Goal: Task Accomplishment & Management: Manage account settings

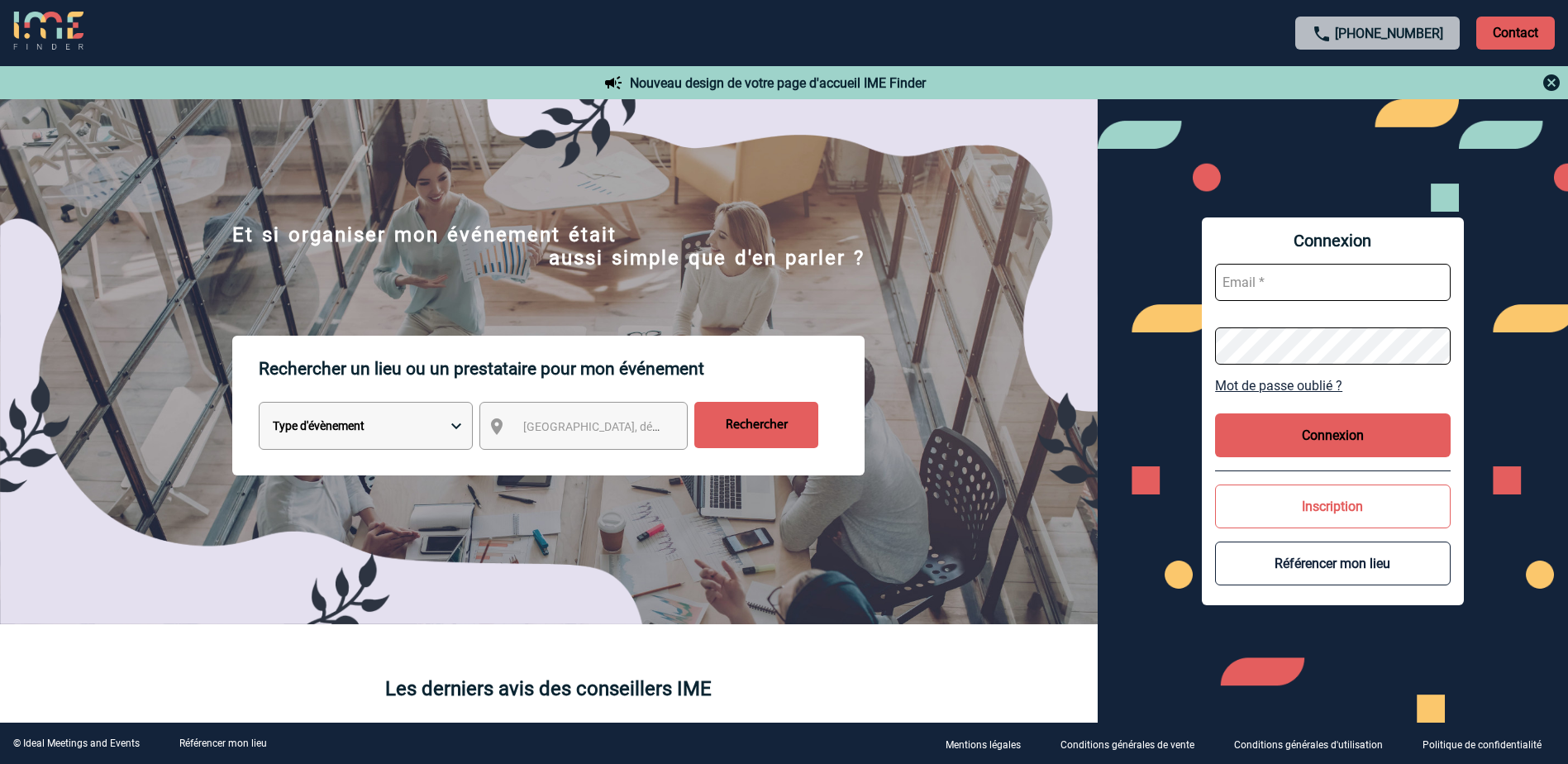
type input "cmercier@ime-groupe.com"
click at [1349, 445] on button "Connexion" at bounding box center [1333, 436] width 235 height 44
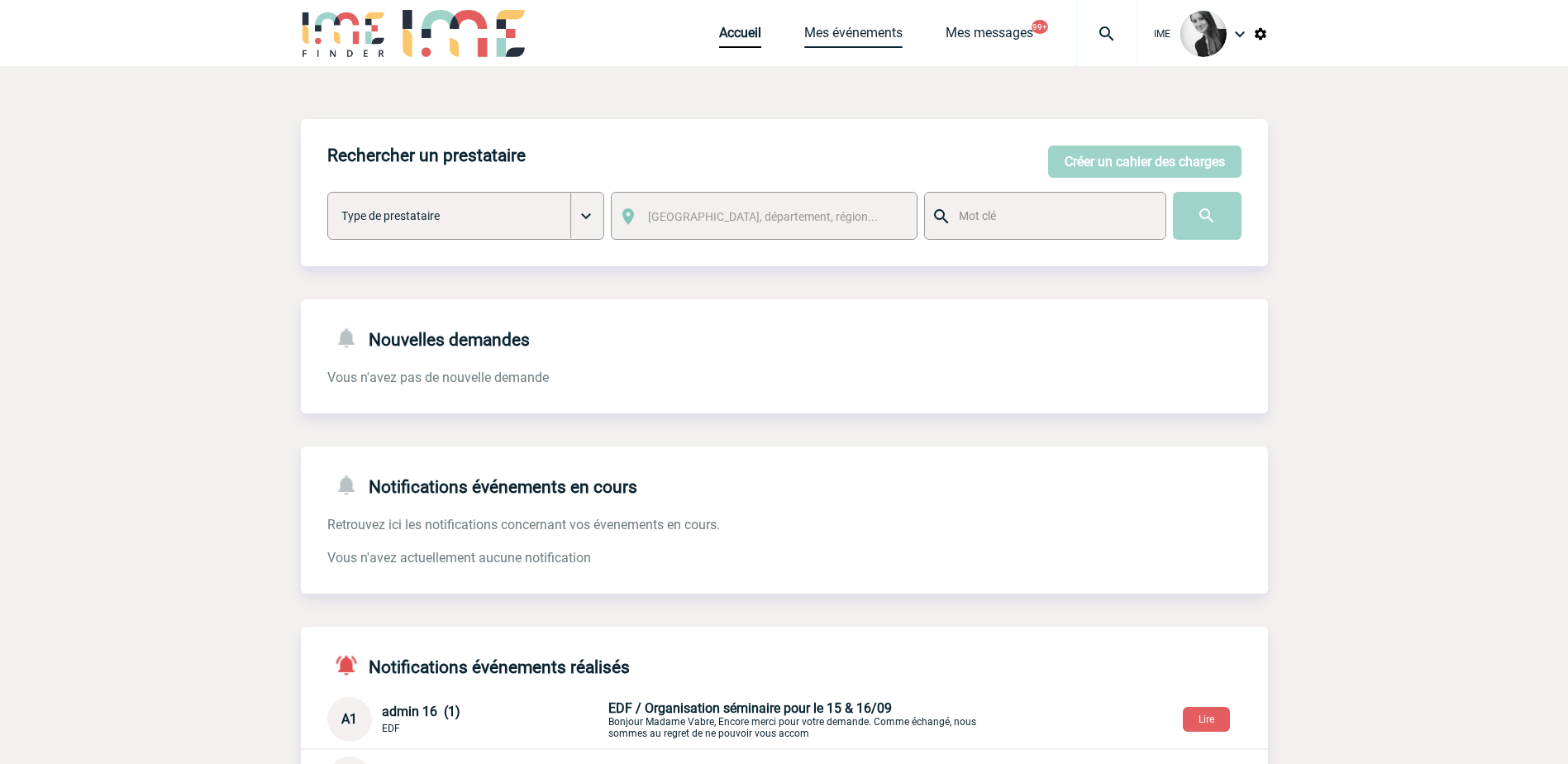
click at [860, 40] on link "Mes événements" at bounding box center [853, 36] width 98 height 23
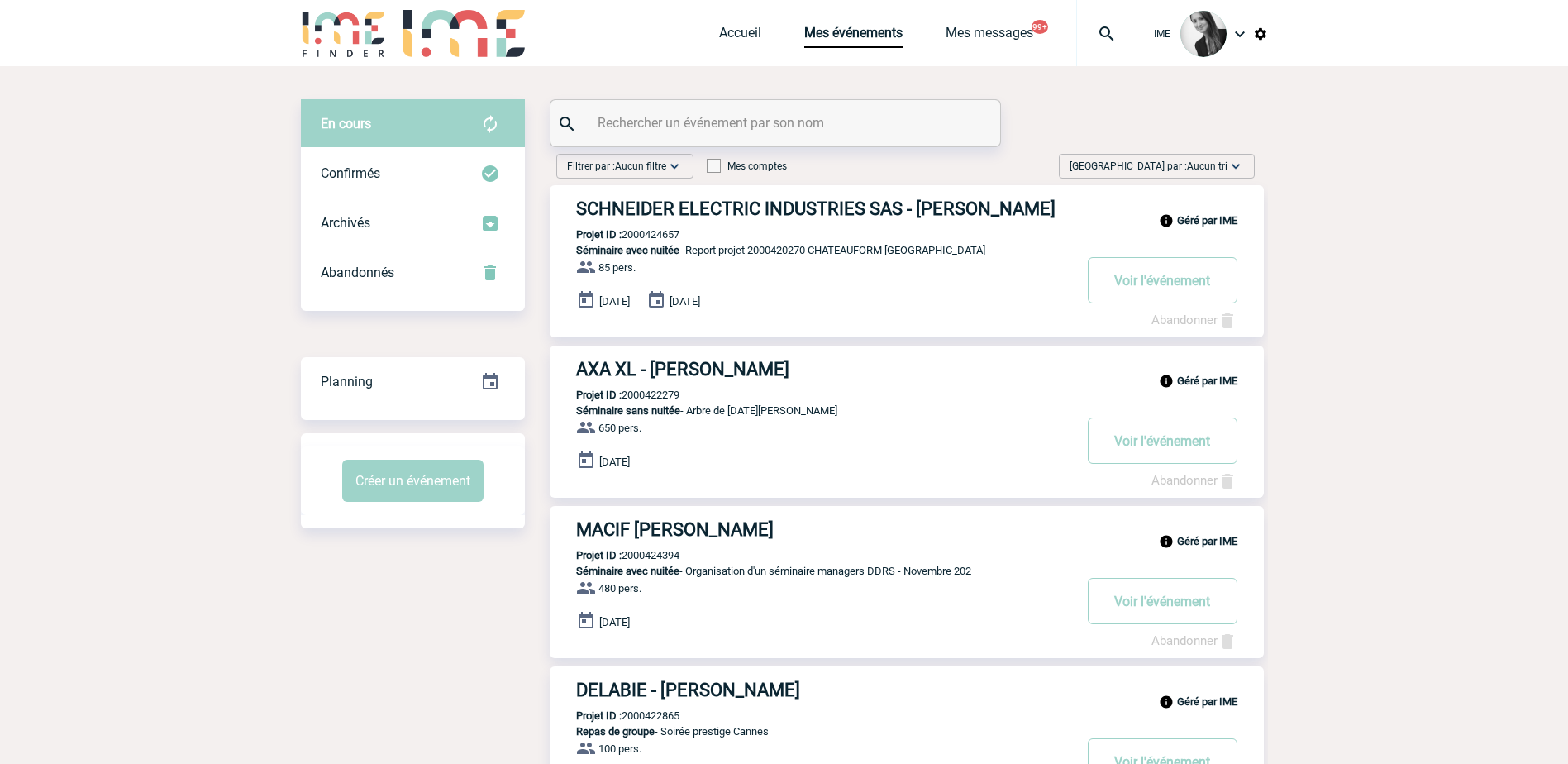
drag, startPoint x: 1168, startPoint y: 166, endPoint x: 1169, endPoint y: 199, distance: 33.0
click at [1168, 167] on span "Trier par : Aucun tri" at bounding box center [1149, 166] width 158 height 17
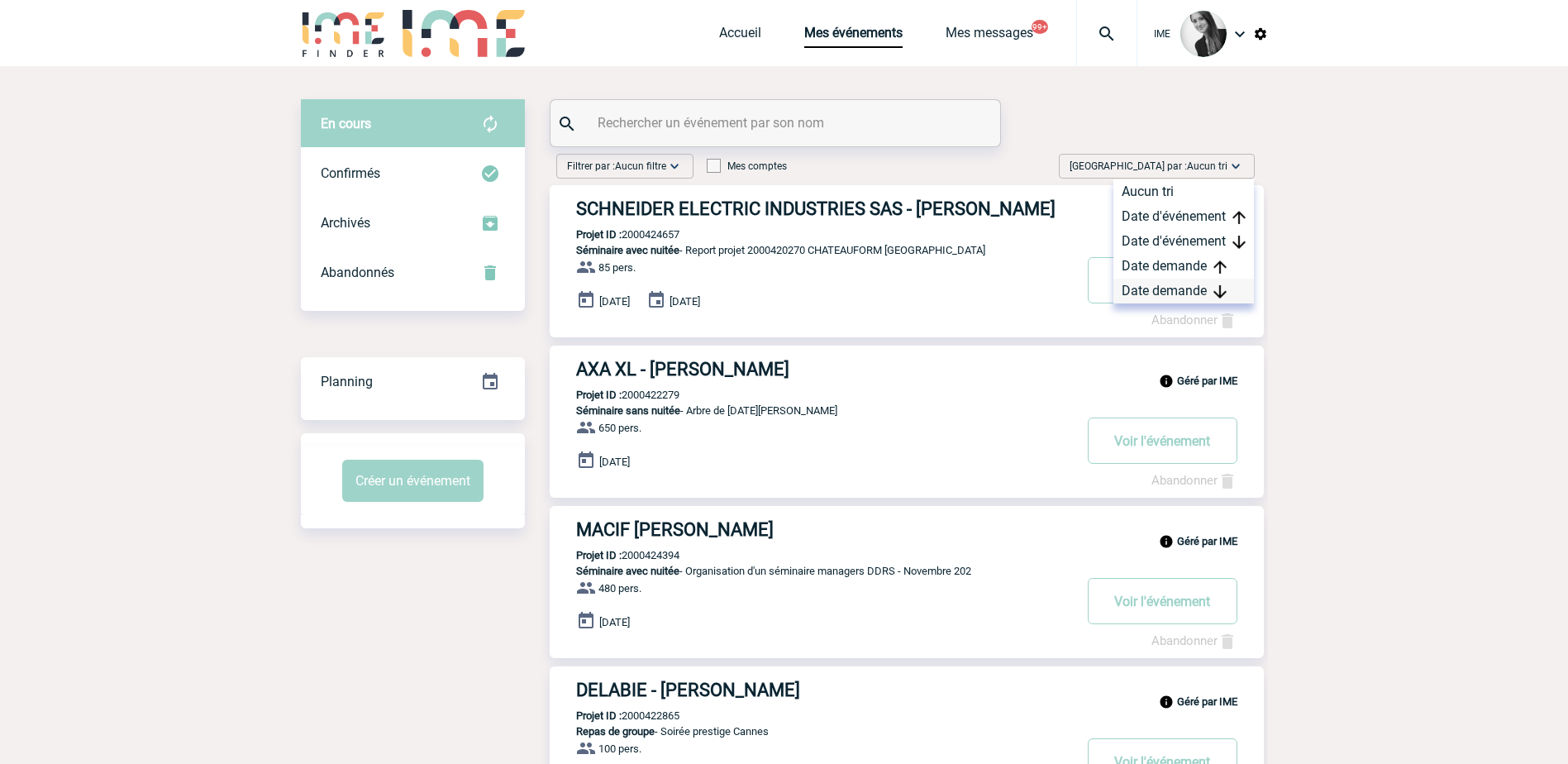
click at [1145, 281] on div "Date demande" at bounding box center [1183, 291] width 140 height 25
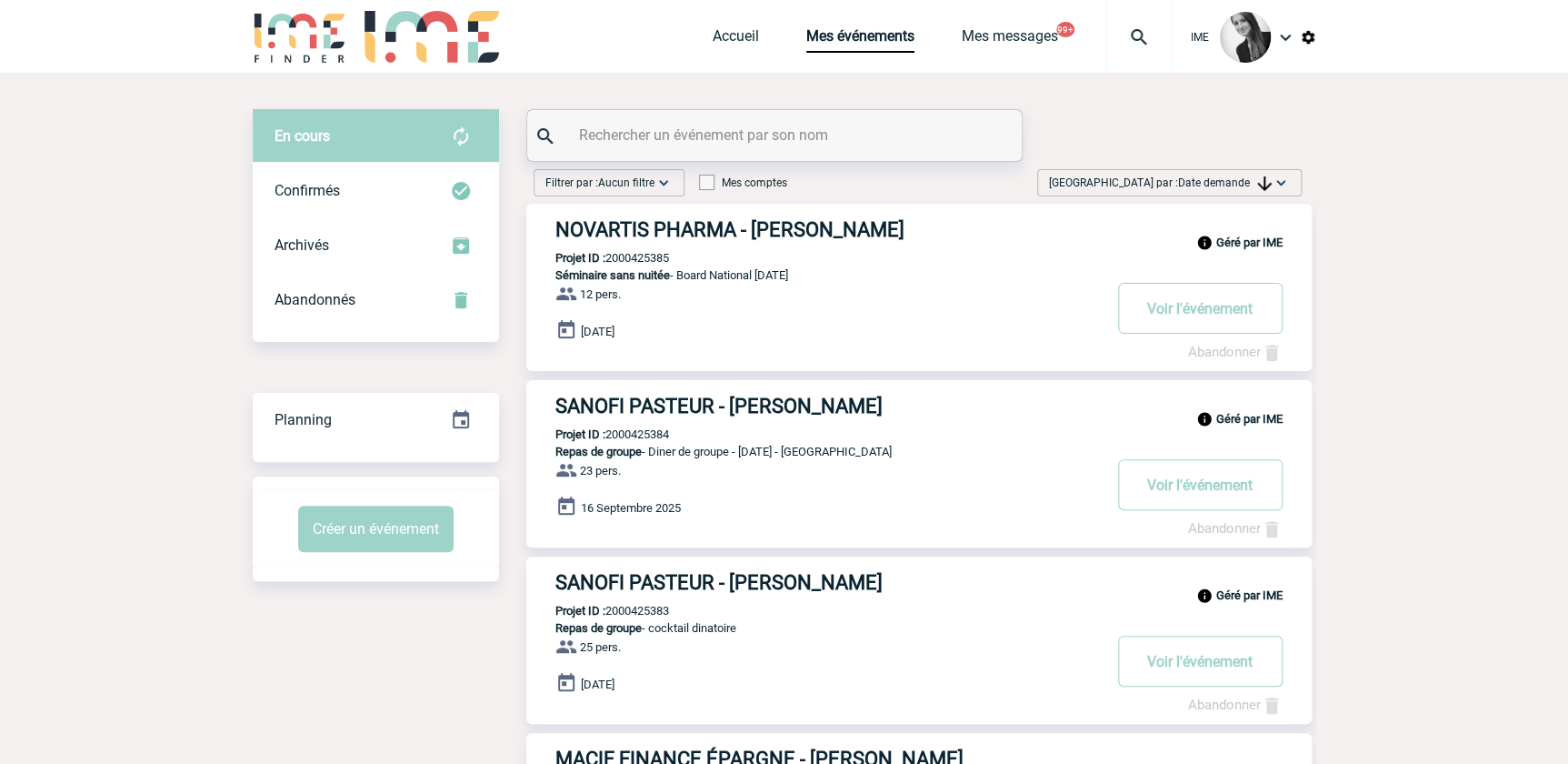
click at [1243, 170] on div "Trier par : Date demande Aucun tri Date d'événement Date d'événement Date deman…" at bounding box center [1170, 183] width 265 height 27
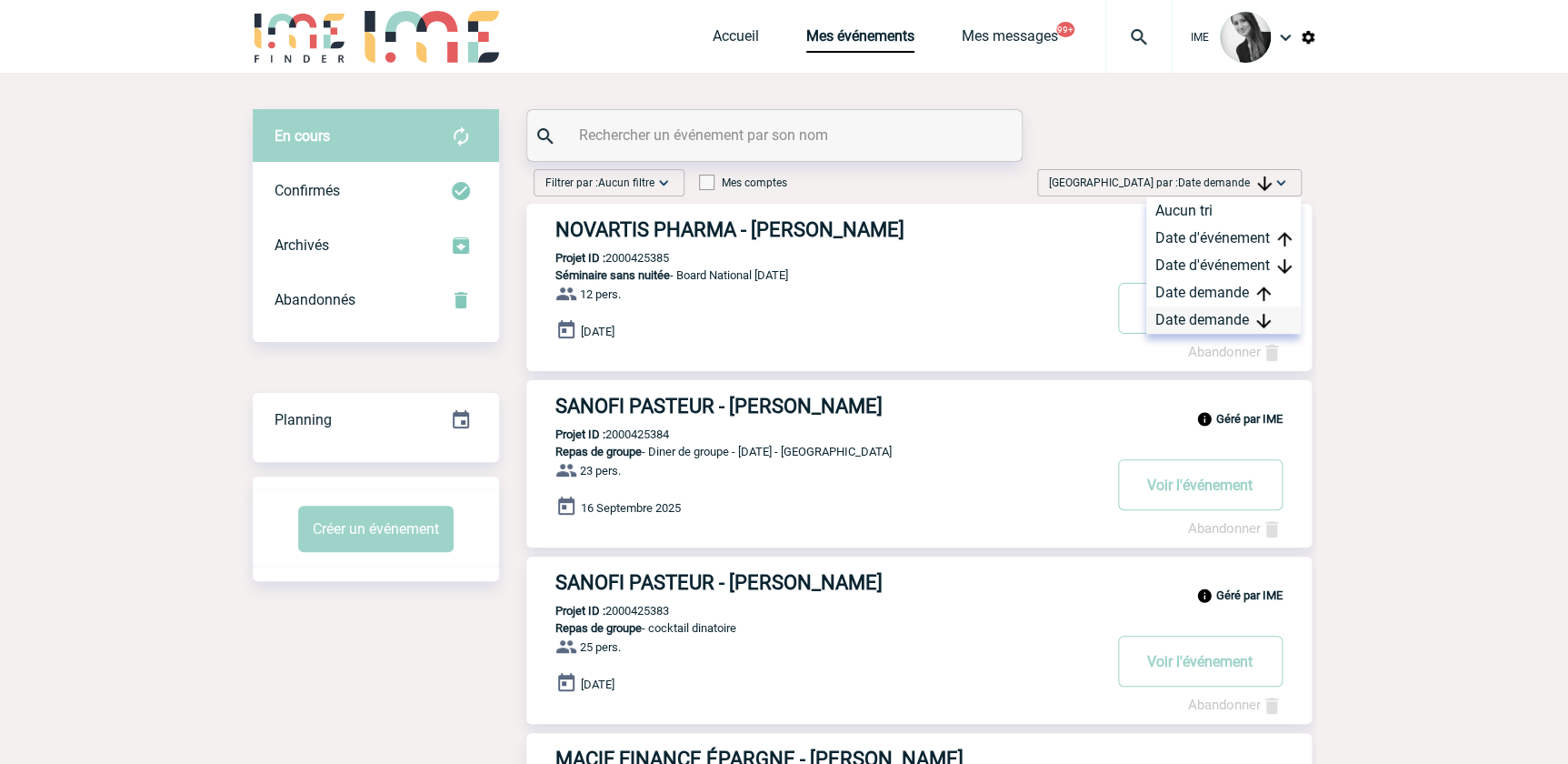
click at [1221, 320] on div "Date demande" at bounding box center [1224, 320] width 154 height 27
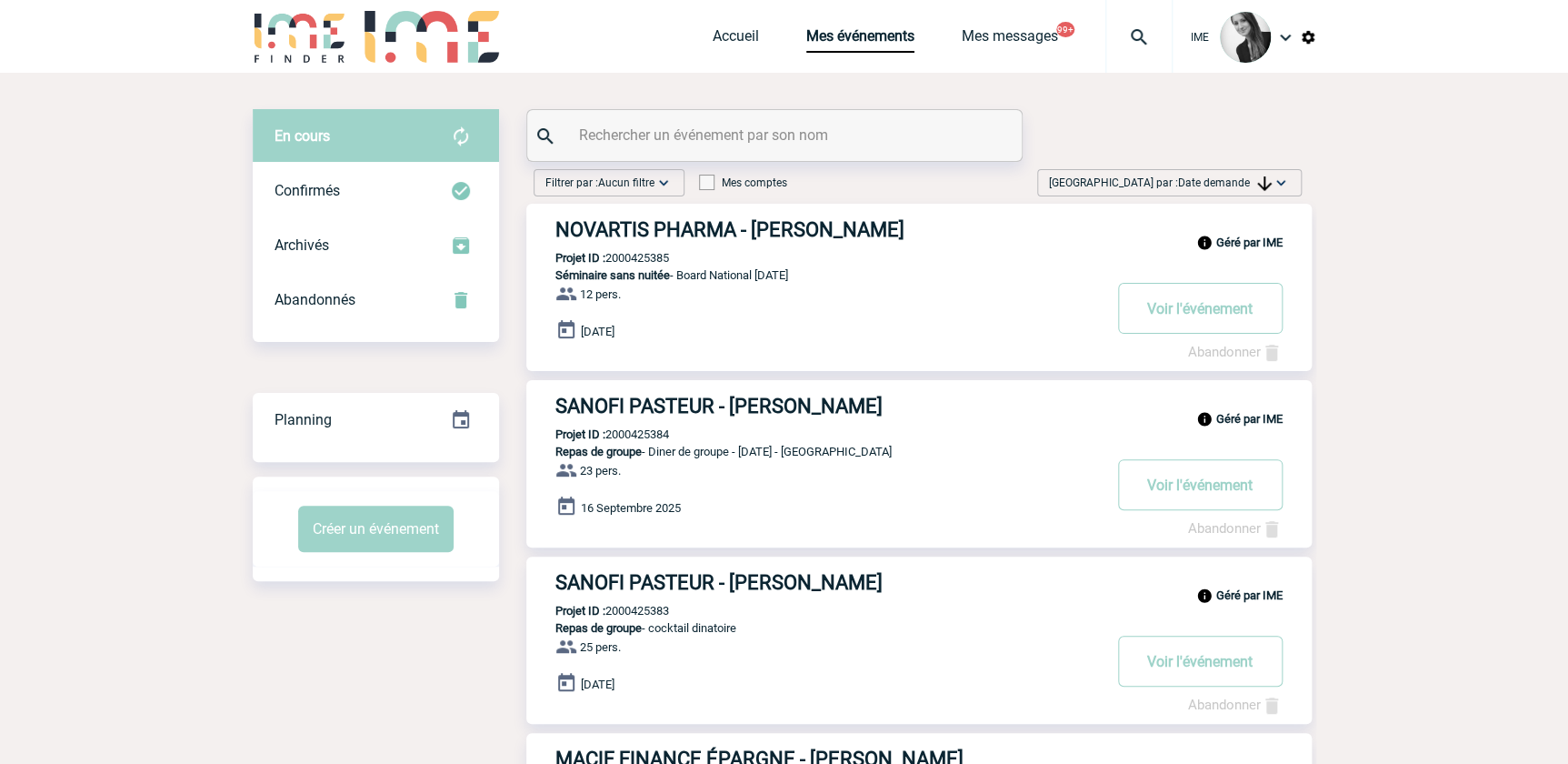
click at [1252, 181] on span "Date demande" at bounding box center [1224, 183] width 94 height 13
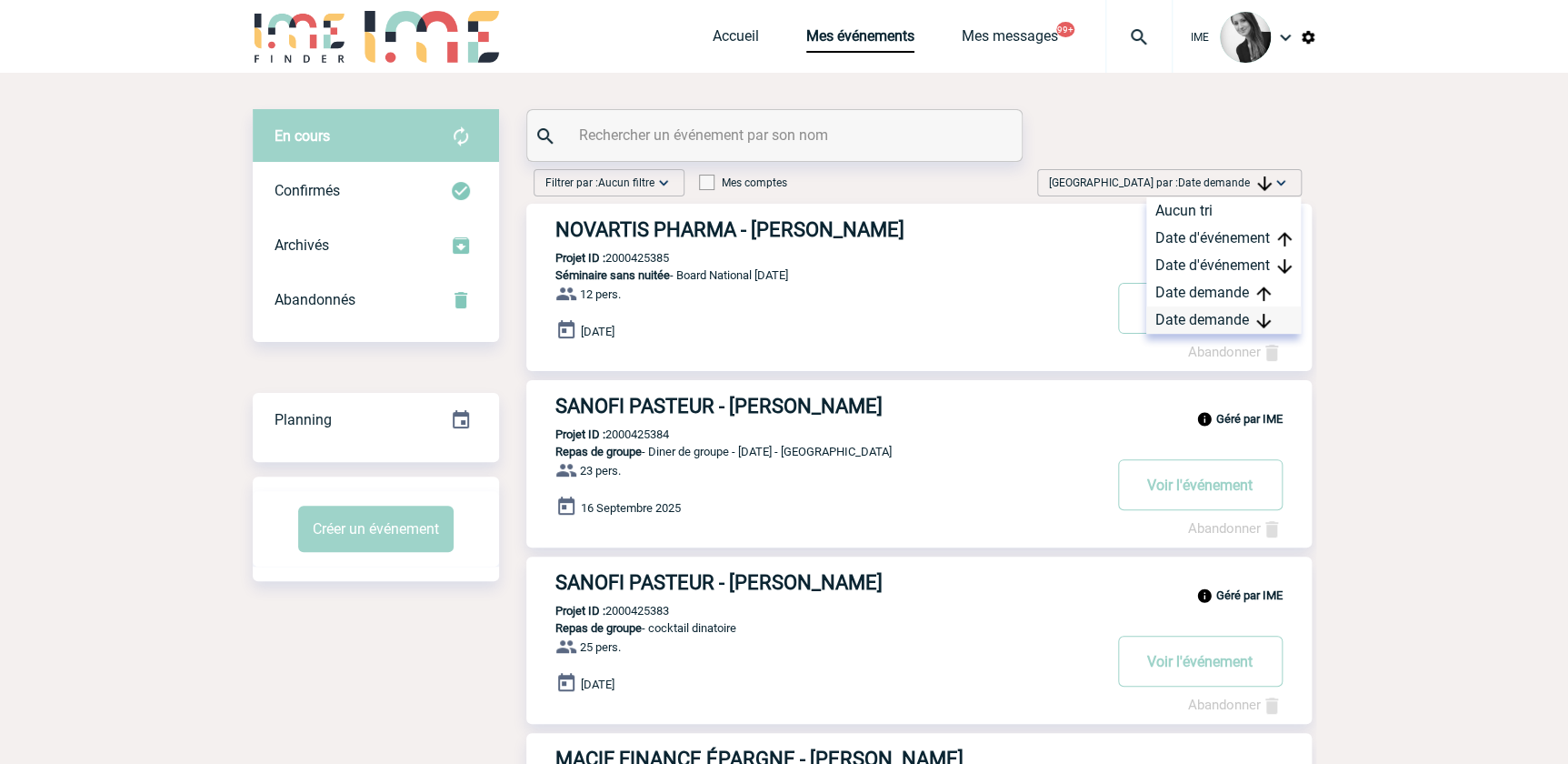
click at [1204, 325] on div "Date demande" at bounding box center [1224, 320] width 154 height 27
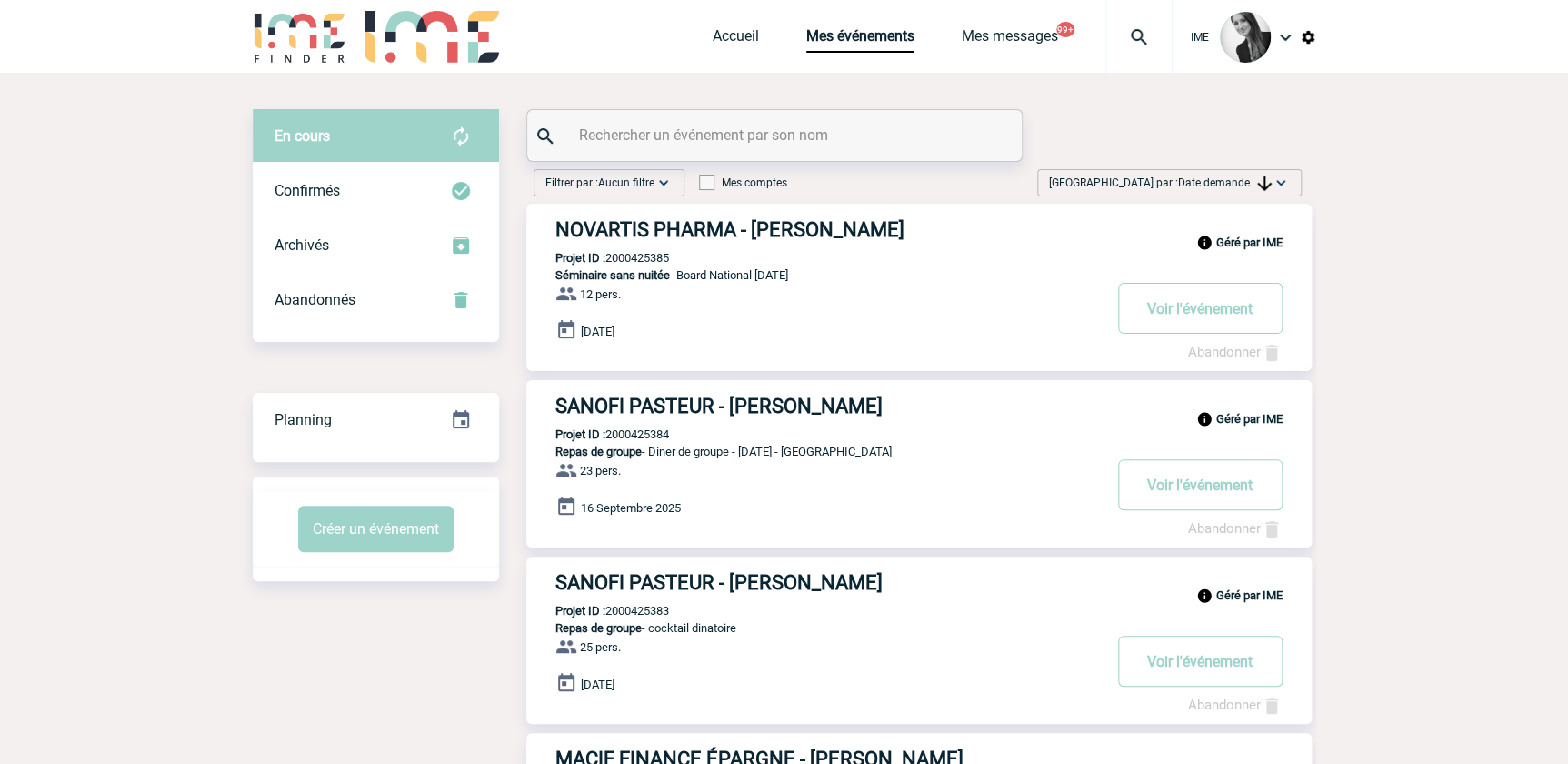
drag, startPoint x: 1261, startPoint y: 182, endPoint x: 1249, endPoint y: 216, distance: 36.1
click at [1261, 182] on img at bounding box center [1264, 184] width 14 height 14
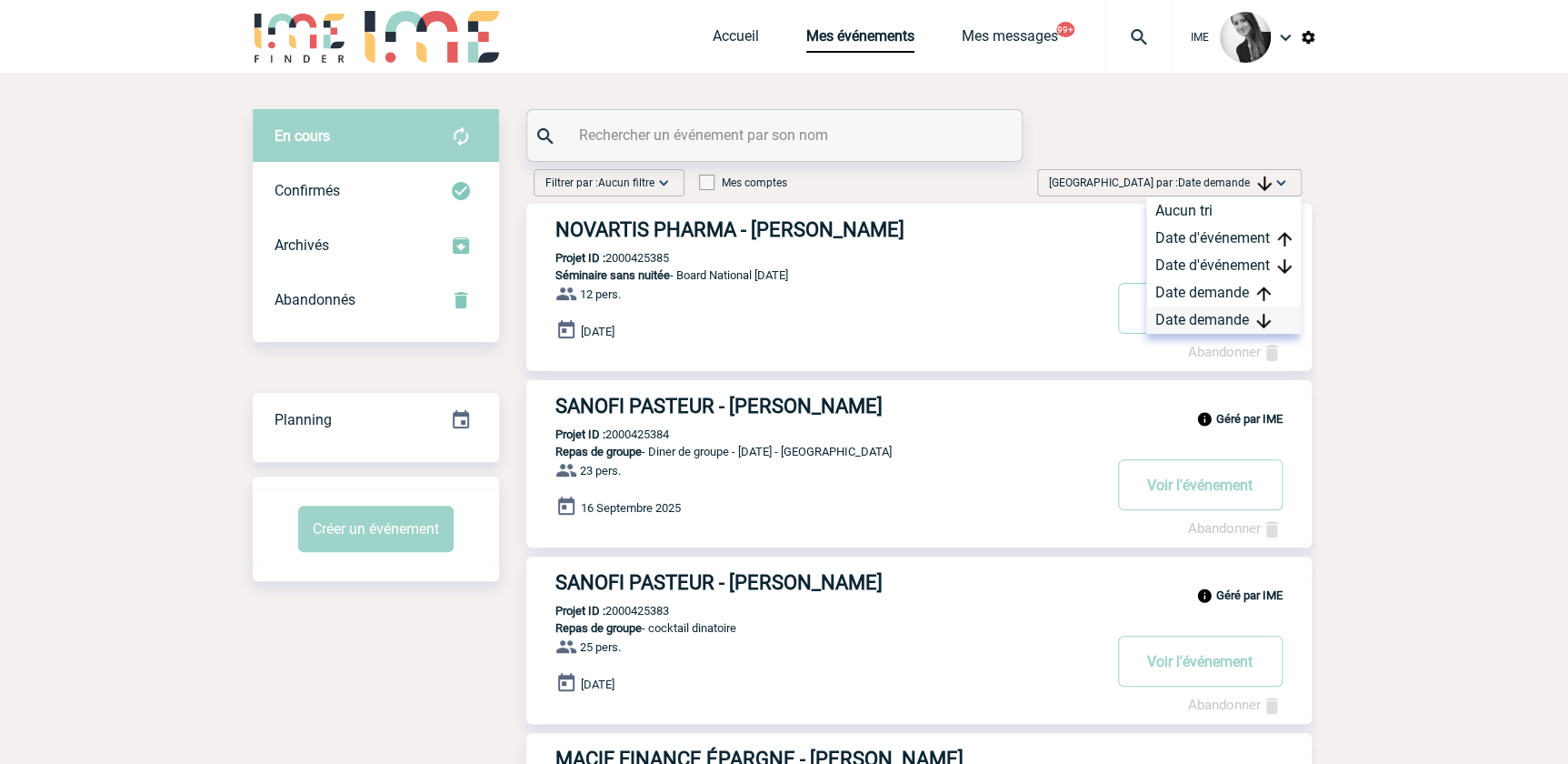
click at [1212, 327] on div "Date demande" at bounding box center [1224, 320] width 154 height 27
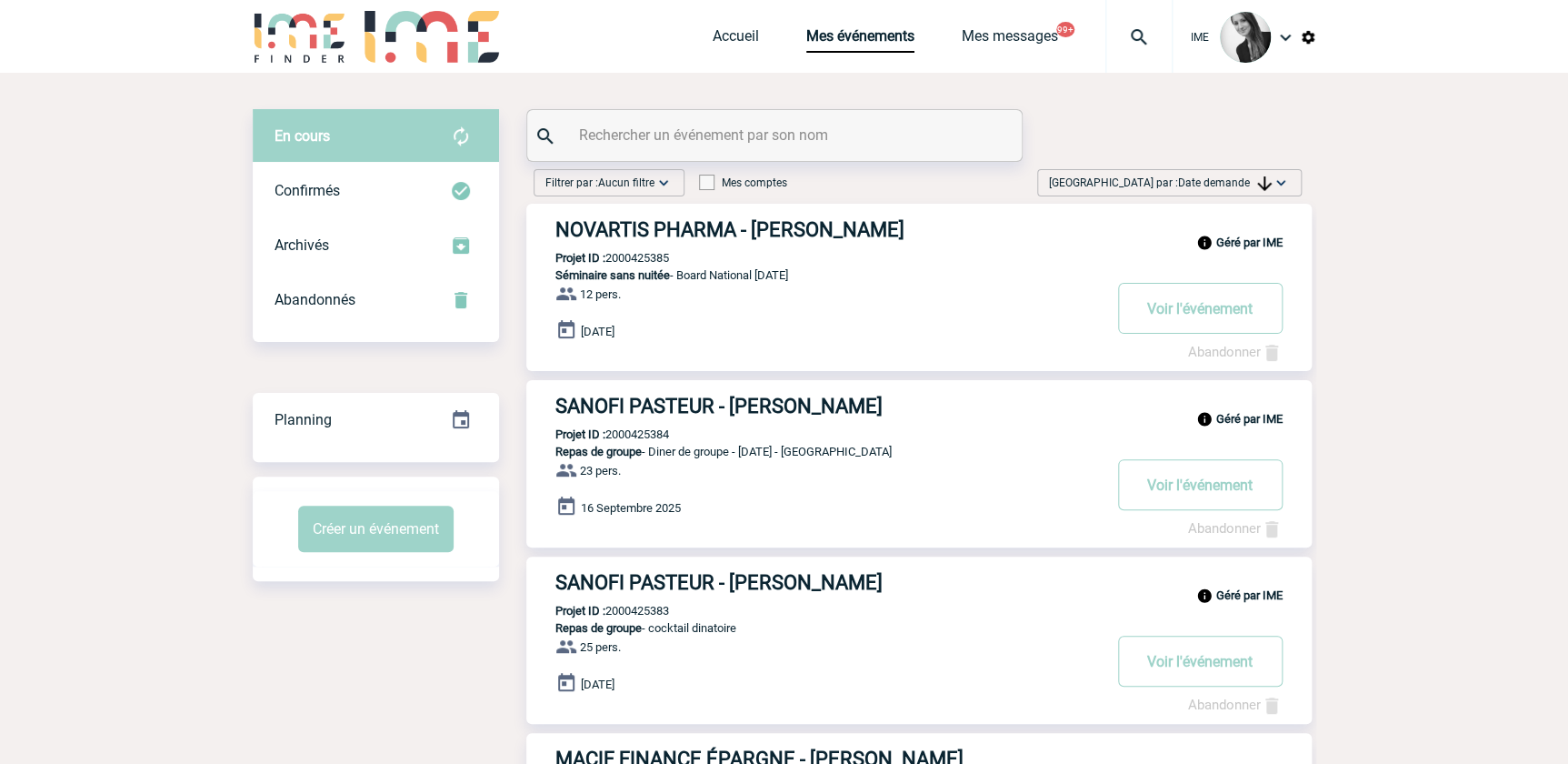
drag, startPoint x: 1237, startPoint y: 174, endPoint x: 1244, endPoint y: 194, distance: 21.2
click at [1237, 174] on span "[GEOGRAPHIC_DATA] par : Date demande" at bounding box center [1161, 183] width 223 height 18
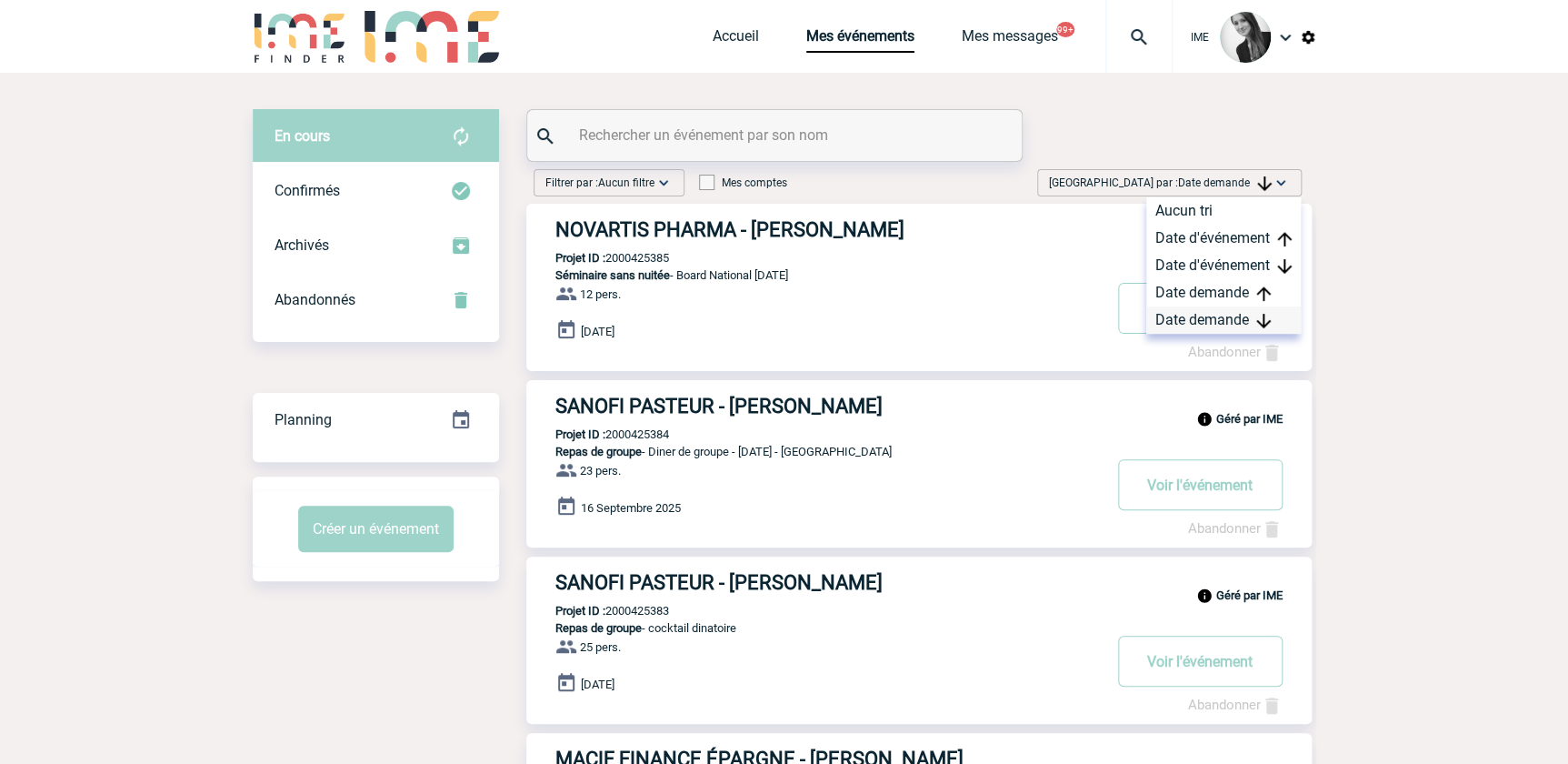
click at [1226, 319] on div "Date demande" at bounding box center [1224, 320] width 154 height 27
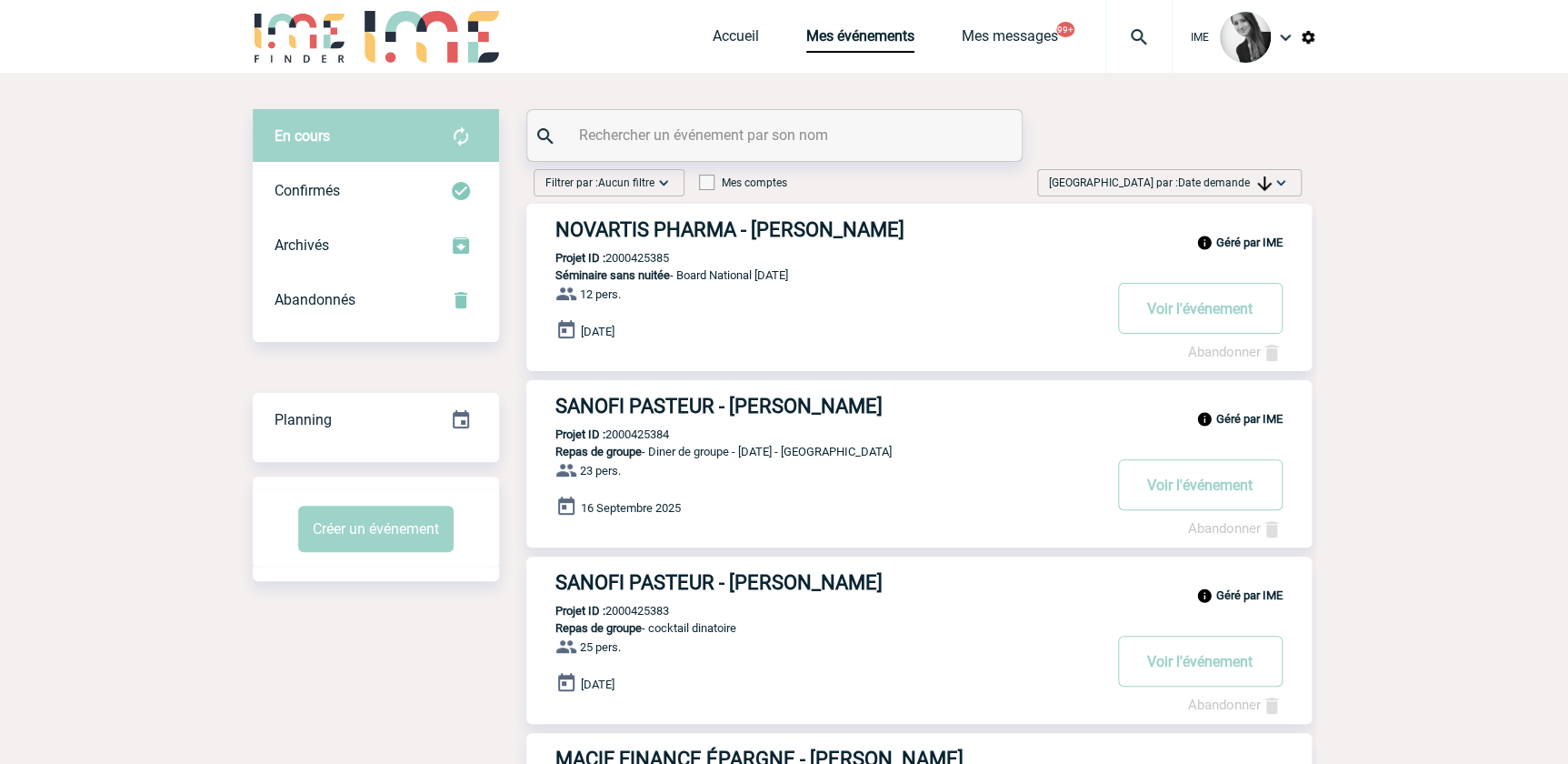
click at [1264, 184] on img at bounding box center [1264, 184] width 14 height 14
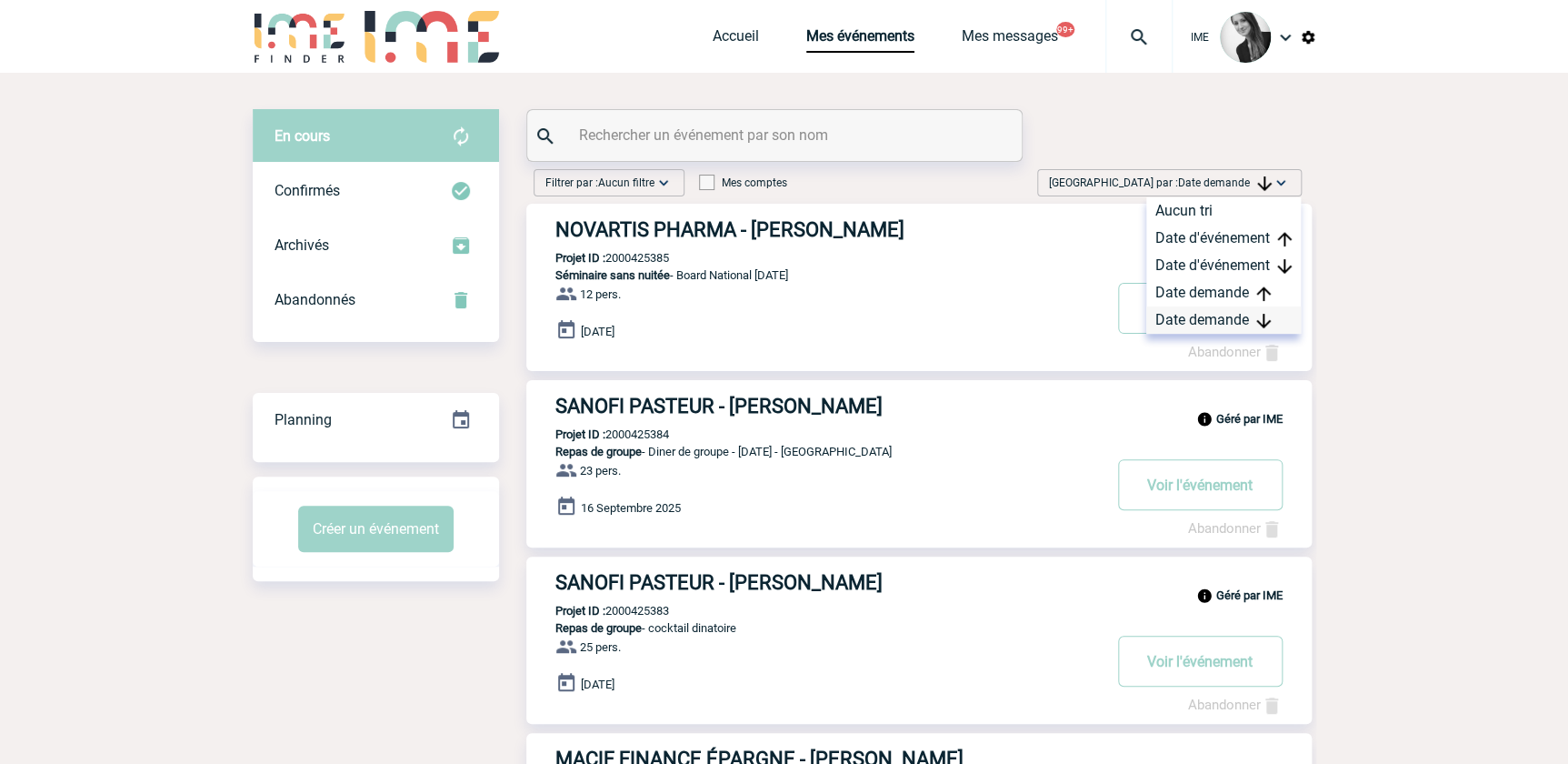
click at [1238, 319] on div "Date demande" at bounding box center [1224, 320] width 154 height 27
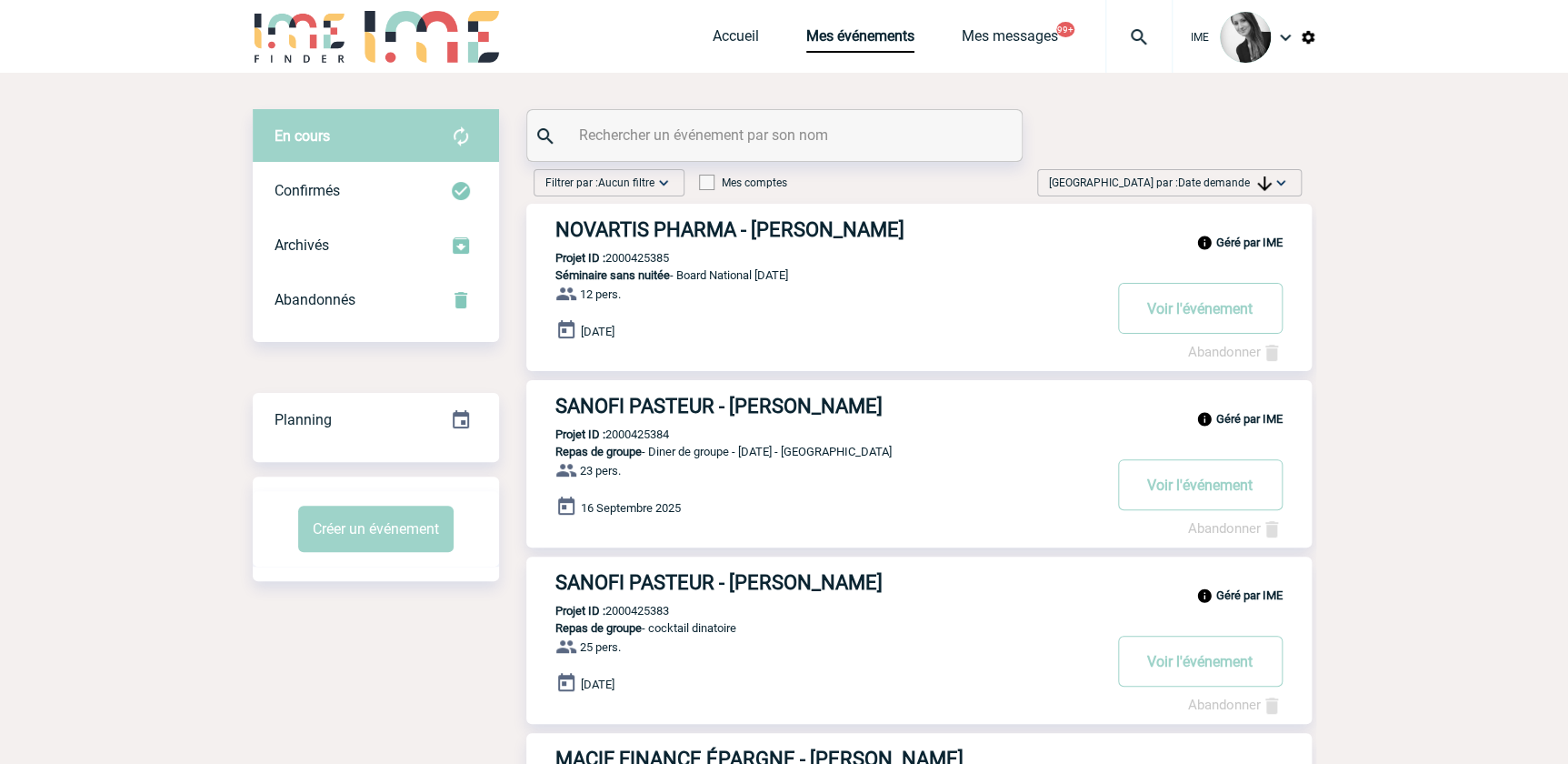
click at [1249, 182] on span "Date demande" at bounding box center [1224, 183] width 94 height 13
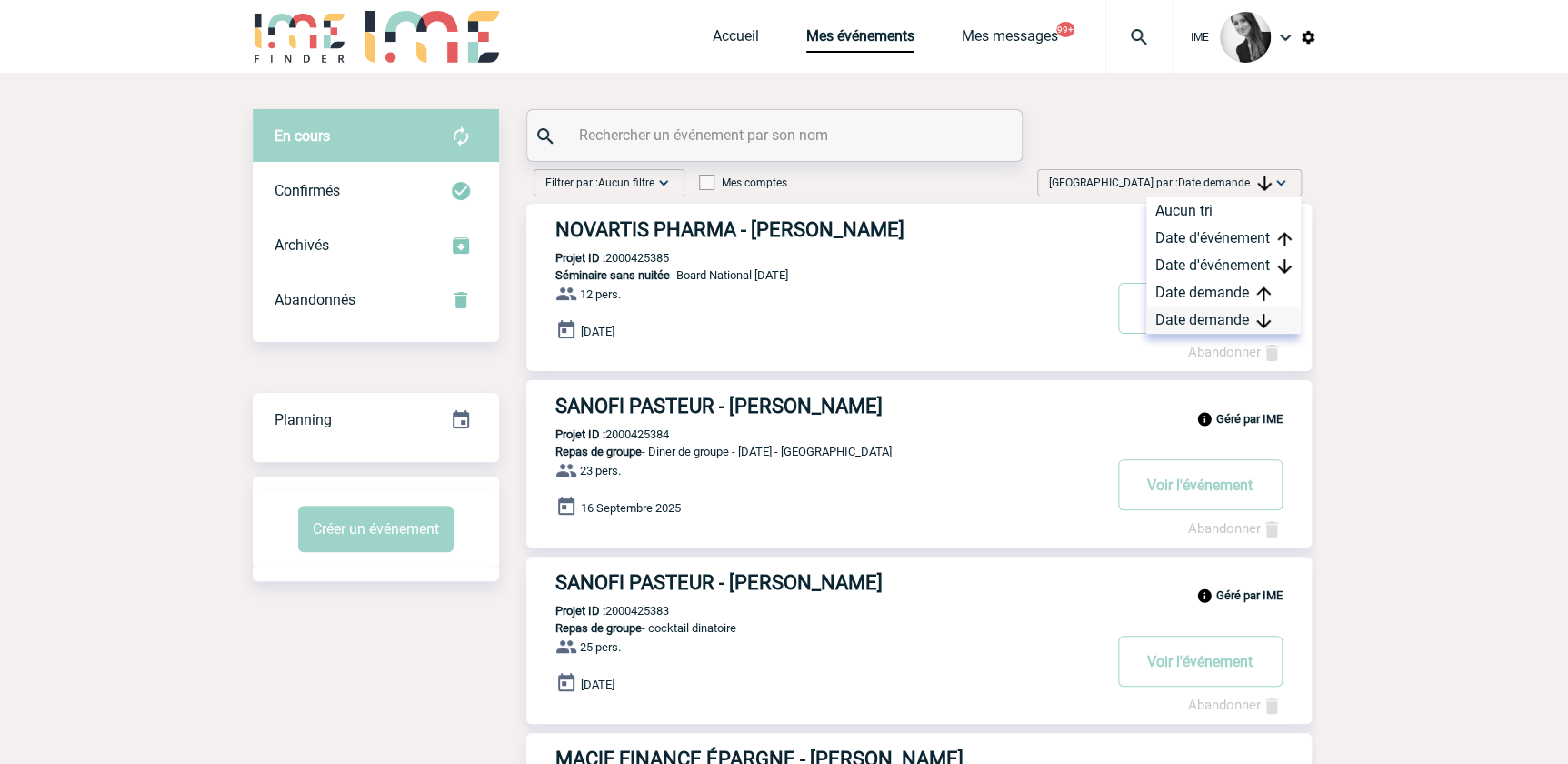
click at [1209, 314] on div "Date demande" at bounding box center [1224, 320] width 154 height 27
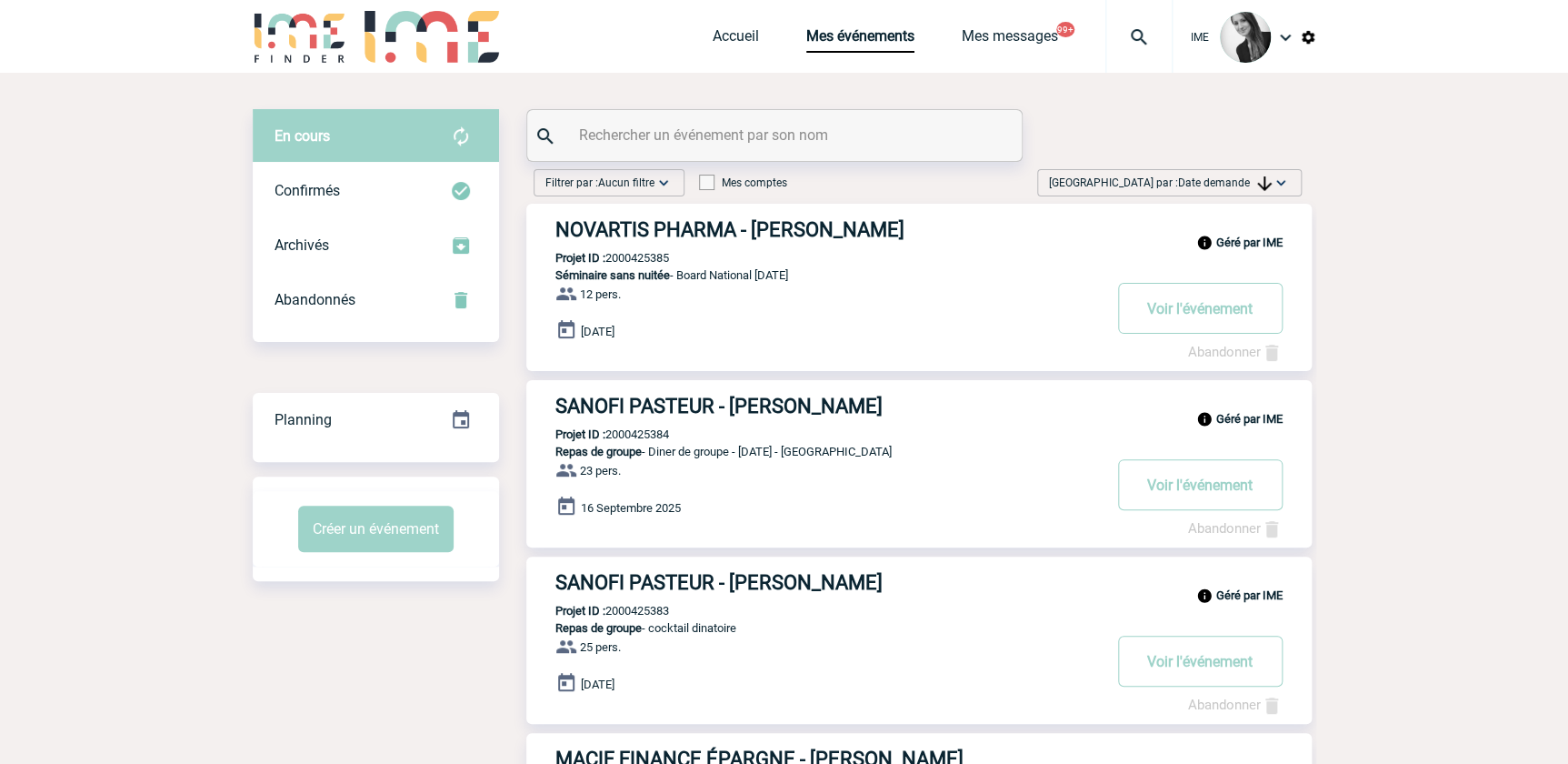
drag, startPoint x: 1266, startPoint y: 187, endPoint x: 1266, endPoint y: 203, distance: 16.0
click at [1266, 187] on img at bounding box center [1264, 184] width 14 height 14
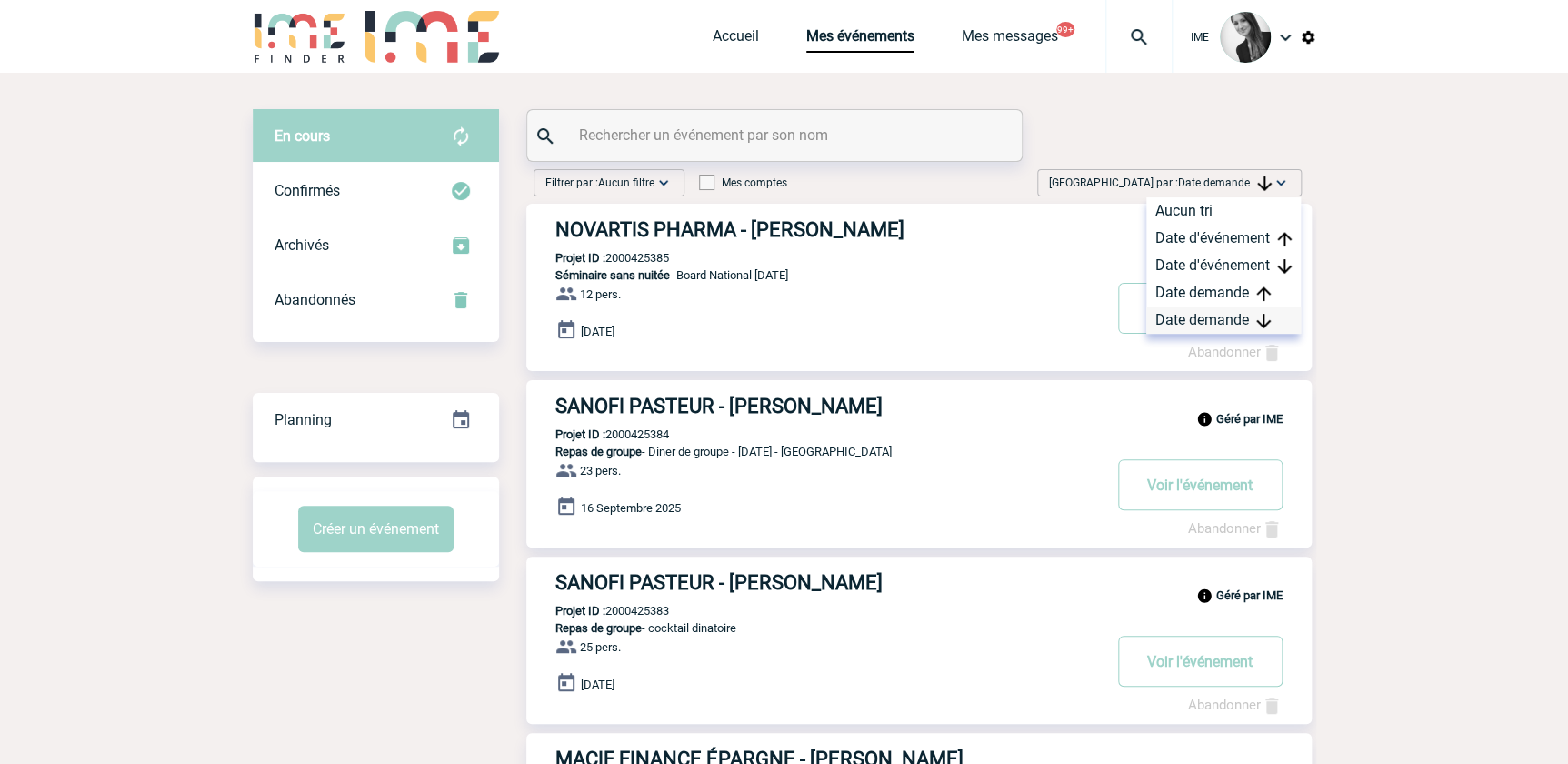
click at [1227, 323] on div "Date demande" at bounding box center [1224, 320] width 154 height 27
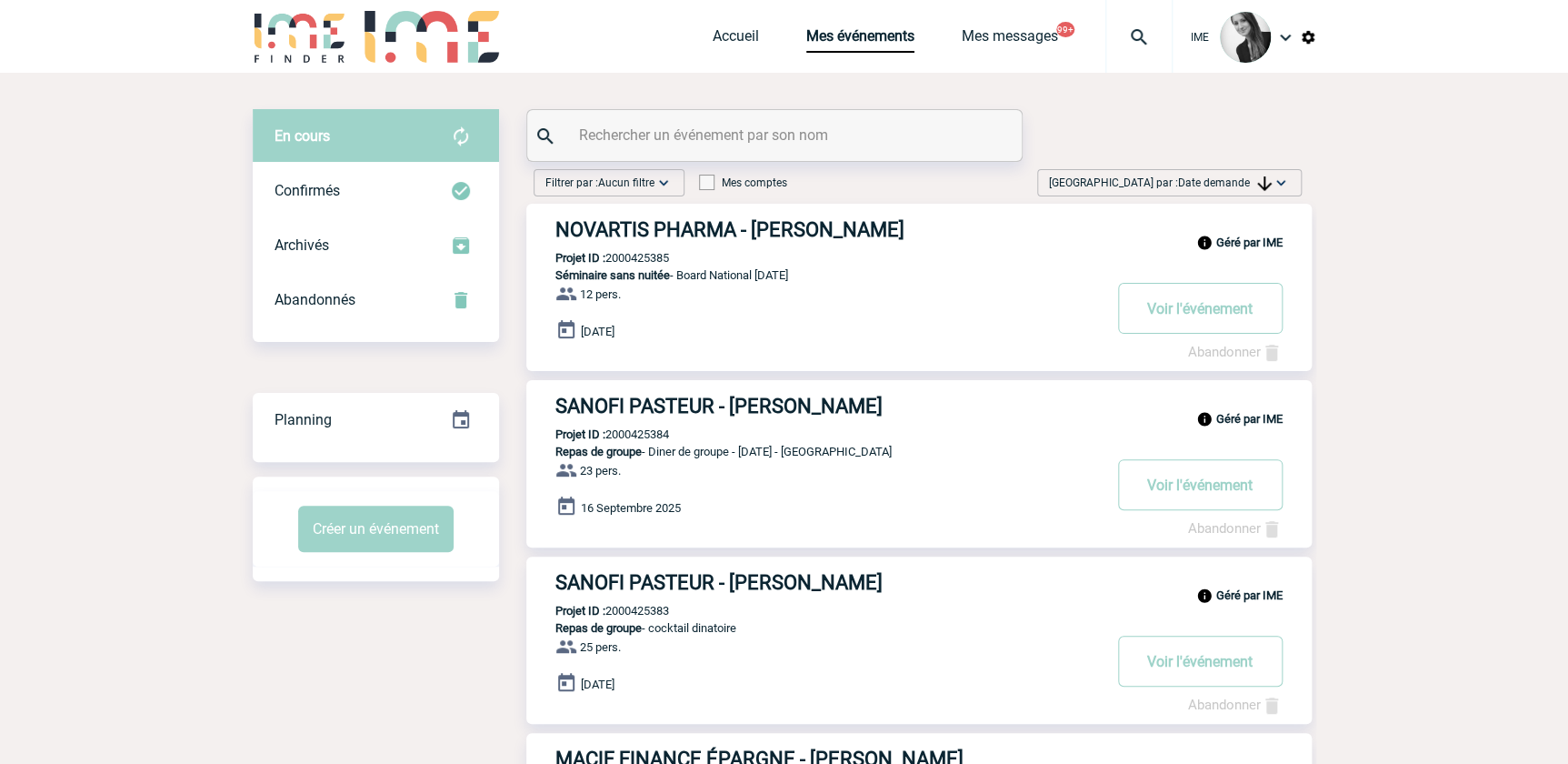
click at [1257, 186] on img at bounding box center [1264, 184] width 14 height 14
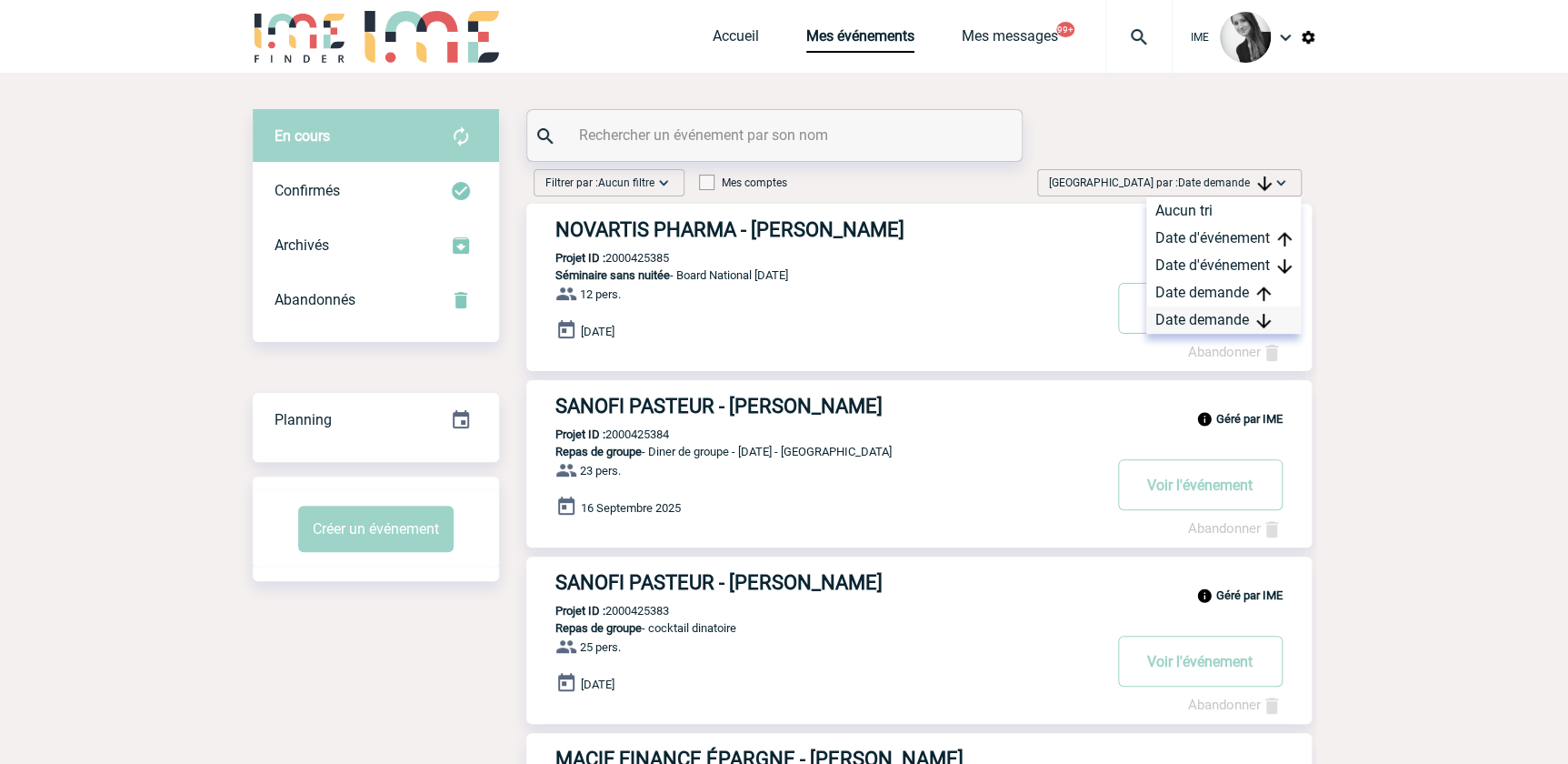
click at [1211, 316] on div "Date demande" at bounding box center [1224, 320] width 154 height 27
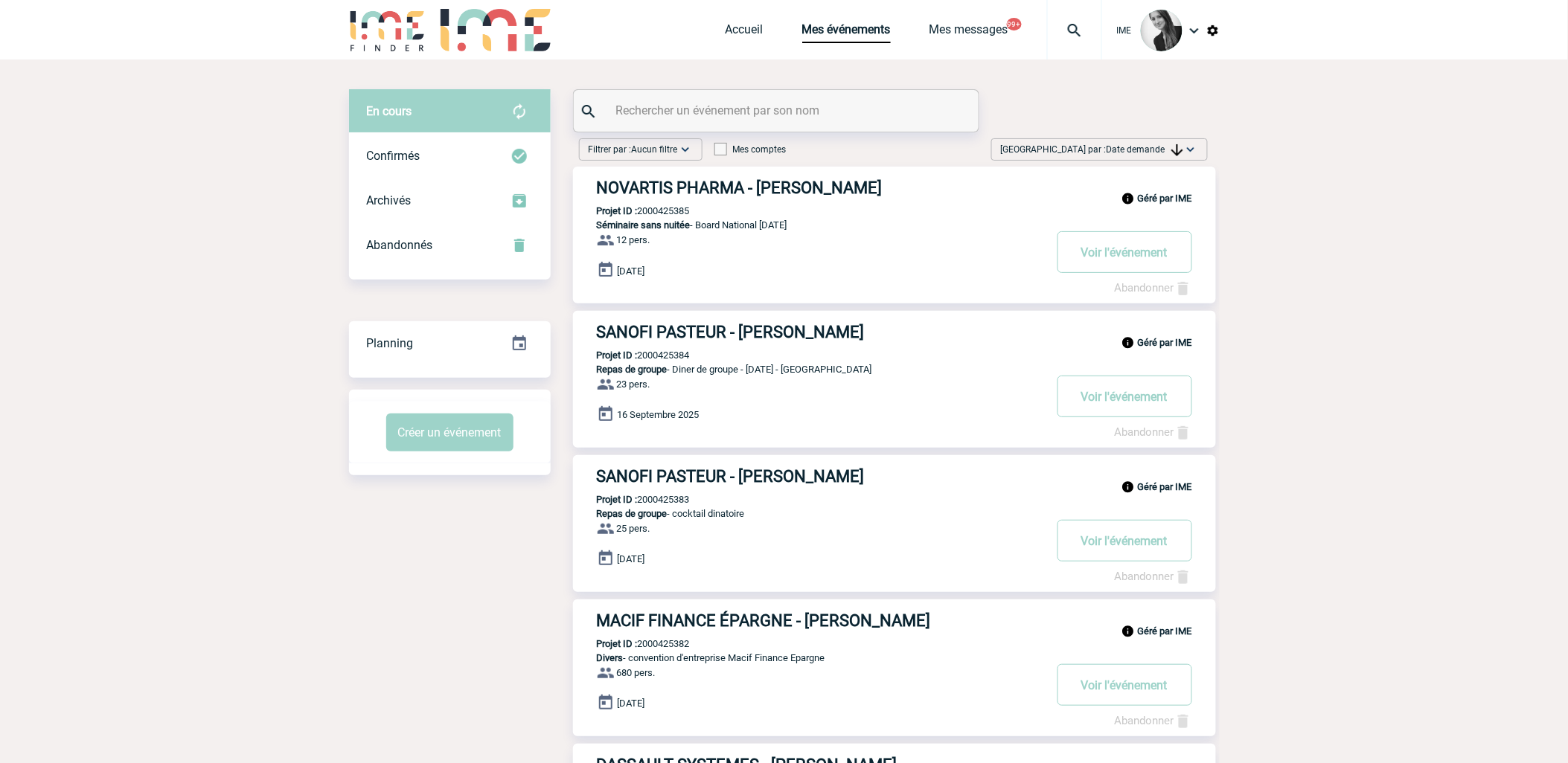
drag, startPoint x: 1283, startPoint y: 419, endPoint x: 1217, endPoint y: 449, distance: 72.5
drag, startPoint x: 1167, startPoint y: 140, endPoint x: 1170, endPoint y: 165, distance: 25.2
click at [1167, 140] on div "Trier par : Date demande Aucun tri Date d'événement Date d'événement Date deman…" at bounding box center [1099, 149] width 217 height 22
click at [1125, 259] on div "Date demande" at bounding box center [1144, 261] width 126 height 22
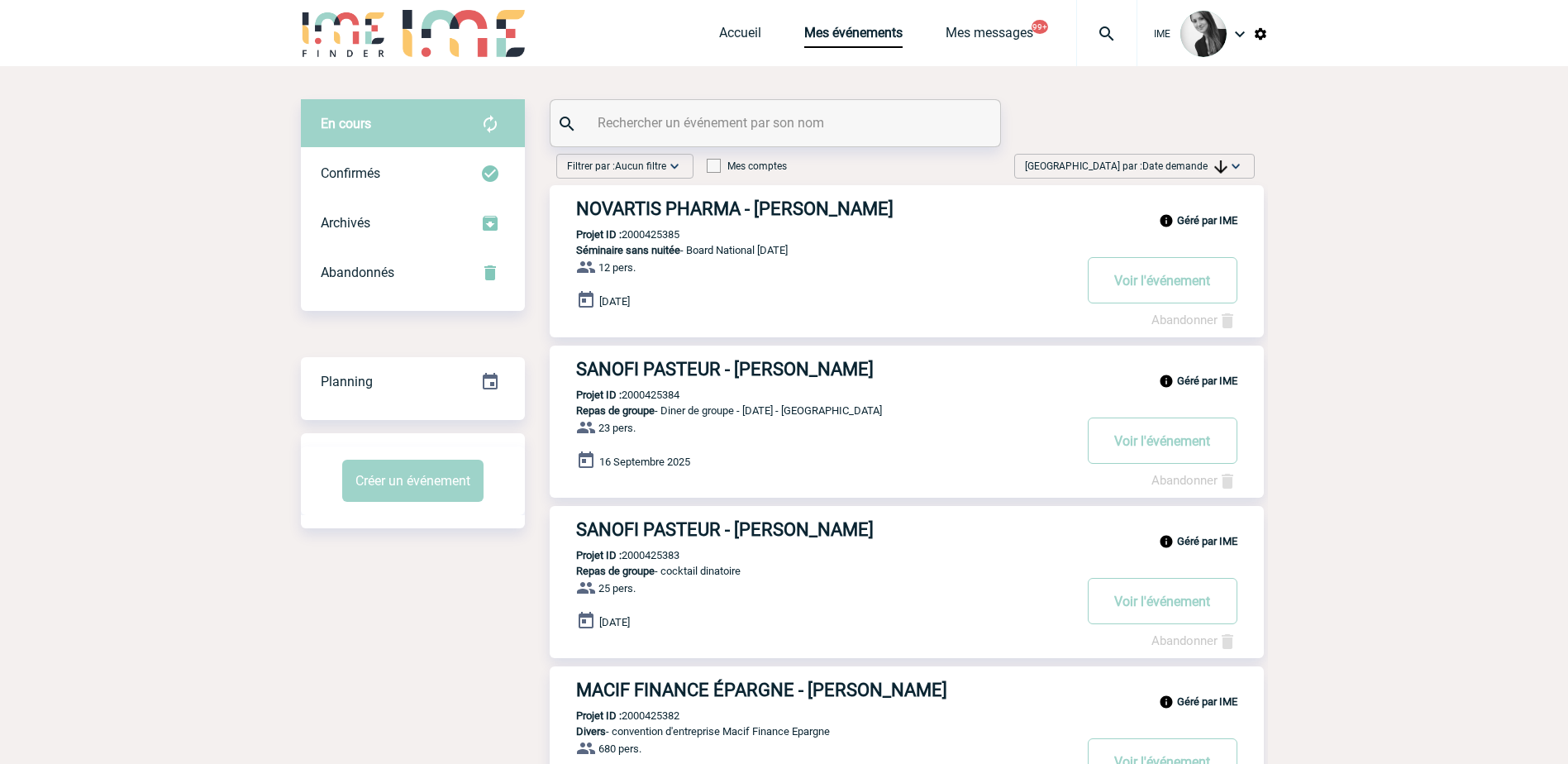
drag, startPoint x: 1217, startPoint y: 162, endPoint x: 1212, endPoint y: 189, distance: 27.5
click at [1217, 162] on img at bounding box center [1220, 167] width 13 height 13
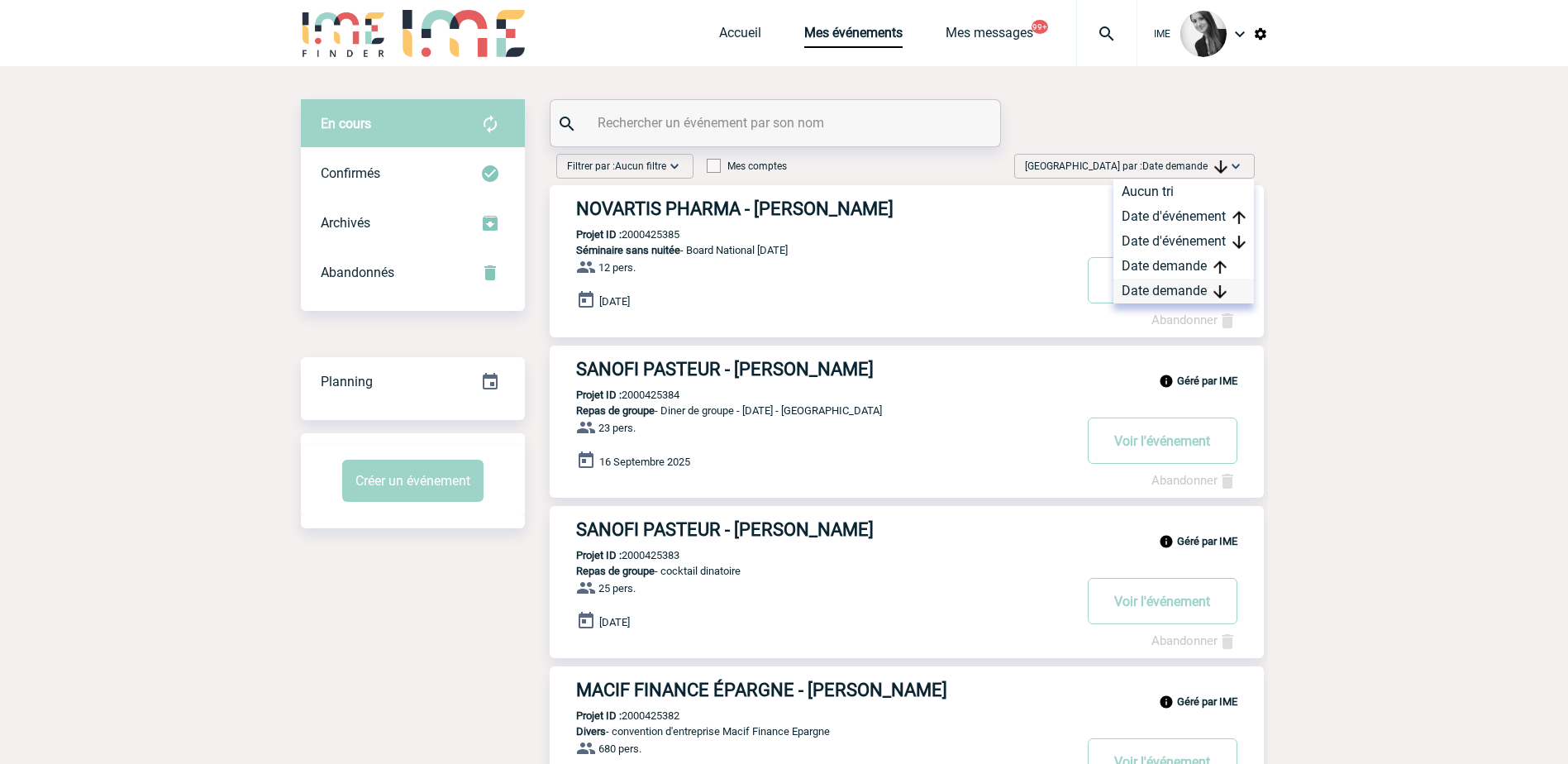
click at [1169, 291] on div "Date demande" at bounding box center [1183, 291] width 140 height 25
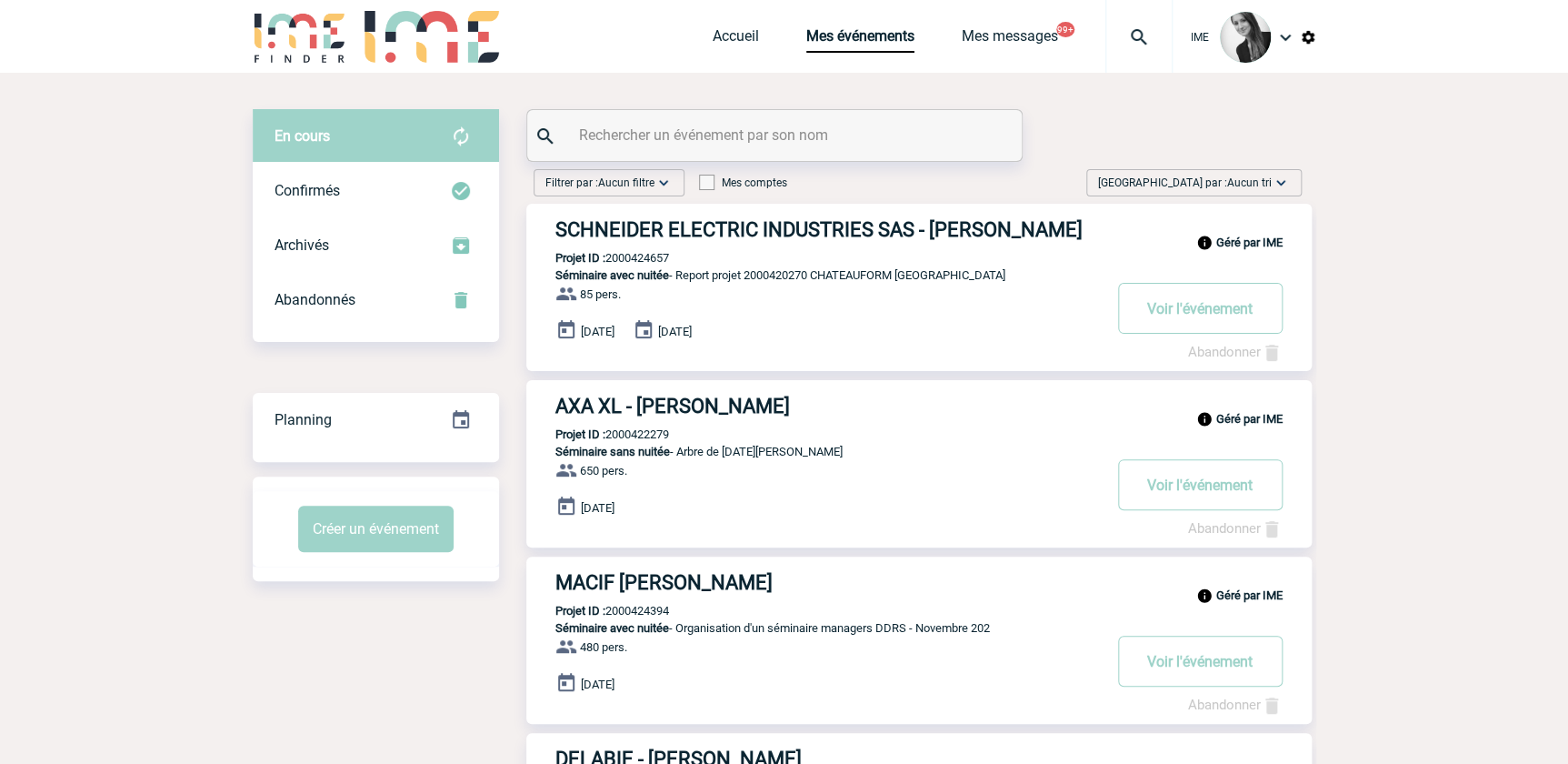
click at [1232, 186] on span "Aucun tri" at bounding box center [1249, 183] width 44 height 13
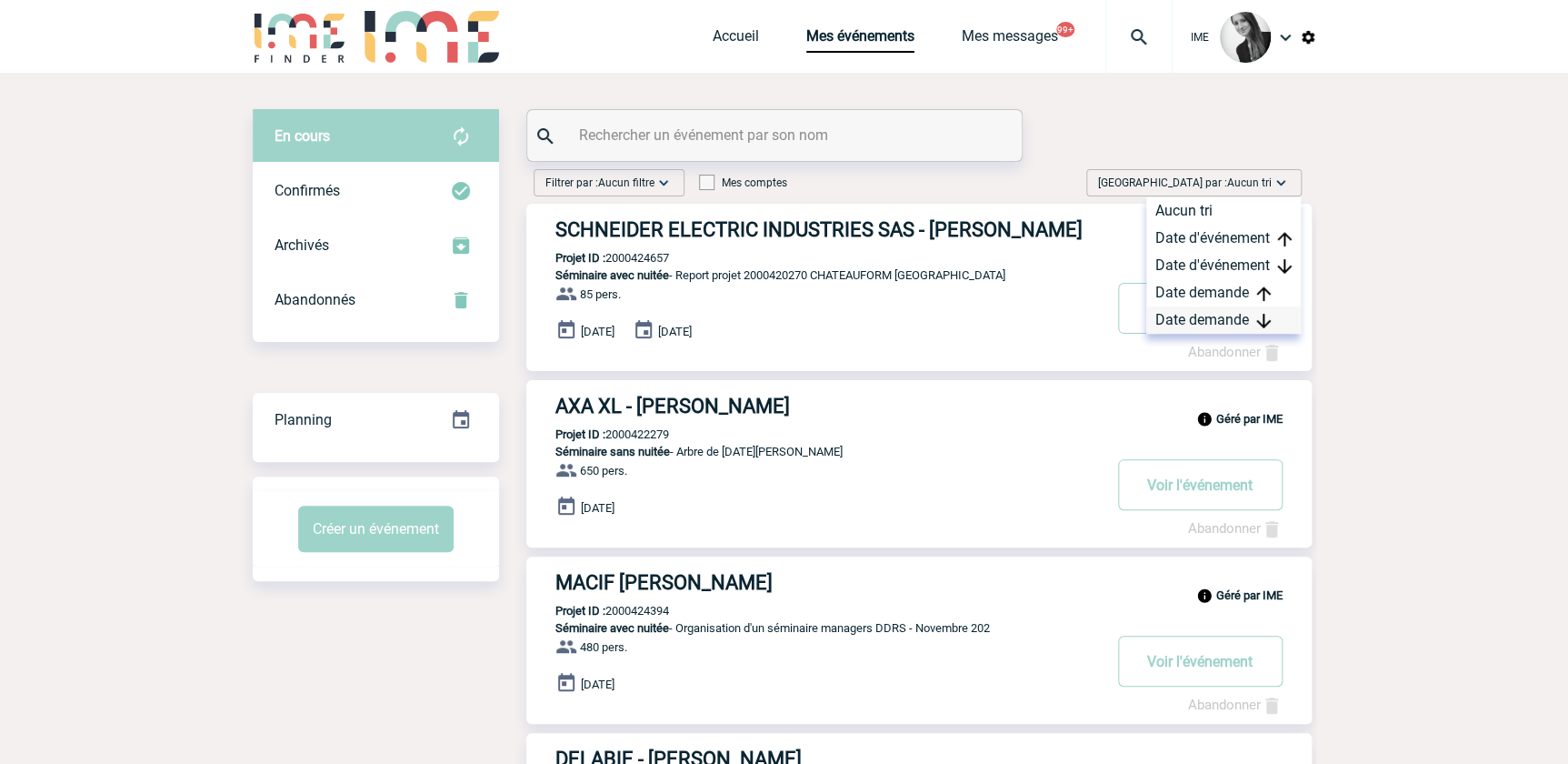
click at [1227, 318] on div "Date demande" at bounding box center [1224, 320] width 154 height 27
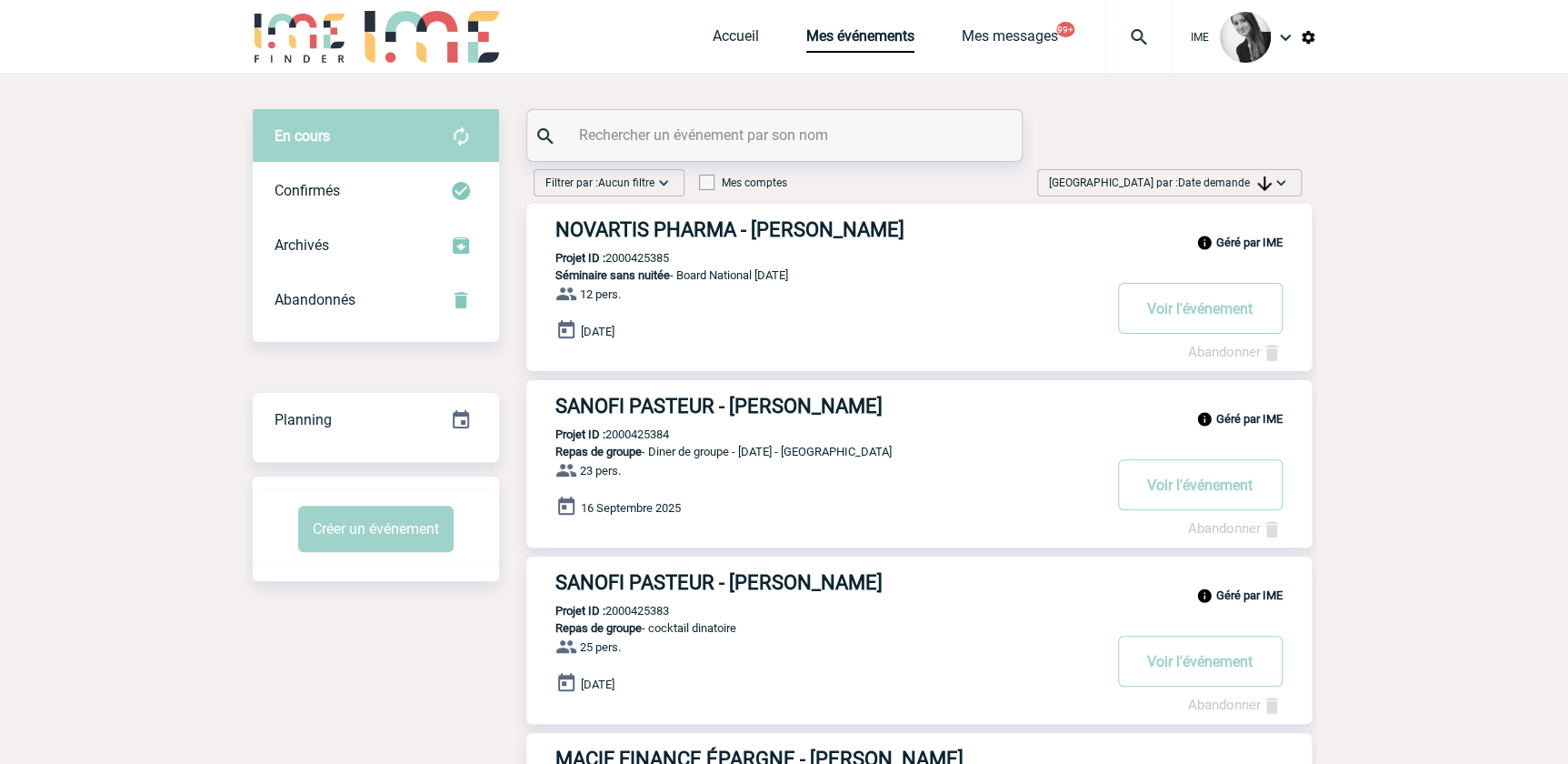
click at [1230, 174] on span "[GEOGRAPHIC_DATA] par : Date demande" at bounding box center [1161, 183] width 223 height 18
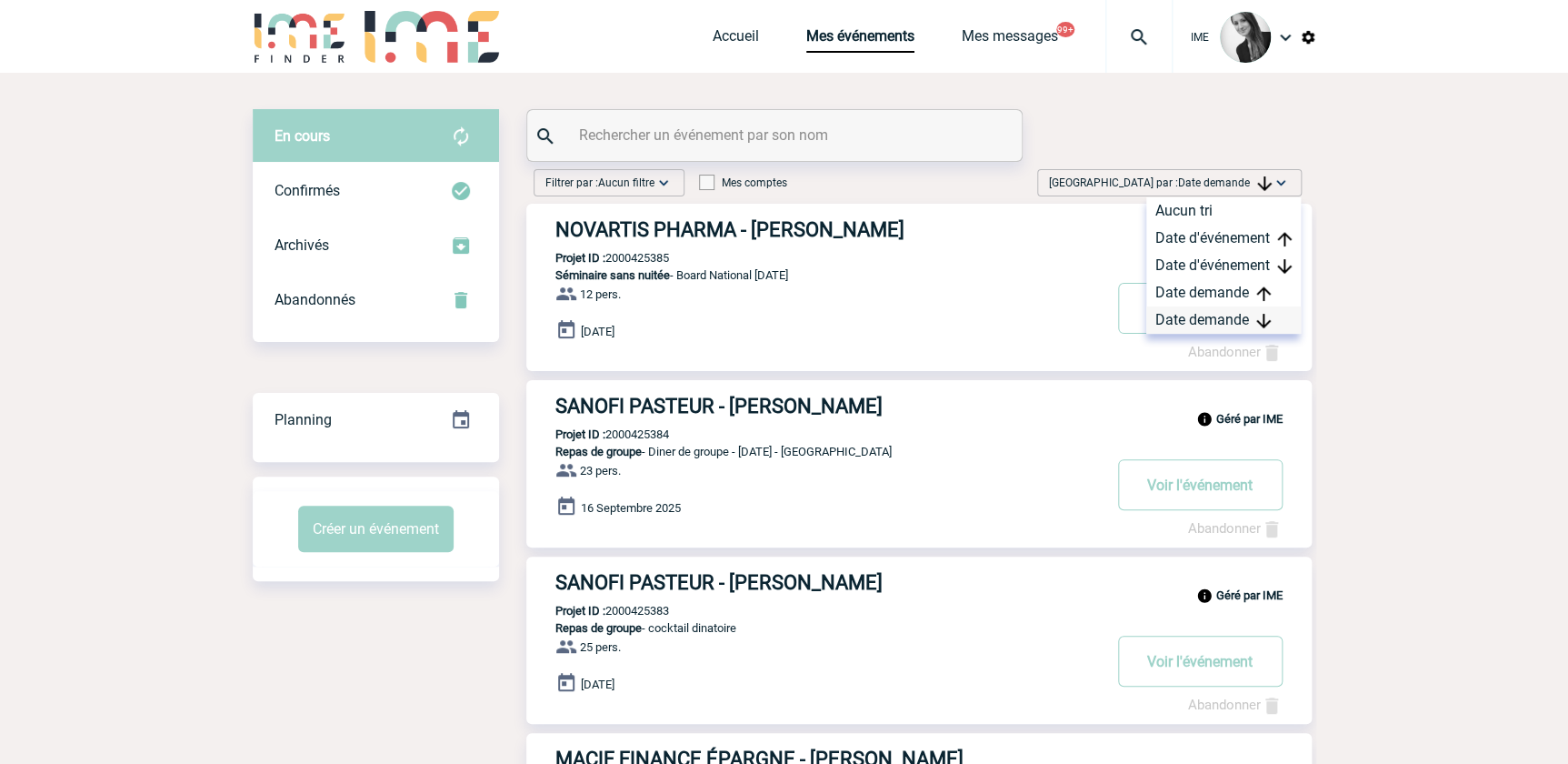
click at [1201, 306] on div "Date demande" at bounding box center [1224, 320] width 154 height 27
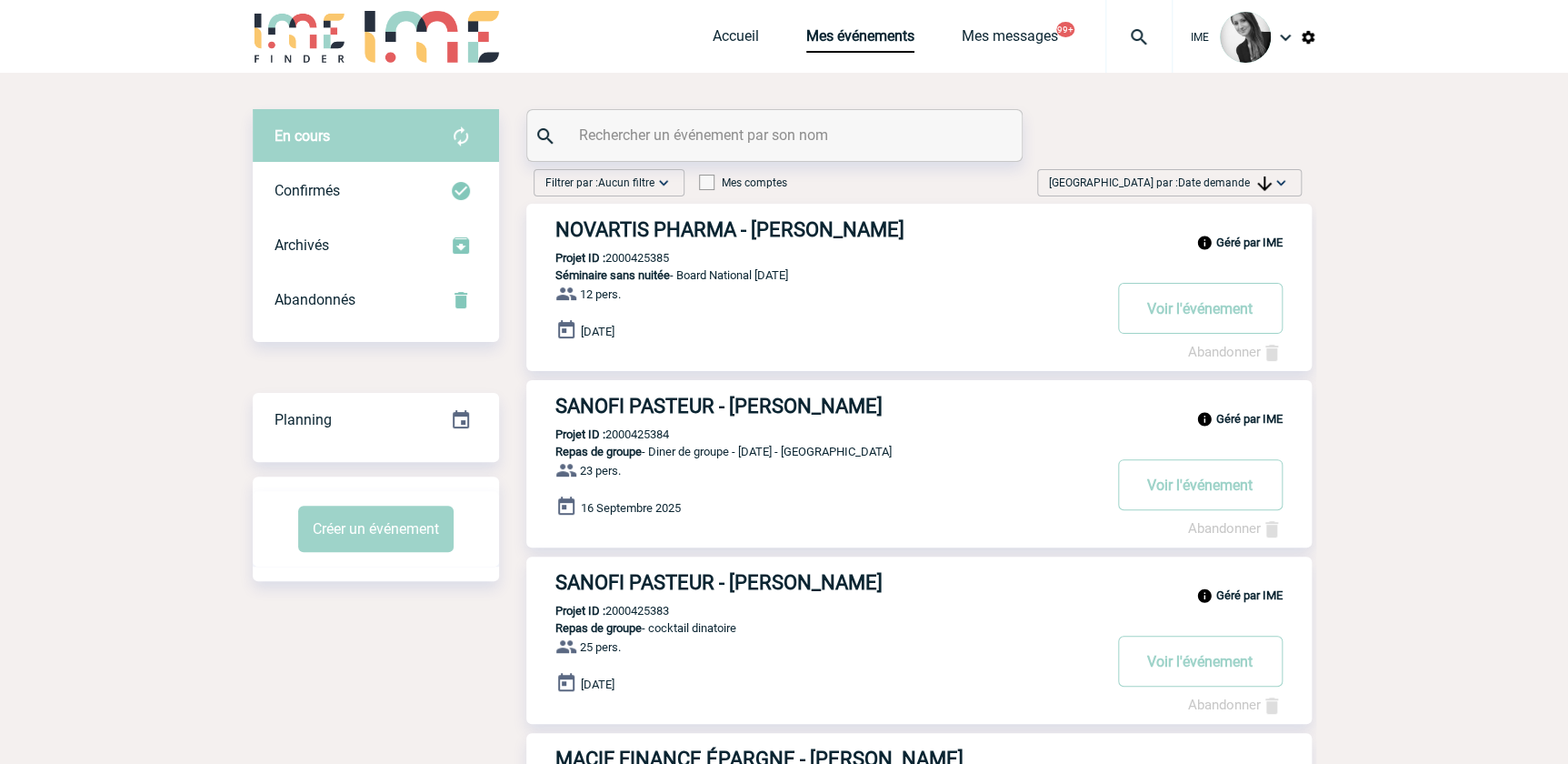
click at [1229, 185] on span "Date demande" at bounding box center [1224, 183] width 94 height 13
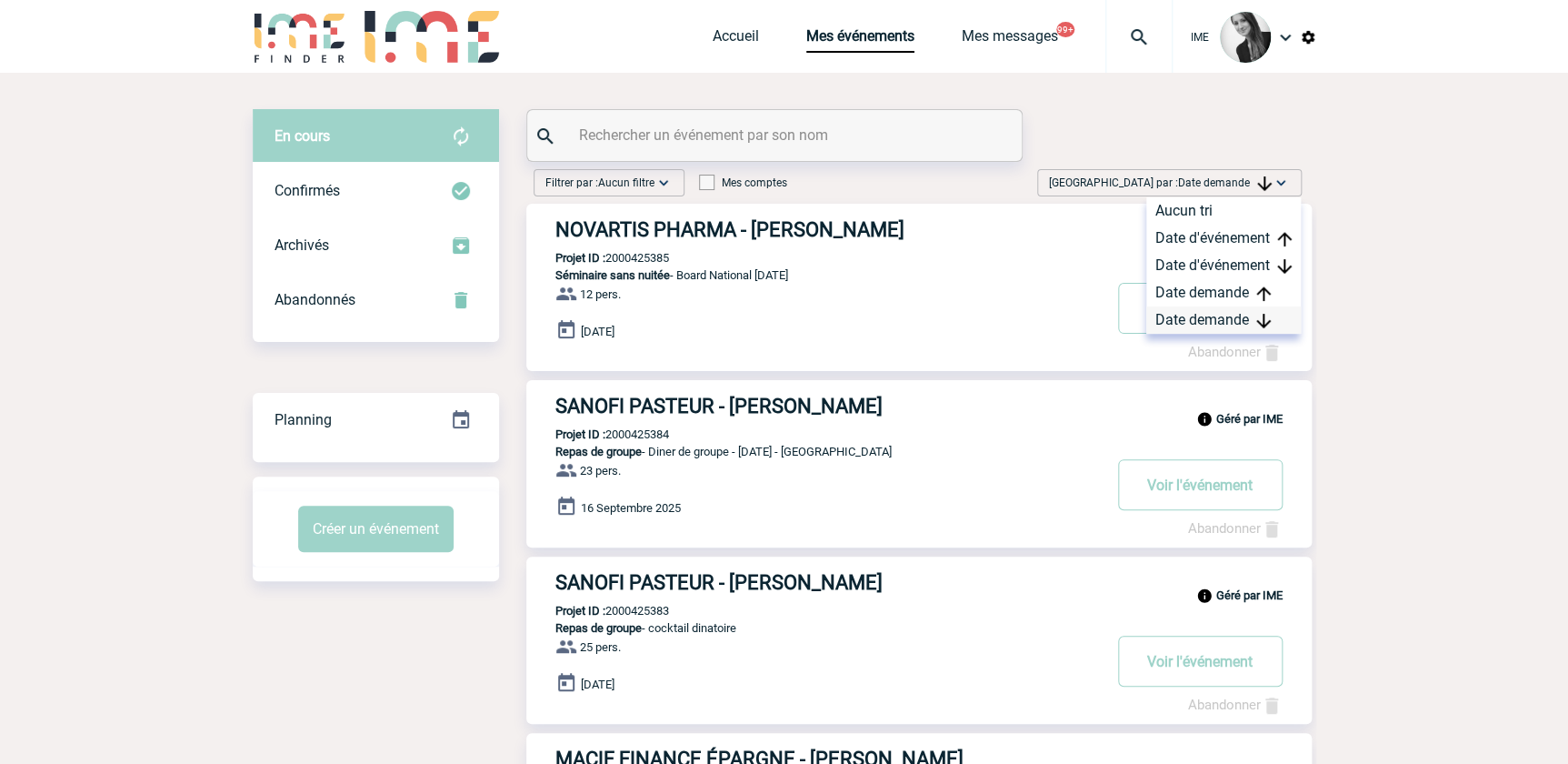
click at [1224, 319] on div "Date demande" at bounding box center [1224, 320] width 154 height 27
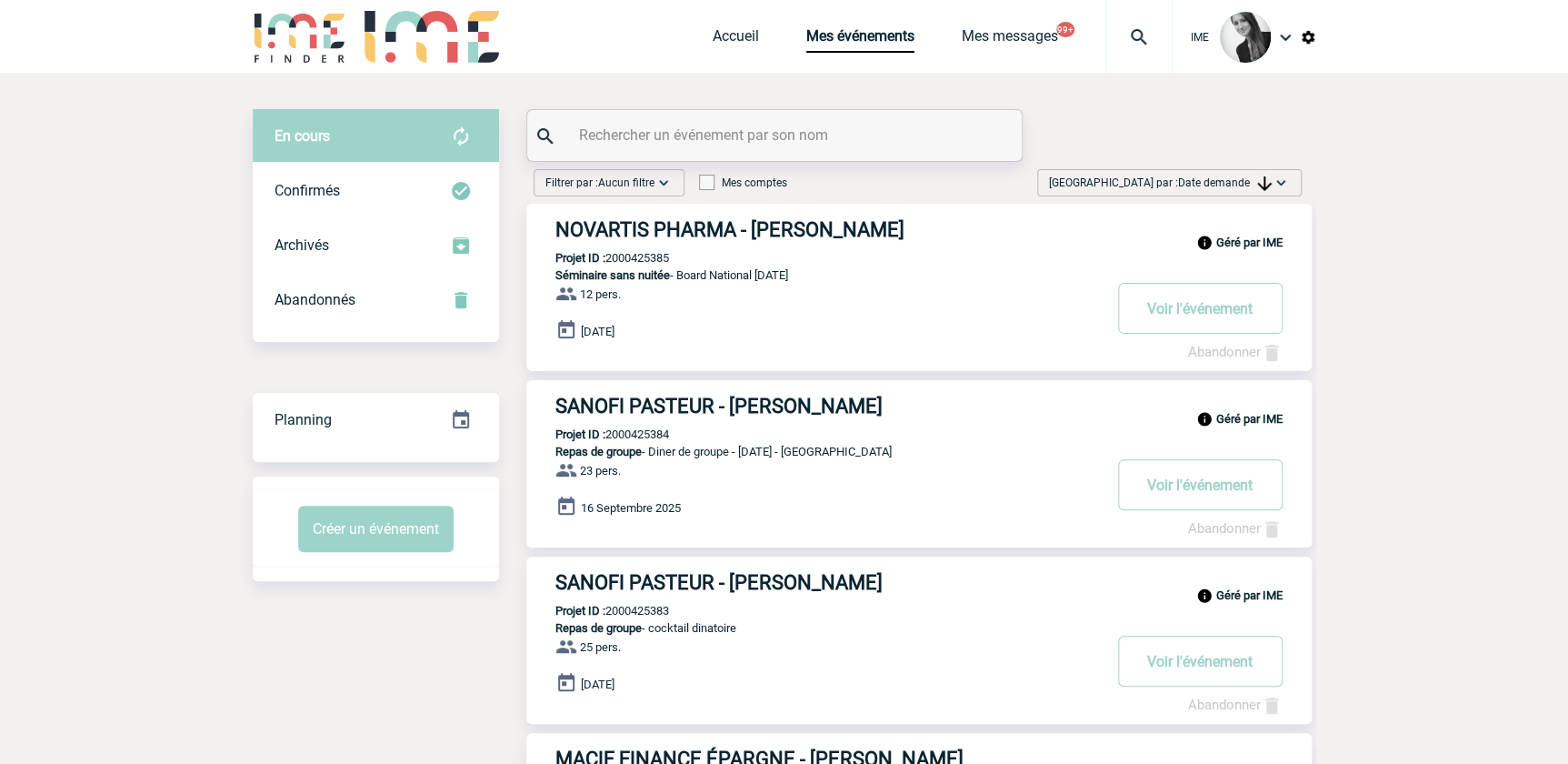
click at [1223, 174] on span "[GEOGRAPHIC_DATA] par : Date demande" at bounding box center [1161, 183] width 223 height 18
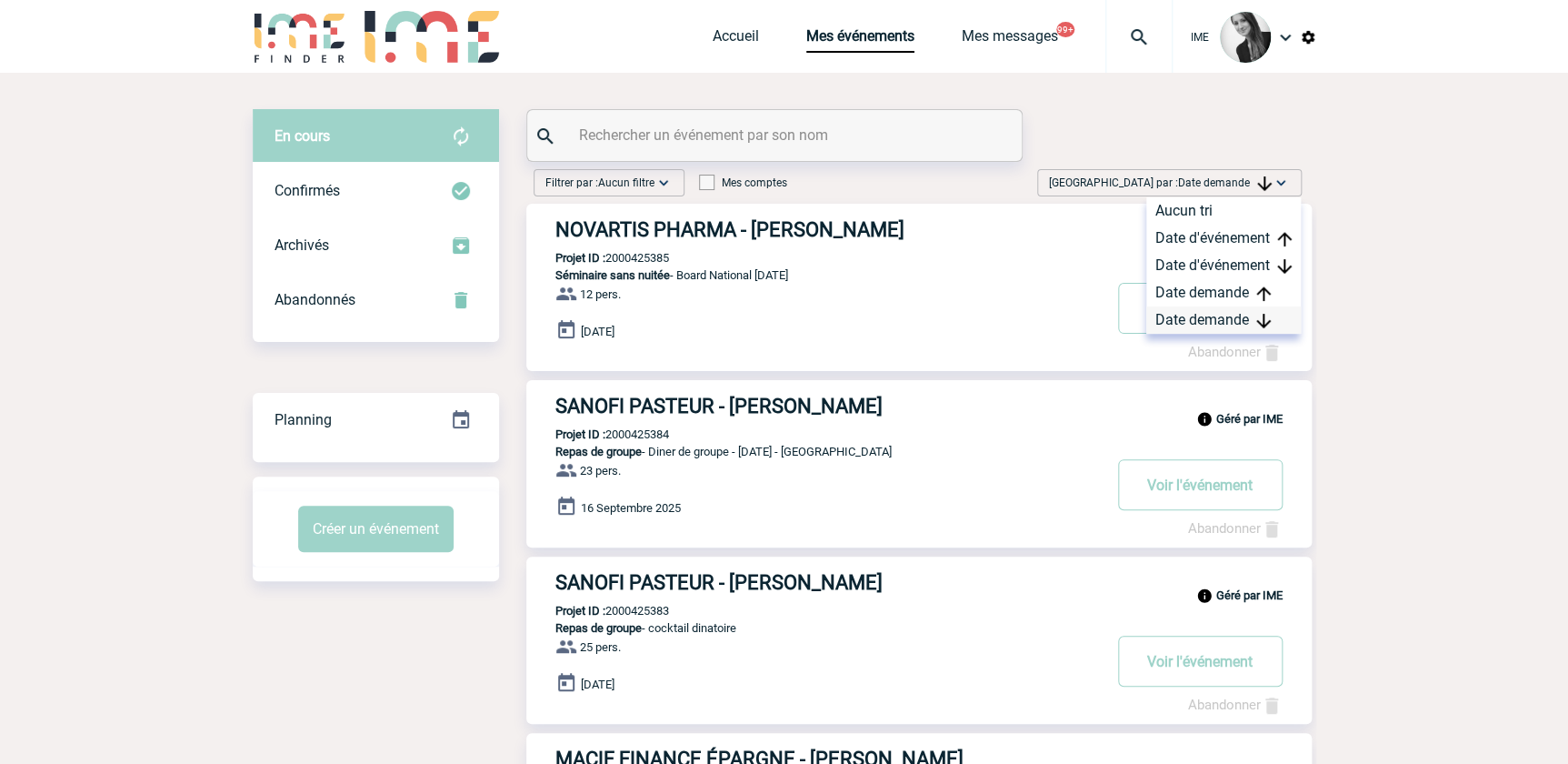
click at [1212, 318] on div "Date demande" at bounding box center [1224, 320] width 154 height 27
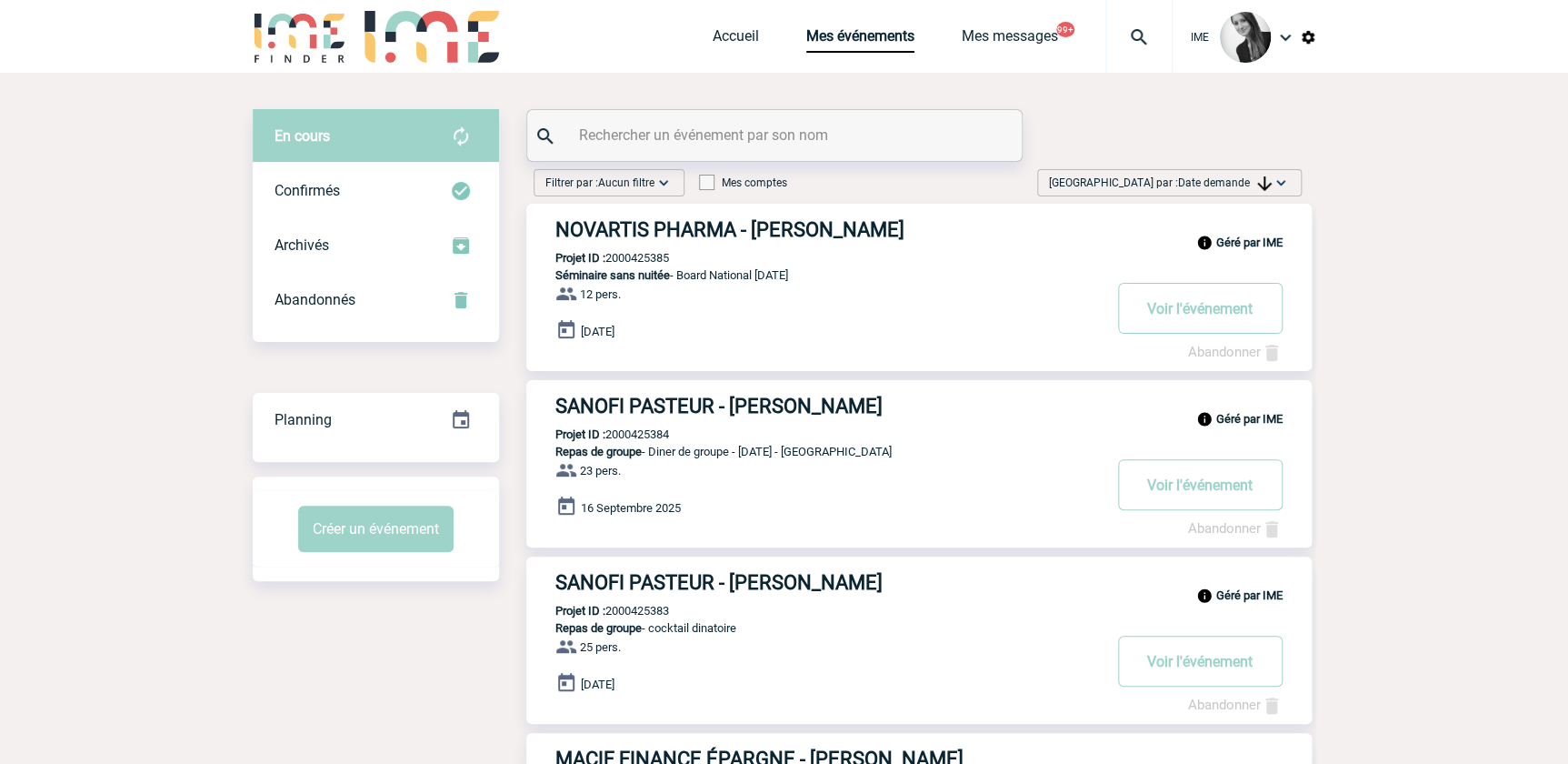
drag, startPoint x: 1196, startPoint y: 190, endPoint x: 1203, endPoint y: 223, distance: 33.7
click at [1196, 190] on span "[GEOGRAPHIC_DATA] par : Date demande" at bounding box center [1161, 183] width 223 height 18
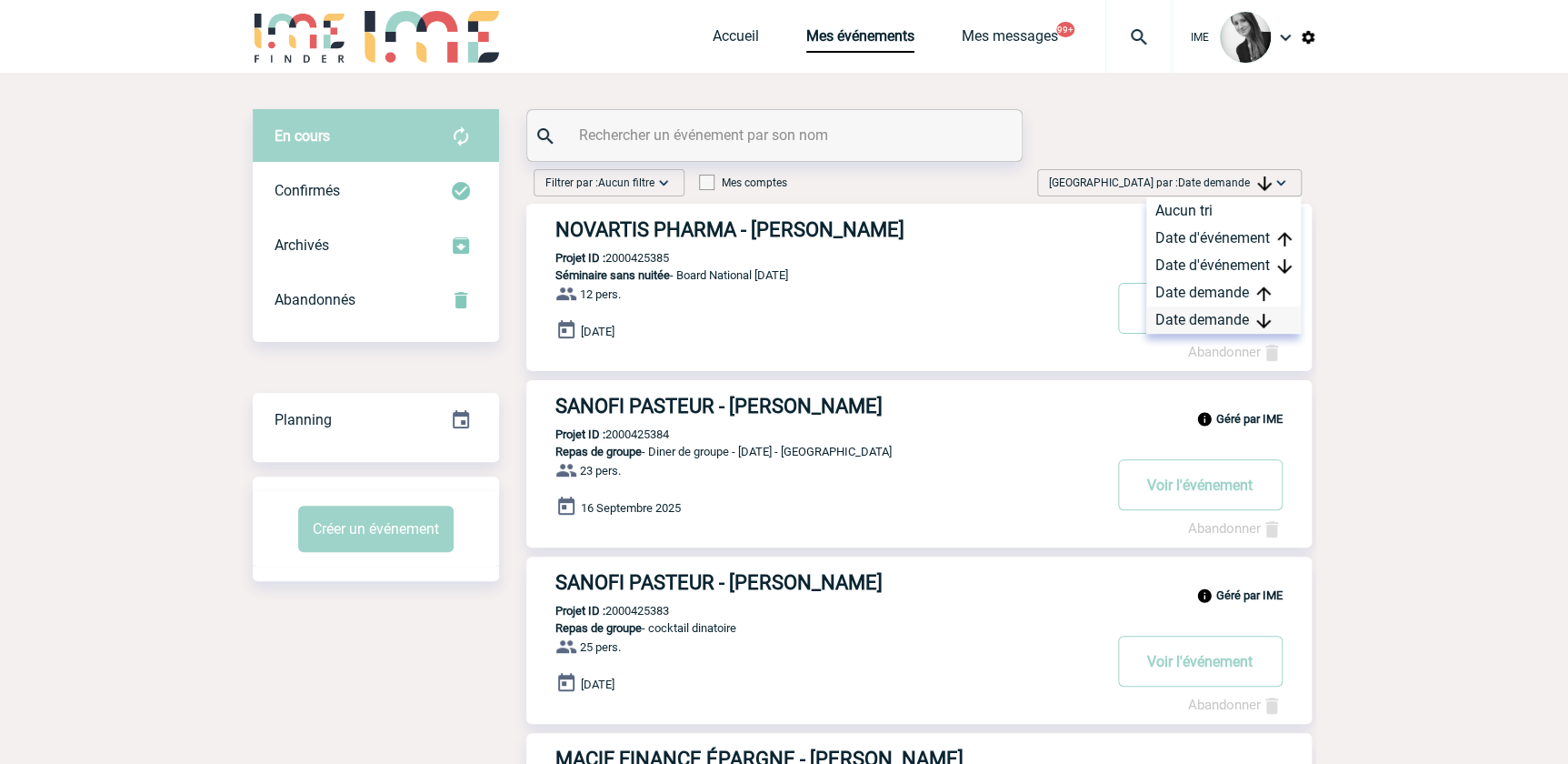
click at [1194, 330] on div "Date demande" at bounding box center [1224, 320] width 154 height 27
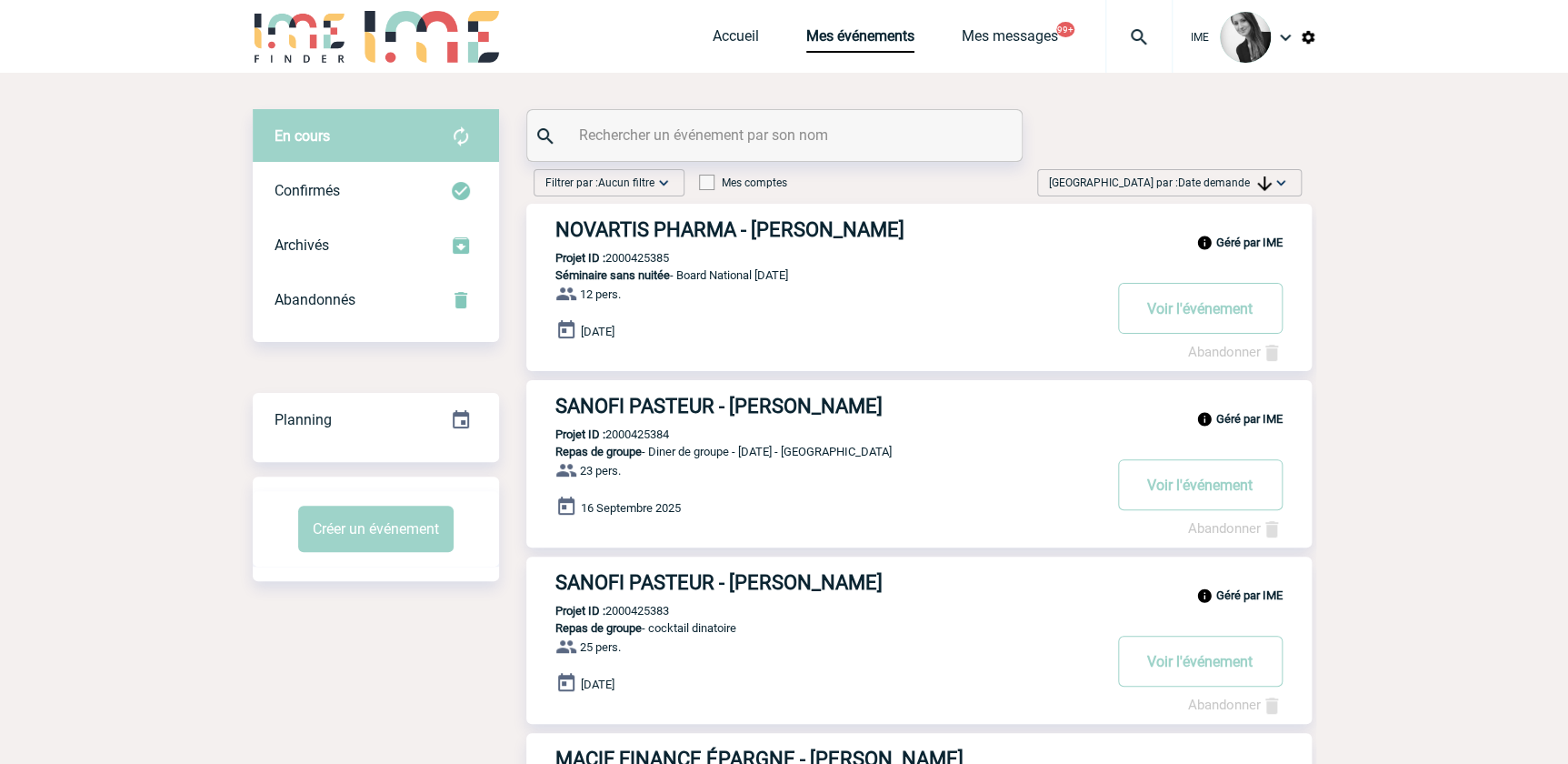
click at [1231, 184] on span "Date demande" at bounding box center [1224, 183] width 94 height 13
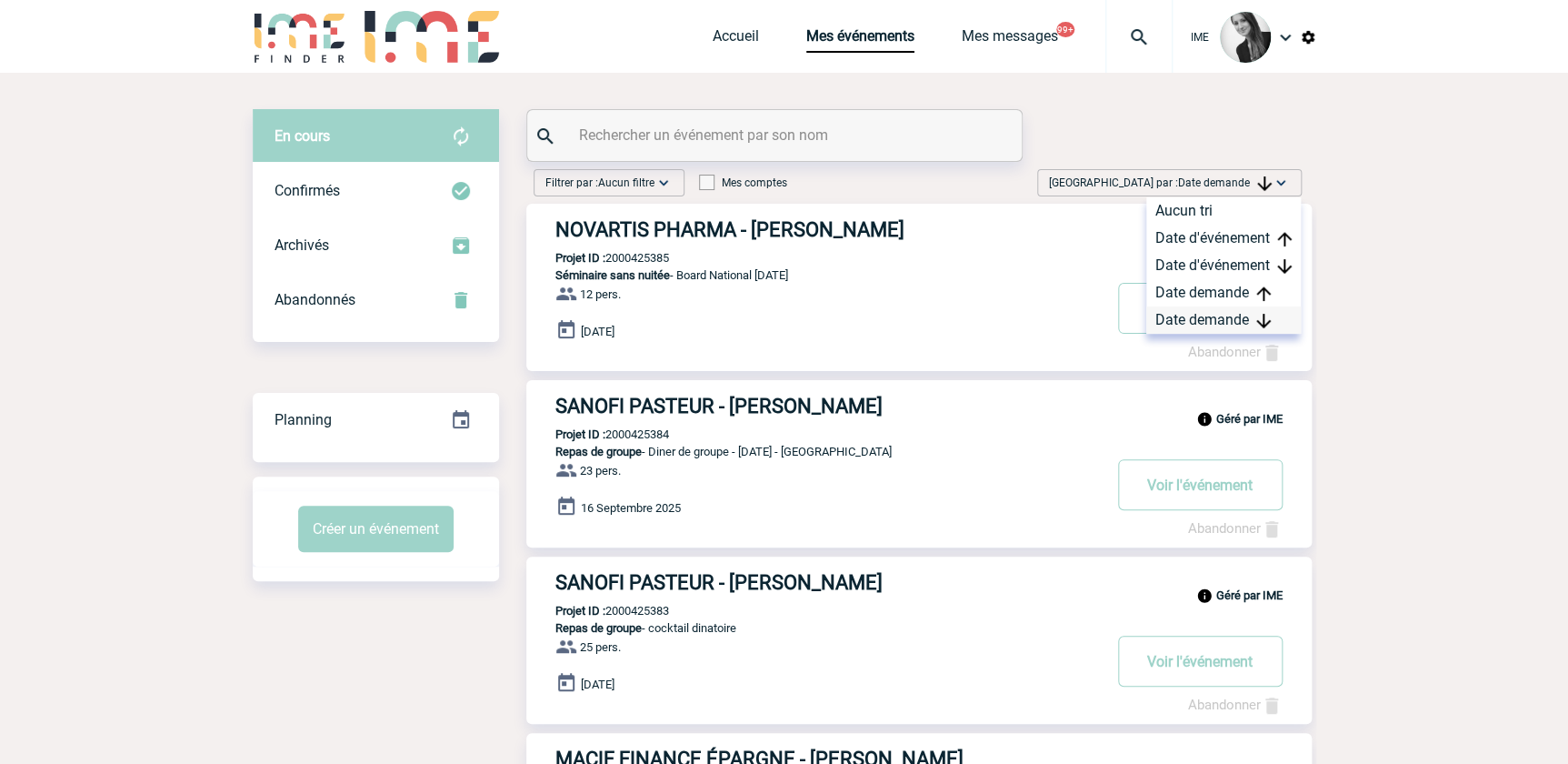
click at [1195, 319] on div "Date demande" at bounding box center [1224, 320] width 154 height 27
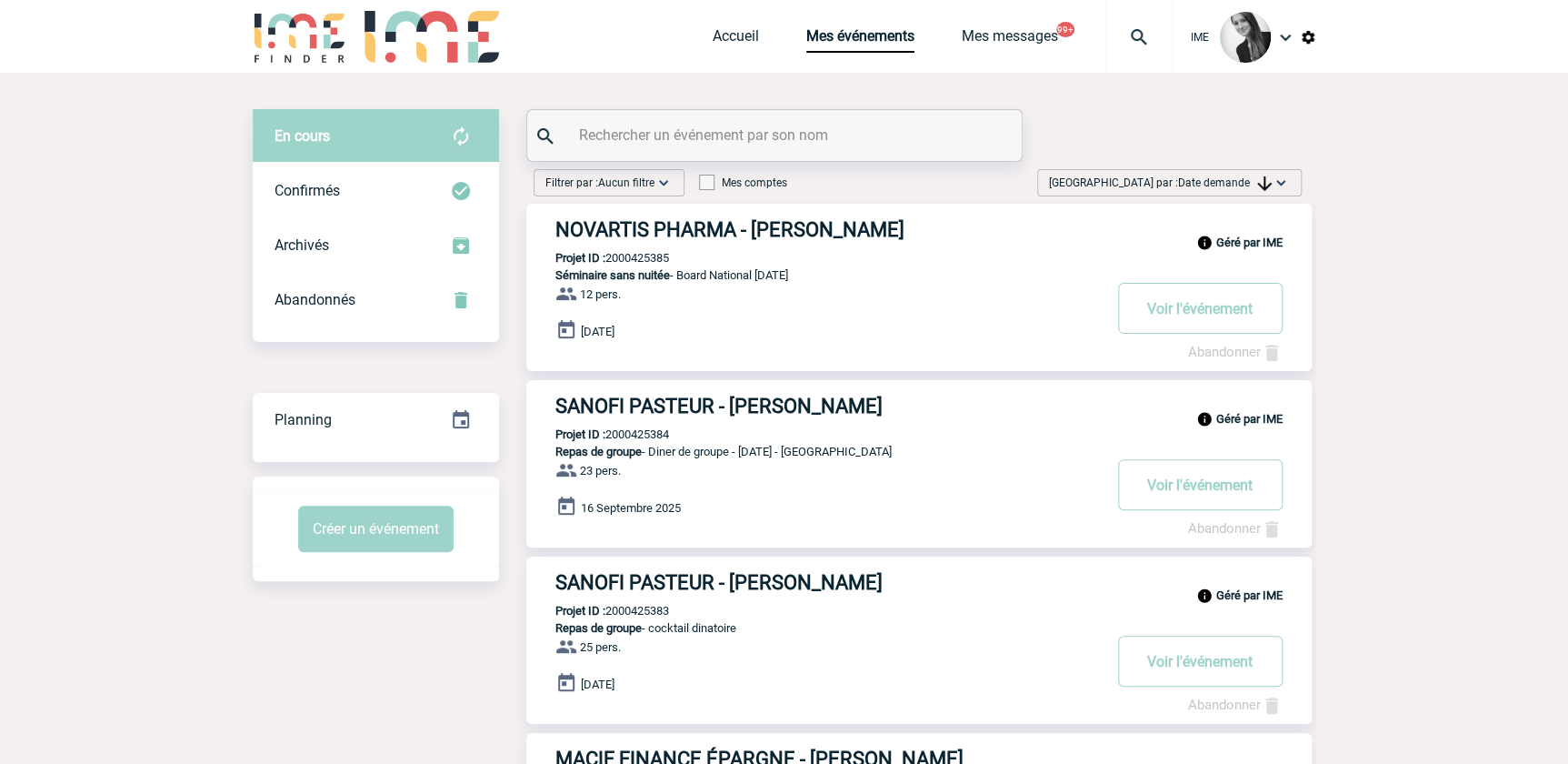
click at [1221, 179] on span "Date demande" at bounding box center [1224, 183] width 94 height 13
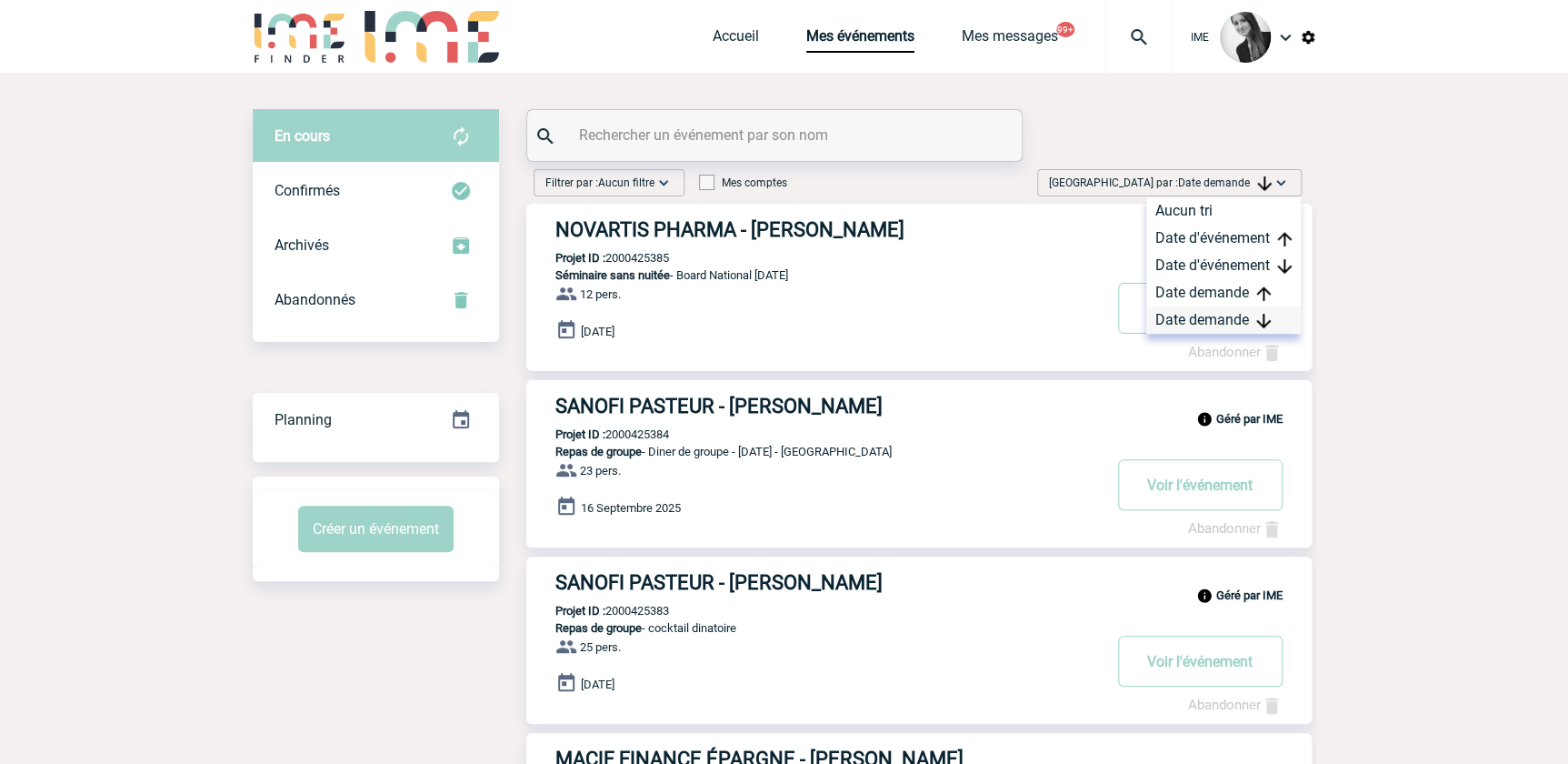
click at [1191, 312] on div "Date demande" at bounding box center [1224, 320] width 154 height 27
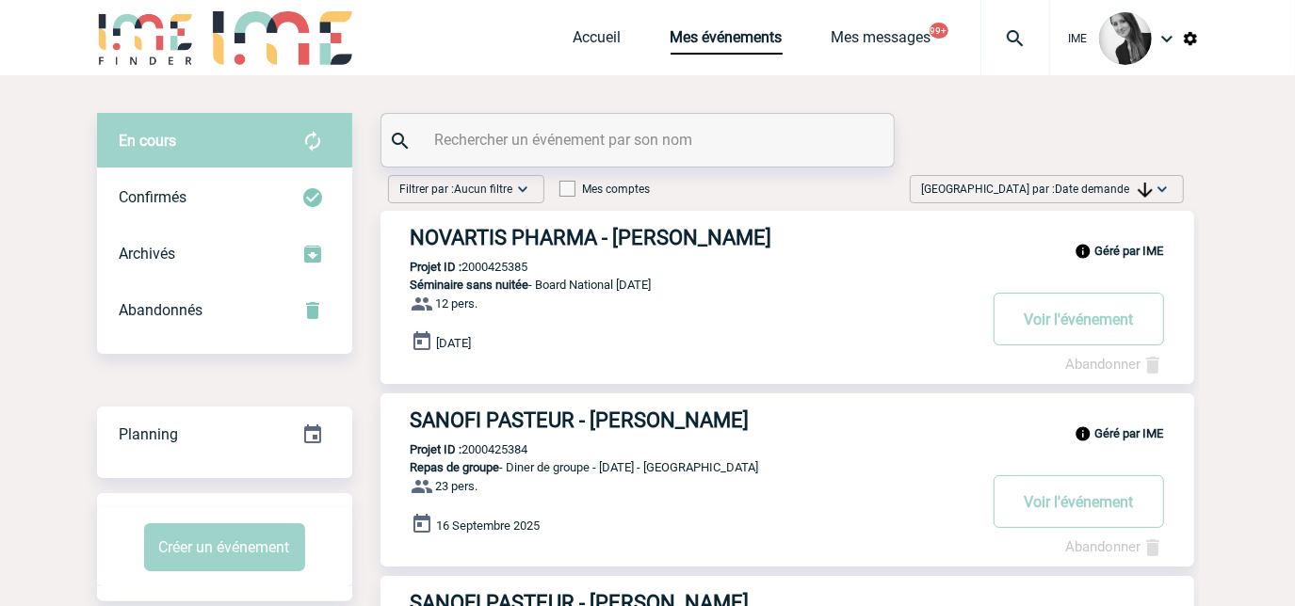
click at [1099, 184] on span "Date demande" at bounding box center [1104, 189] width 97 height 13
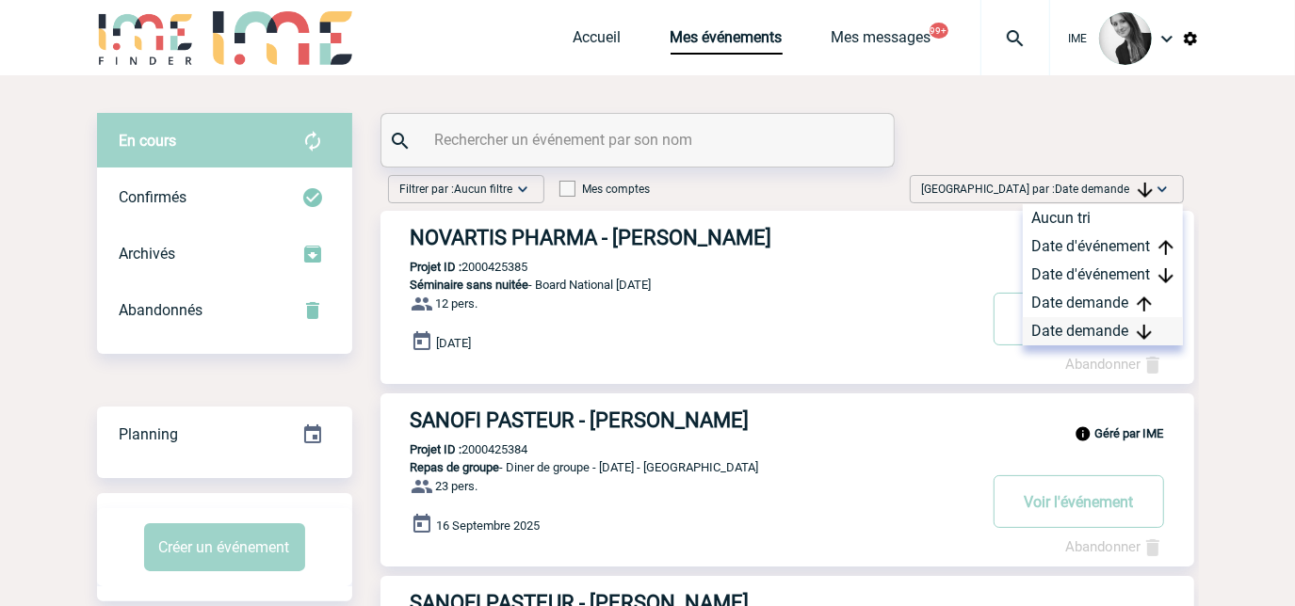
click at [1051, 333] on div "Date demande" at bounding box center [1103, 331] width 160 height 28
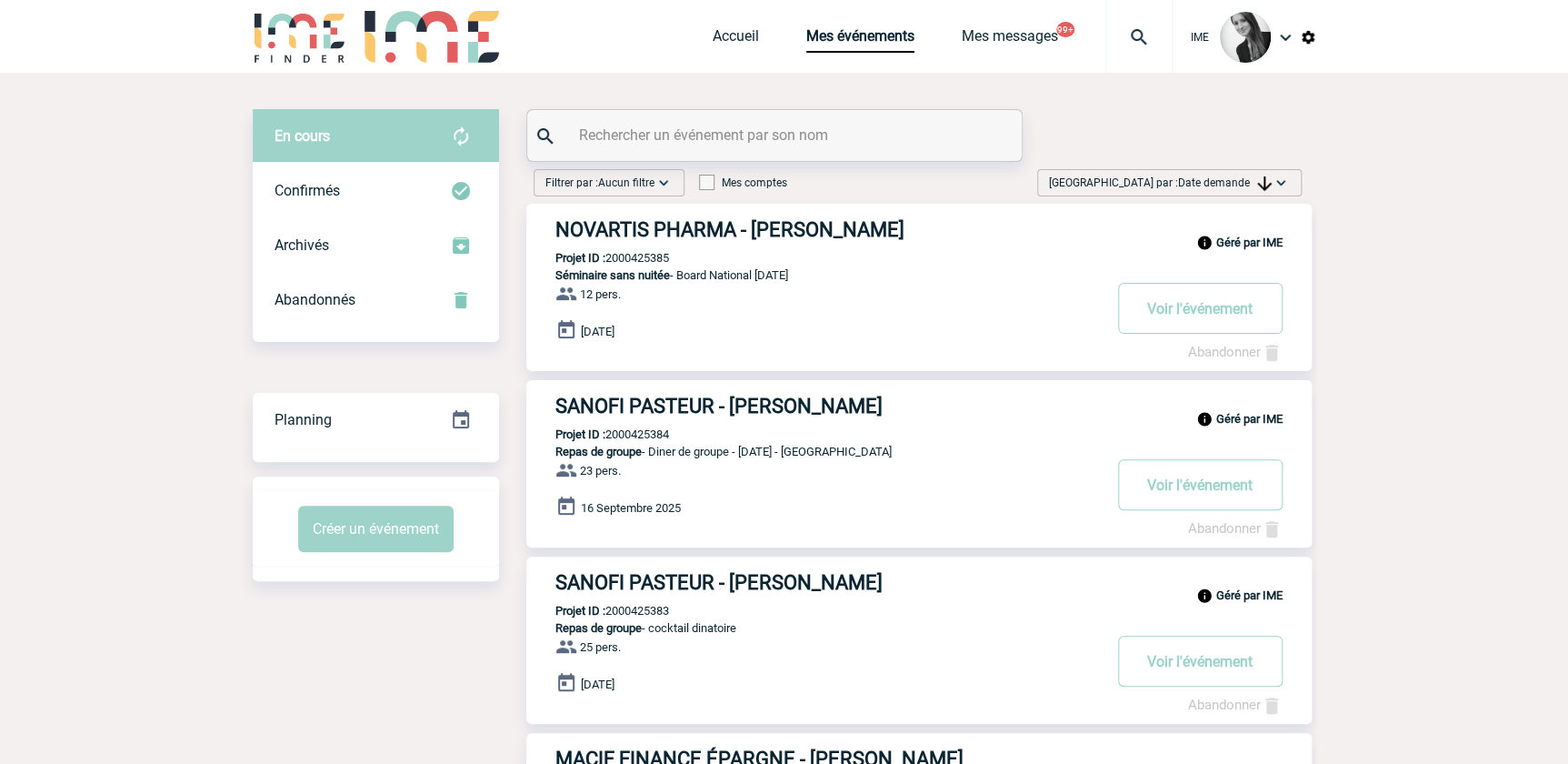
drag, startPoint x: 1227, startPoint y: 178, endPoint x: 1237, endPoint y: 231, distance: 53.9
click at [1228, 179] on span "Date demande" at bounding box center [1224, 183] width 94 height 13
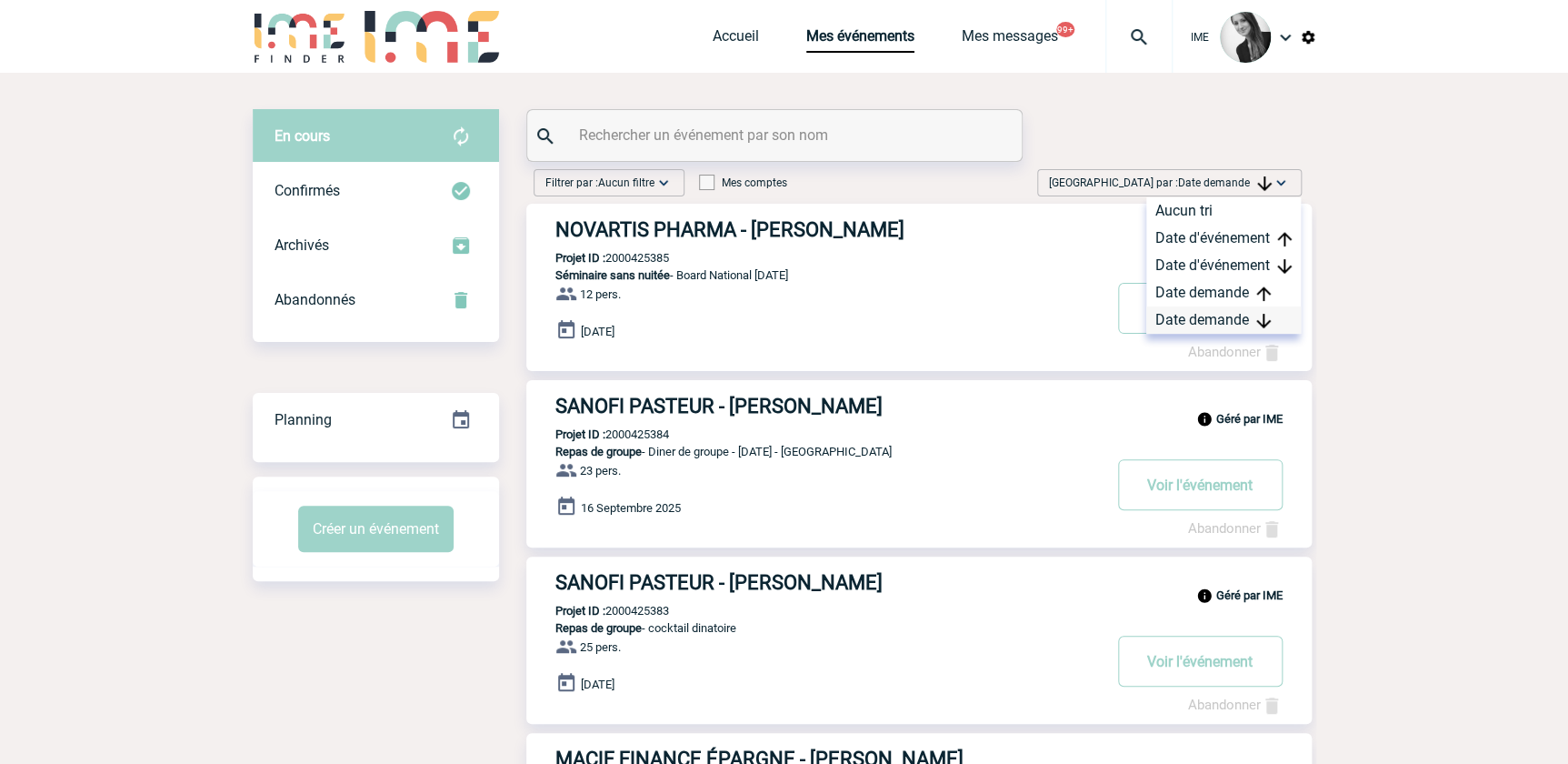
click at [1234, 320] on div "Date demande" at bounding box center [1224, 320] width 154 height 27
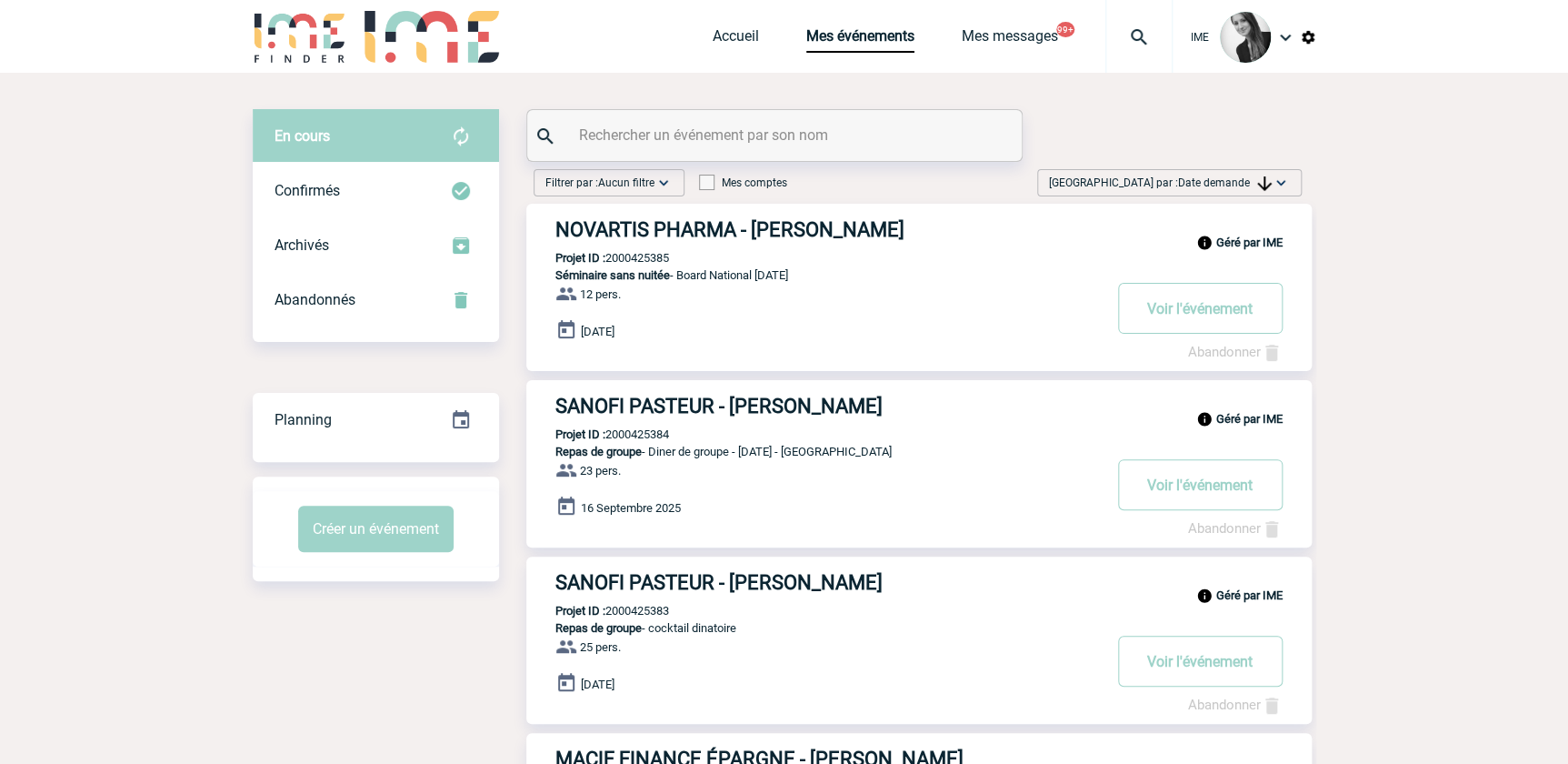
click at [1237, 182] on span "Date demande" at bounding box center [1224, 183] width 94 height 13
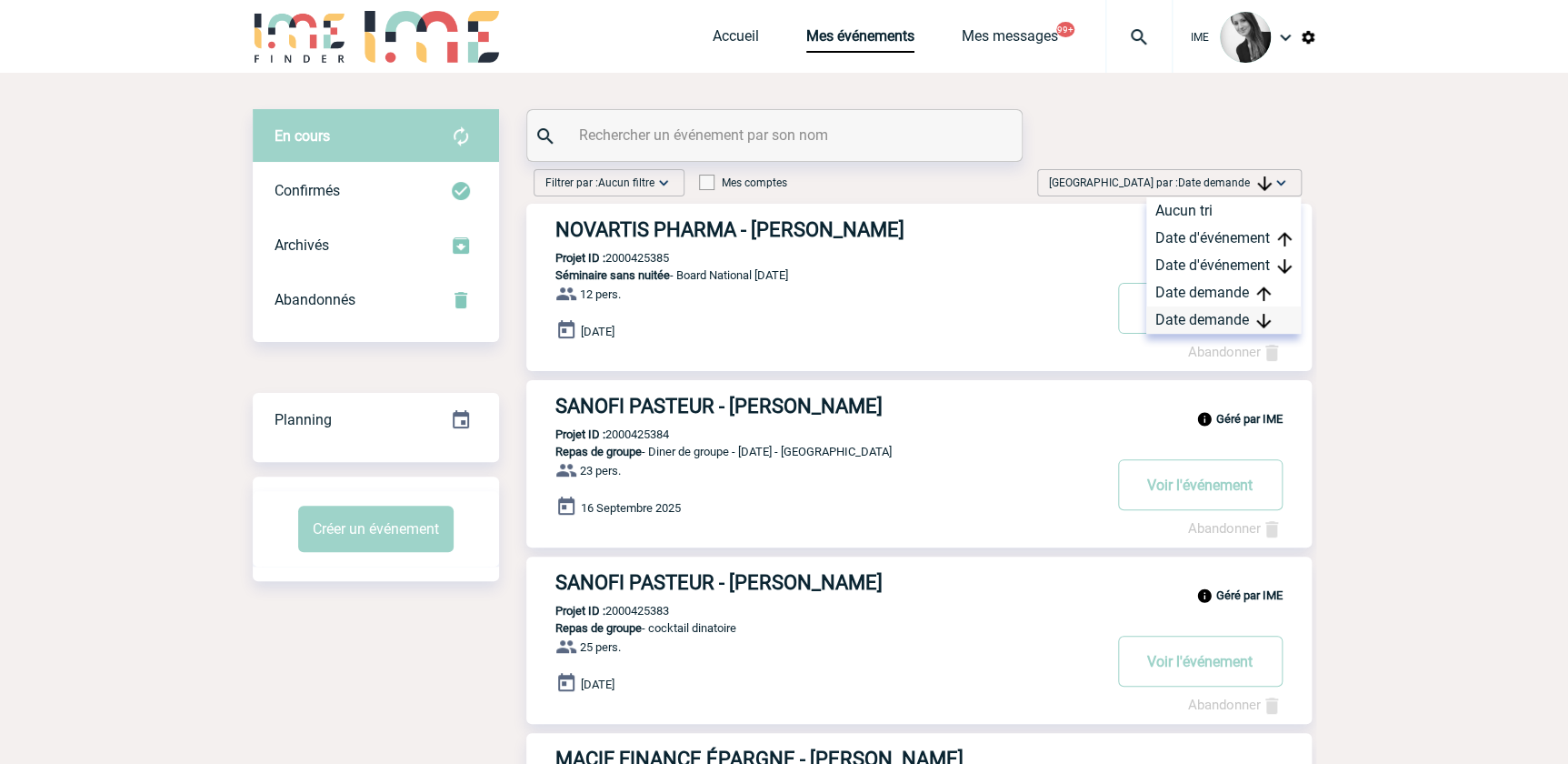
click at [1217, 321] on div "Date demande" at bounding box center [1224, 320] width 154 height 27
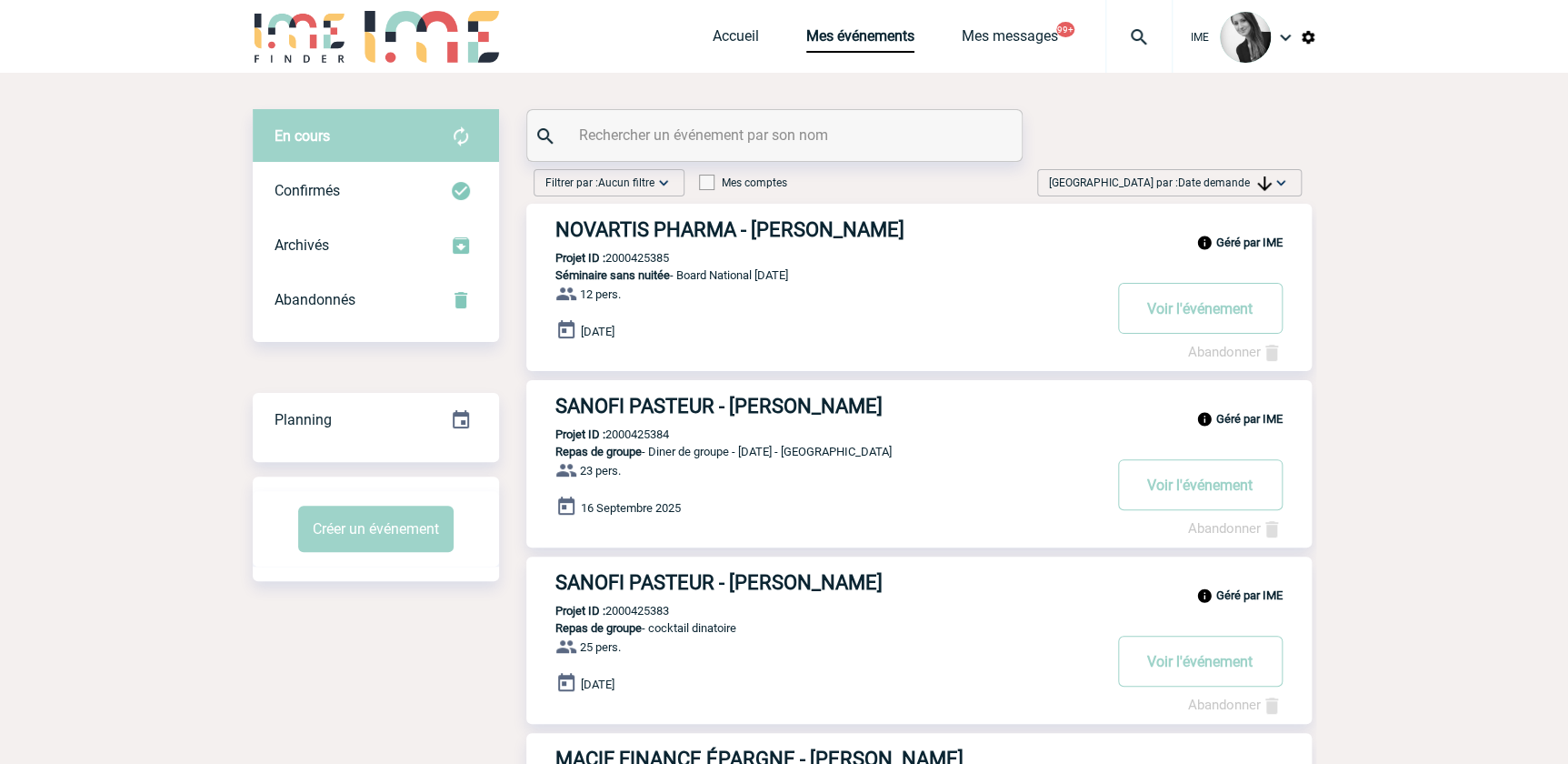
click at [1241, 180] on span "Trier par : Date demande" at bounding box center [1161, 183] width 223 height 18
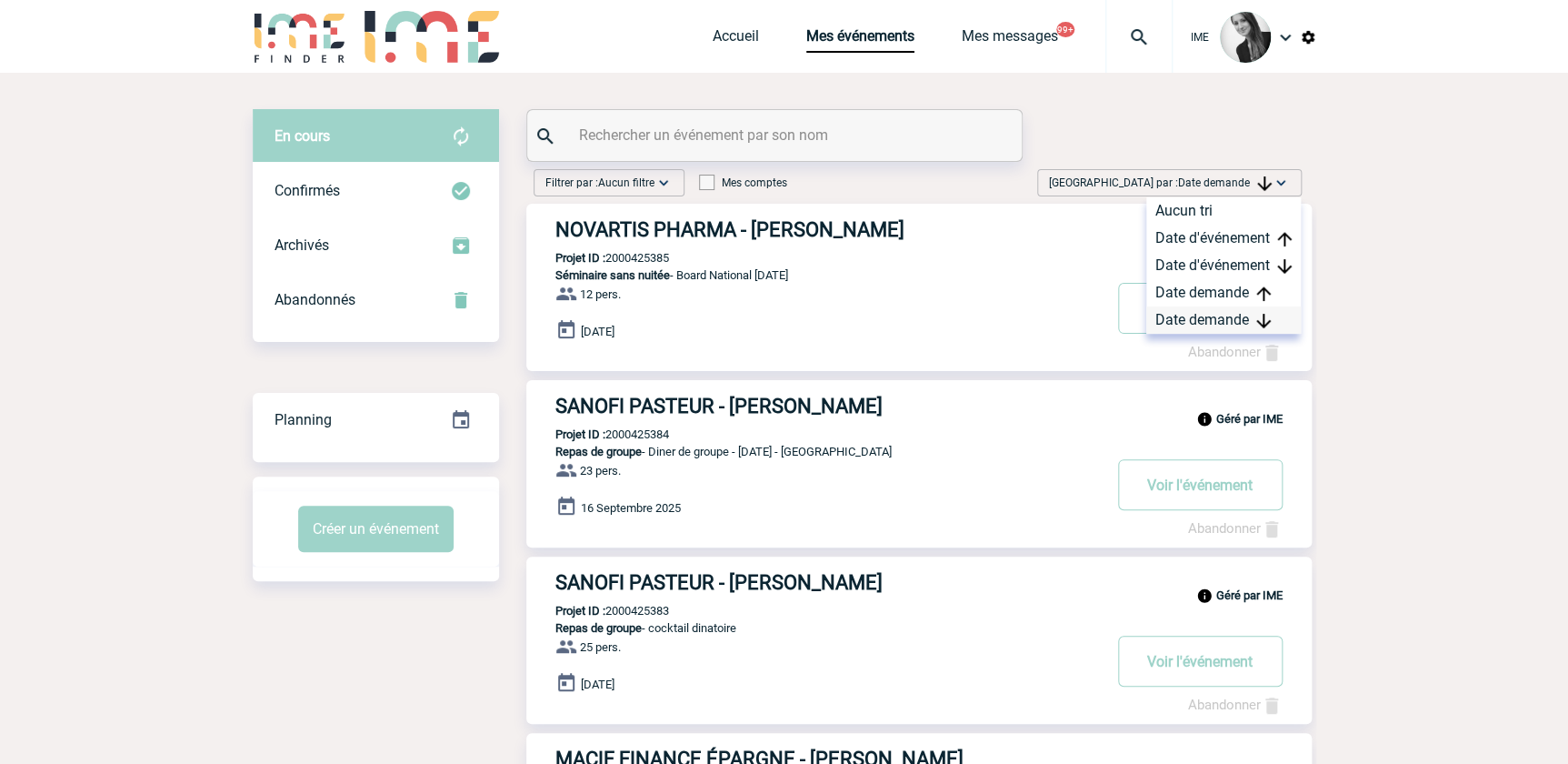
click at [1218, 319] on div "Date demande" at bounding box center [1224, 320] width 154 height 27
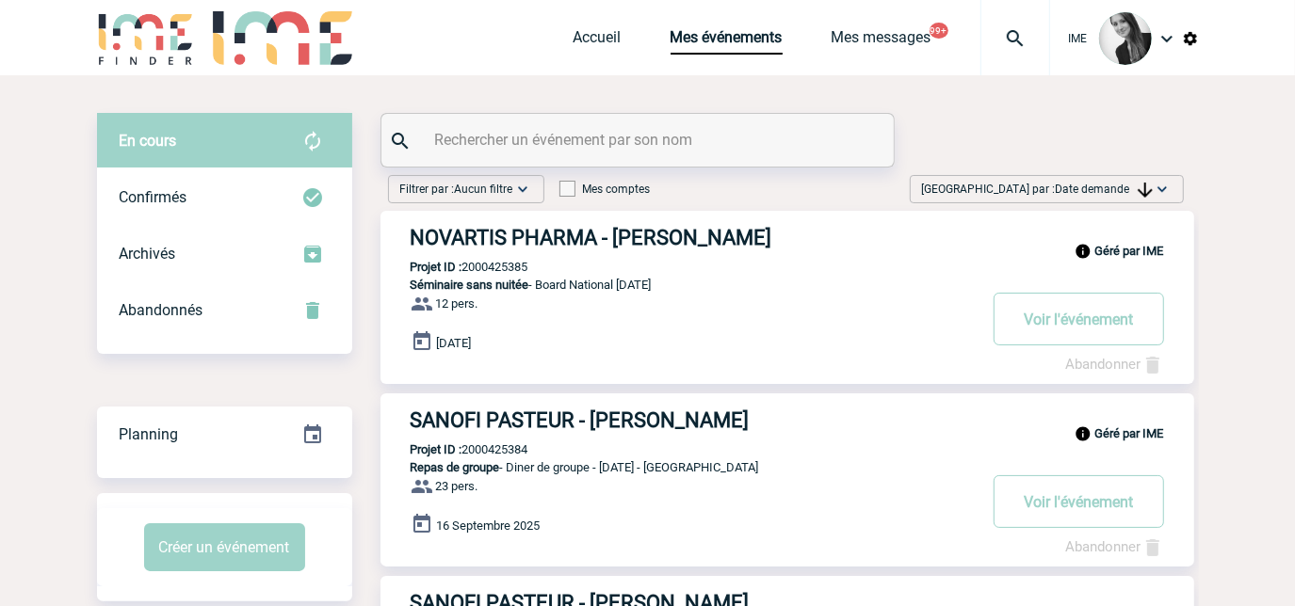
click at [1108, 180] on span "Trier par : Date demande" at bounding box center [1037, 189] width 231 height 19
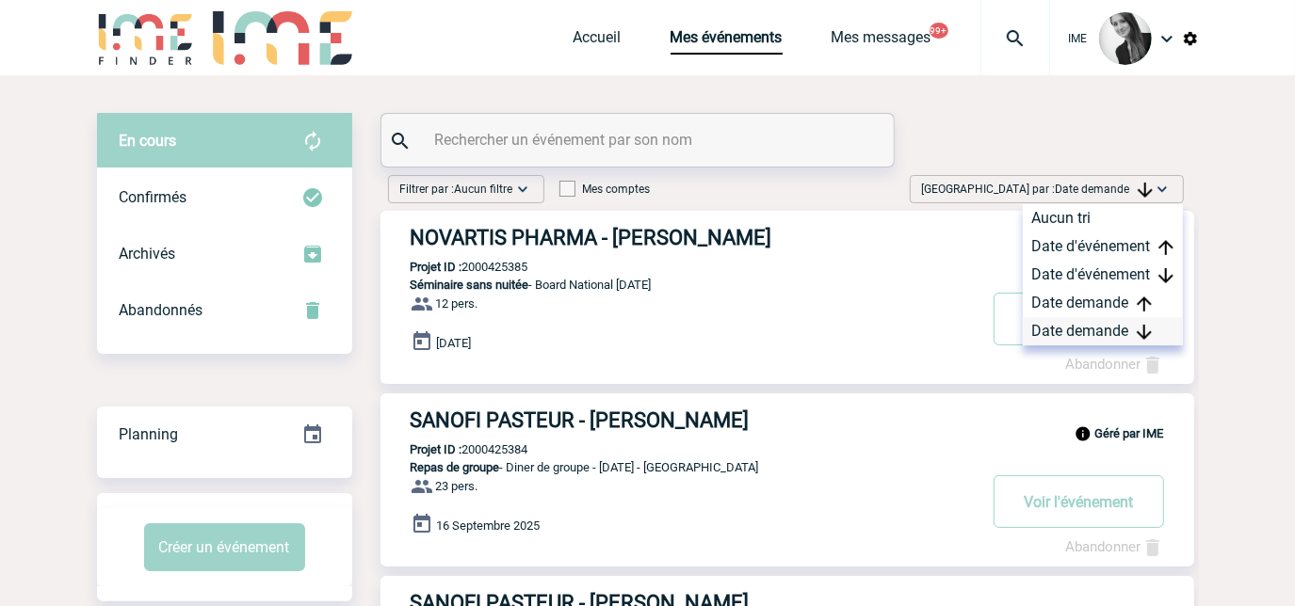
click at [1085, 325] on div "Date demande" at bounding box center [1103, 331] width 160 height 28
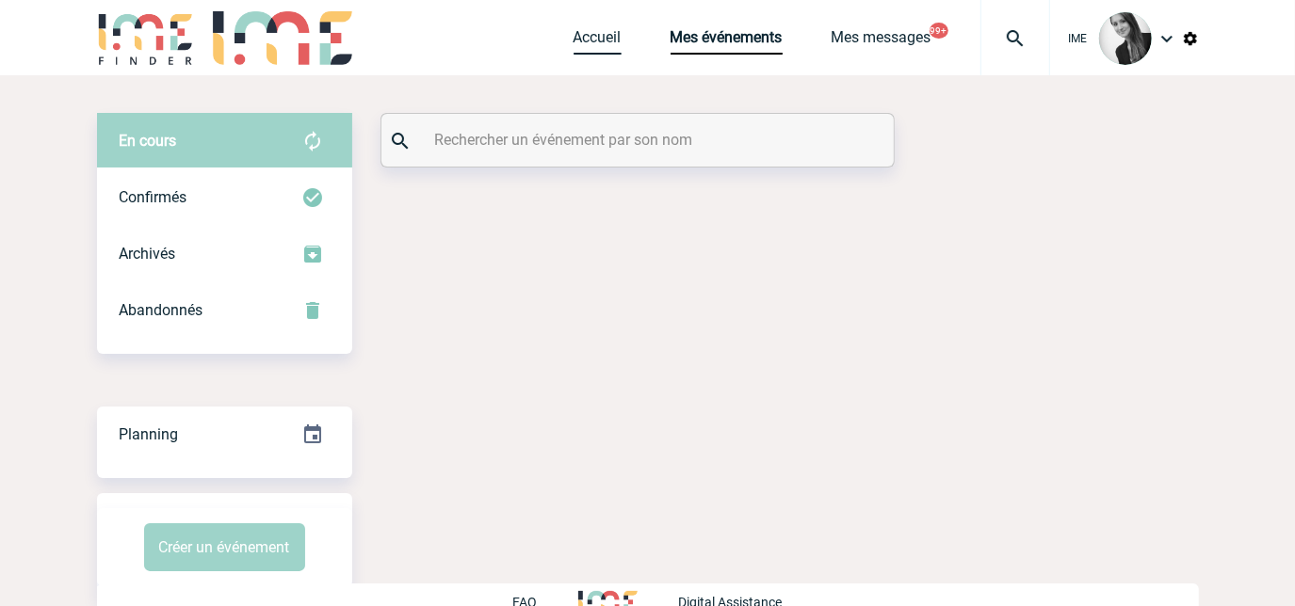
click at [595, 36] on link "Accueil" at bounding box center [598, 41] width 48 height 26
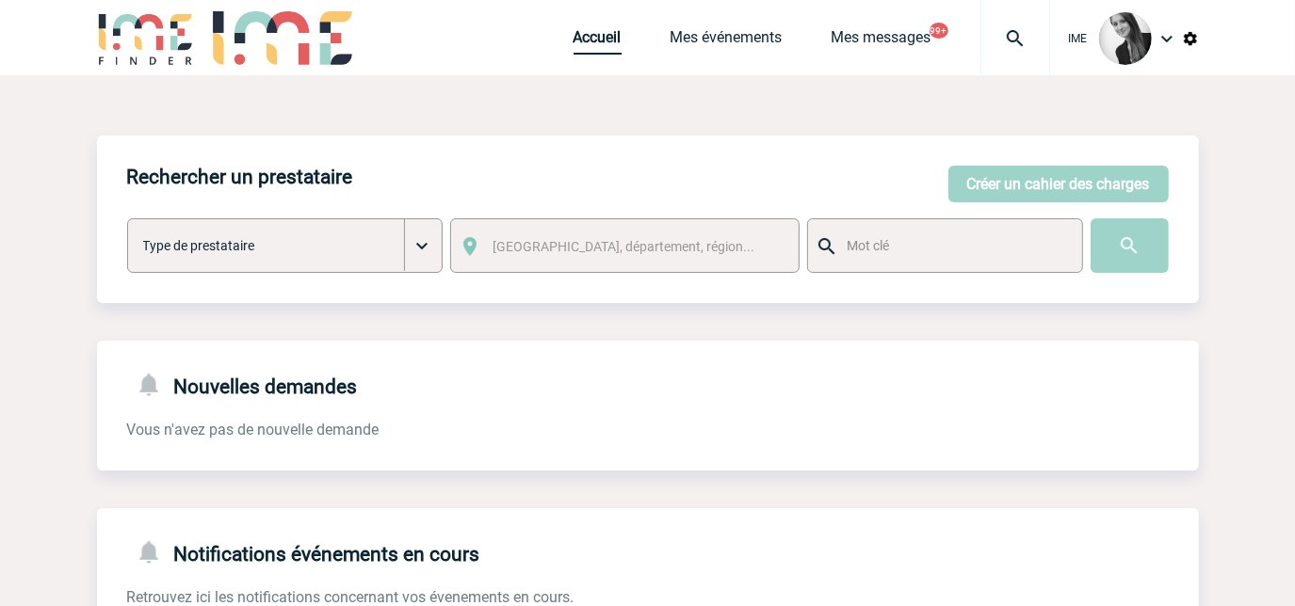
click at [578, 44] on link "Accueil" at bounding box center [598, 41] width 48 height 26
click at [701, 45] on link "Mes événements" at bounding box center [727, 41] width 112 height 26
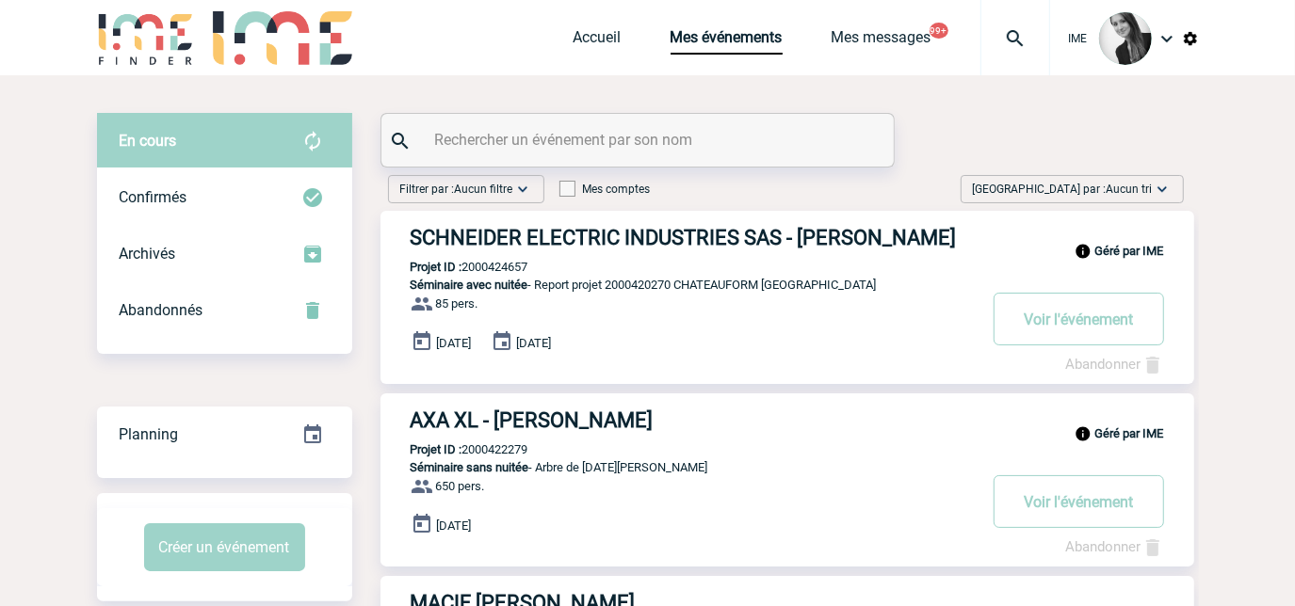
click at [1092, 187] on span "[GEOGRAPHIC_DATA] par : Aucun tri" at bounding box center [1063, 189] width 180 height 19
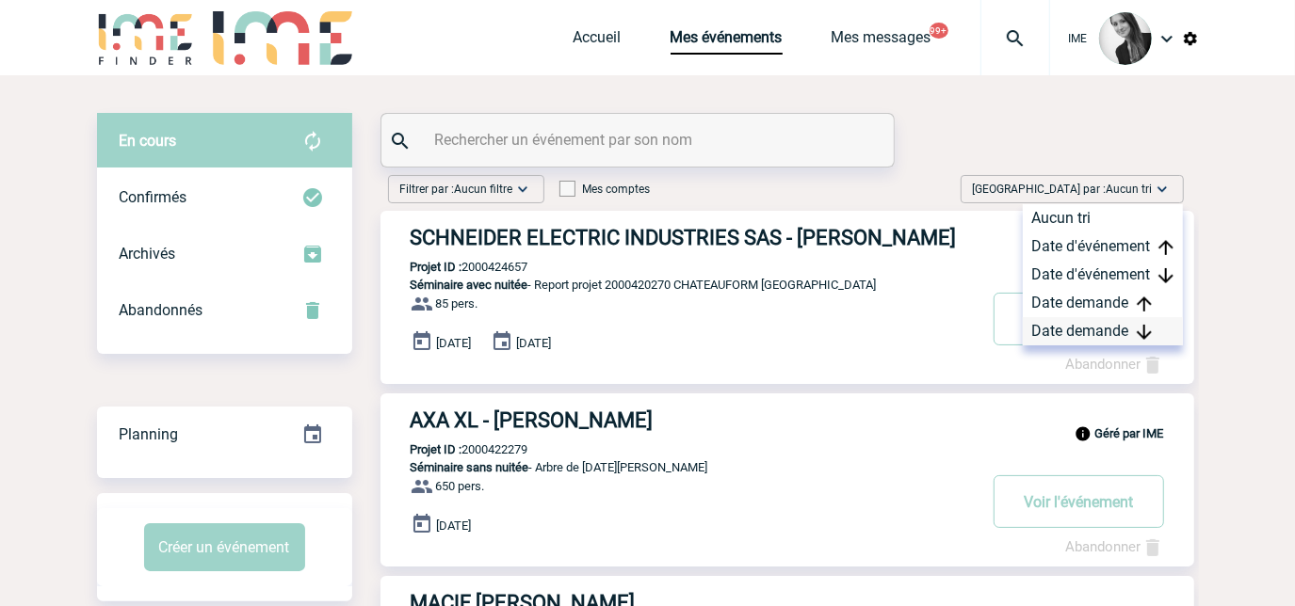
click at [1067, 333] on div "Date demande" at bounding box center [1103, 331] width 160 height 28
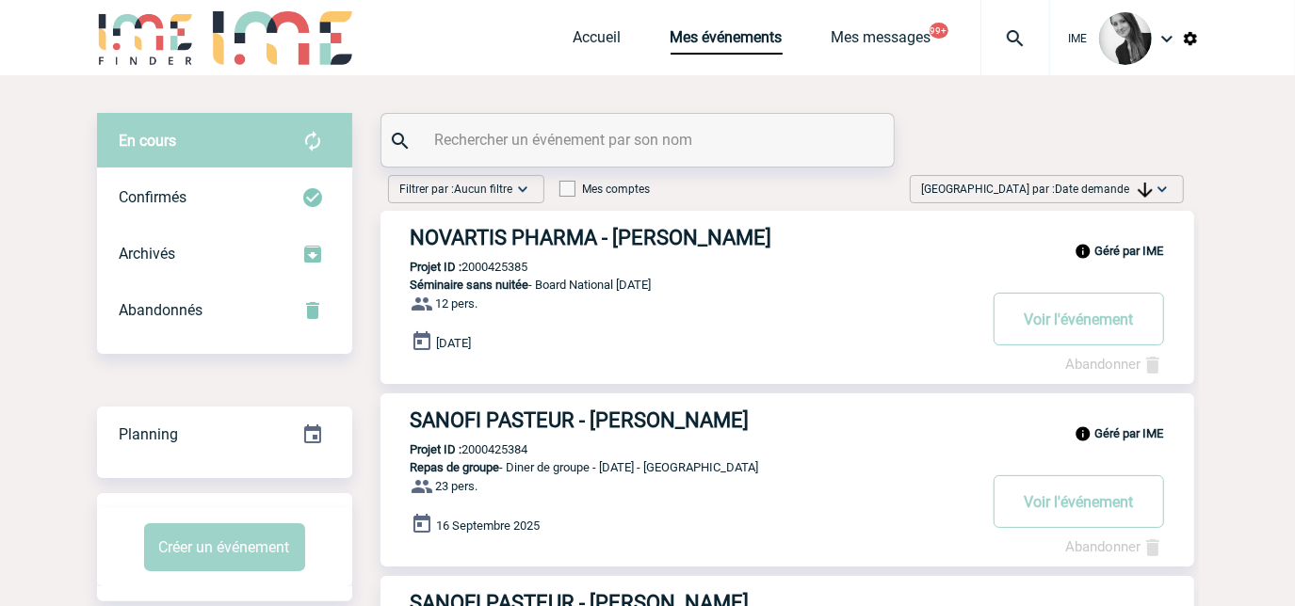
click at [1064, 183] on span "Date demande" at bounding box center [1104, 189] width 97 height 13
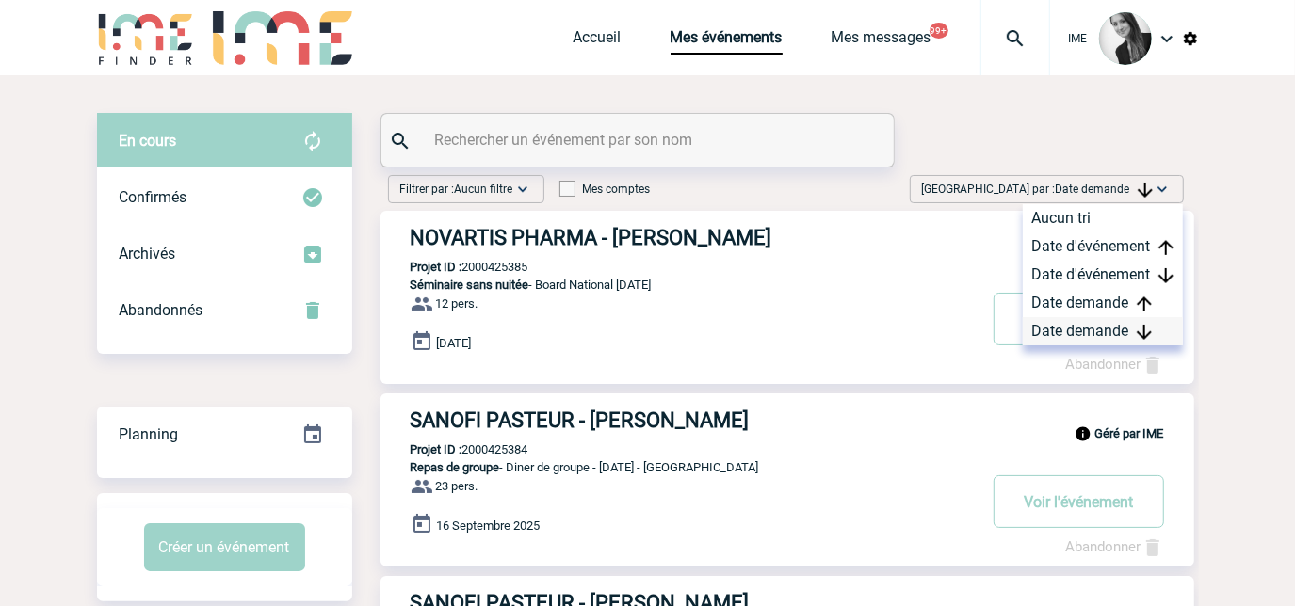
click at [1055, 334] on div "Date demande" at bounding box center [1103, 331] width 160 height 28
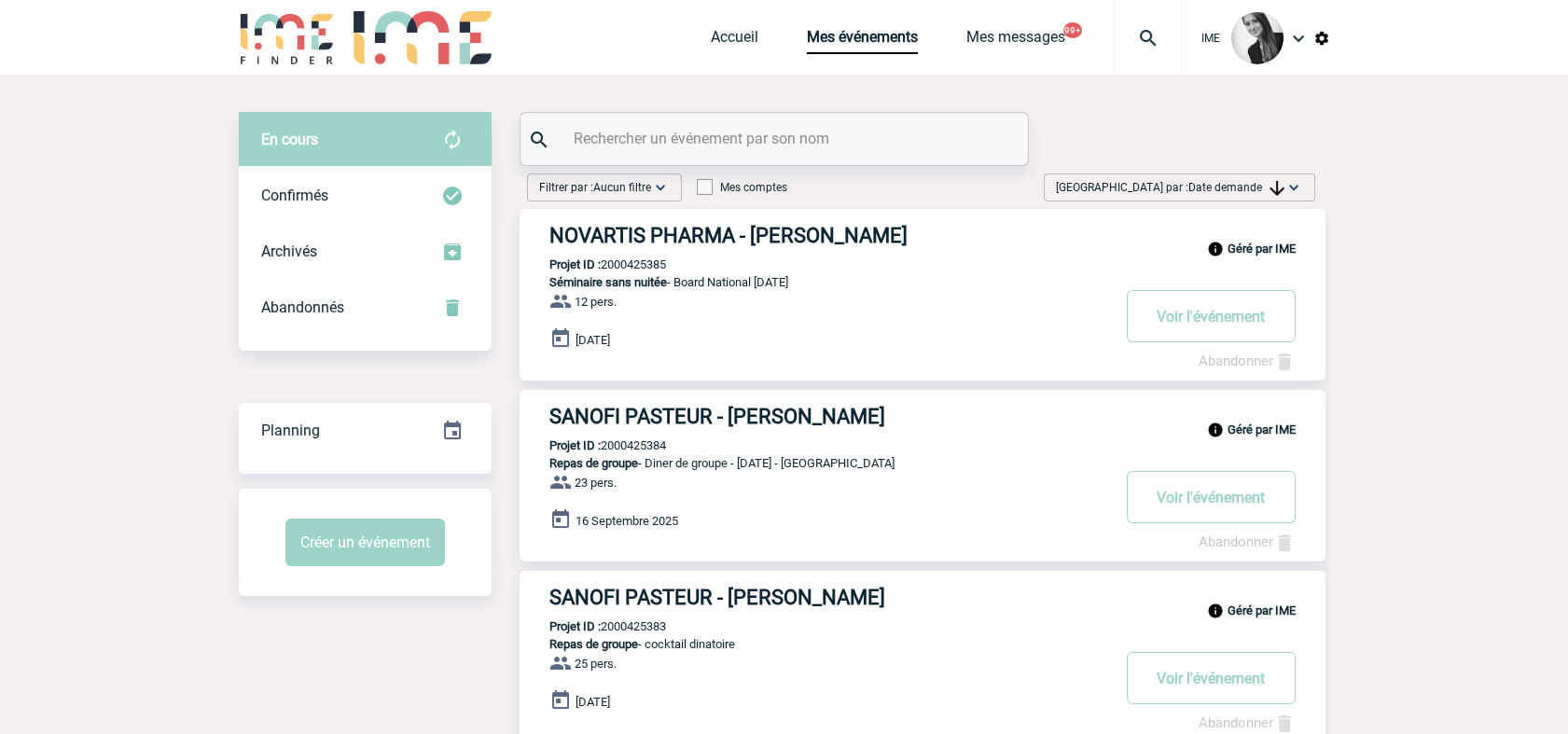
drag, startPoint x: 1559, startPoint y: 281, endPoint x: 1544, endPoint y: 262, distance: 24.2
click at [1222, 183] on span "Date demande" at bounding box center [1236, 187] width 96 height 13
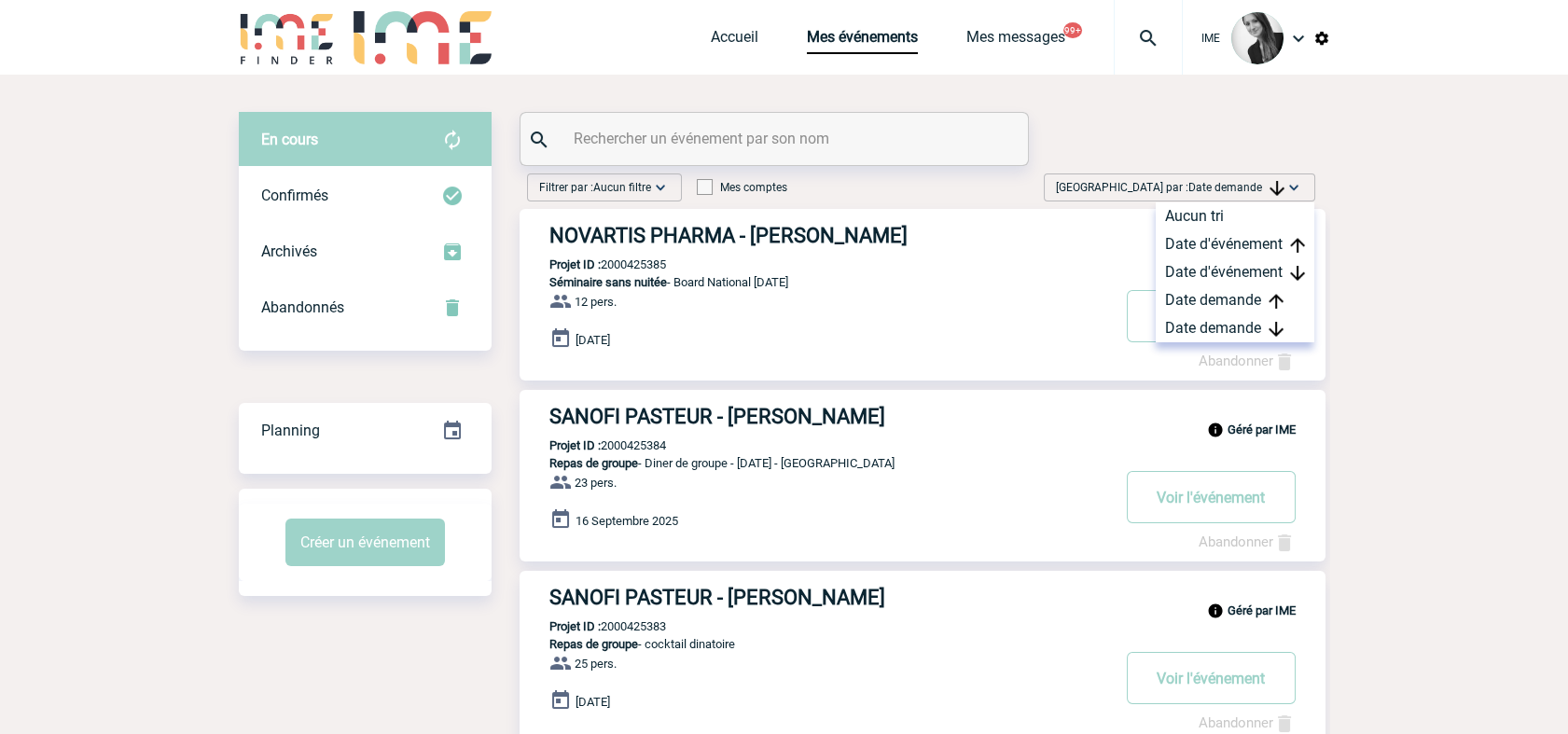
drag, startPoint x: 1222, startPoint y: 183, endPoint x: 1224, endPoint y: 345, distance: 162.0
click at [1224, 345] on div "[DATE]" at bounding box center [938, 341] width 777 height 26
click at [1214, 327] on div "Date demande" at bounding box center [1235, 328] width 158 height 28
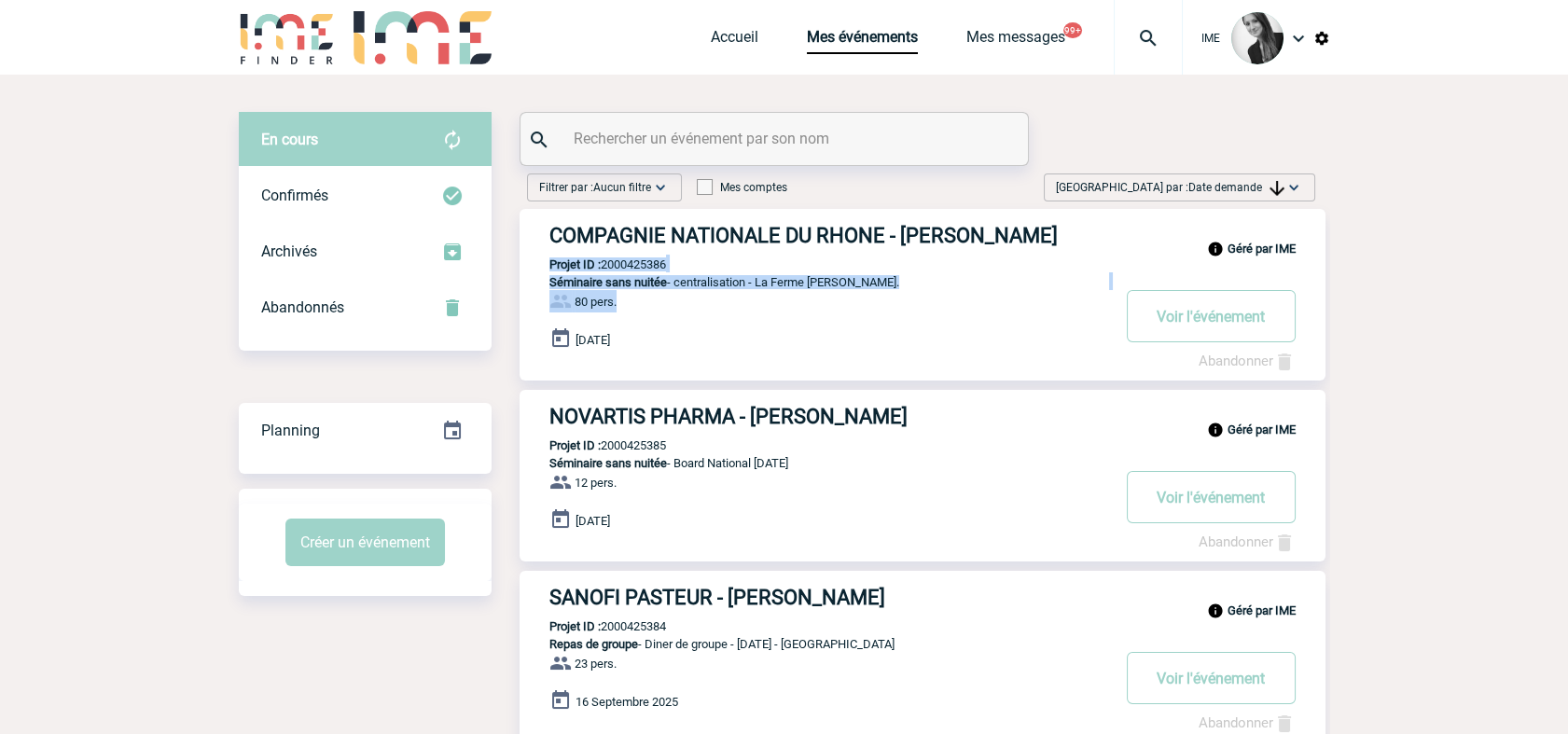
drag, startPoint x: 757, startPoint y: 269, endPoint x: 951, endPoint y: 296, distance: 195.9
click at [951, 296] on div "Géré par IME COMPAGNIE NATIONALE DU RHONE - Justine GIACOMELLI Projet ID : 2000…" at bounding box center [923, 294] width 806 height 171
click at [1272, 175] on div "Trier par : Date demande Aucun tri Date d'événement Date d'événement Date deman…" at bounding box center [1180, 187] width 271 height 28
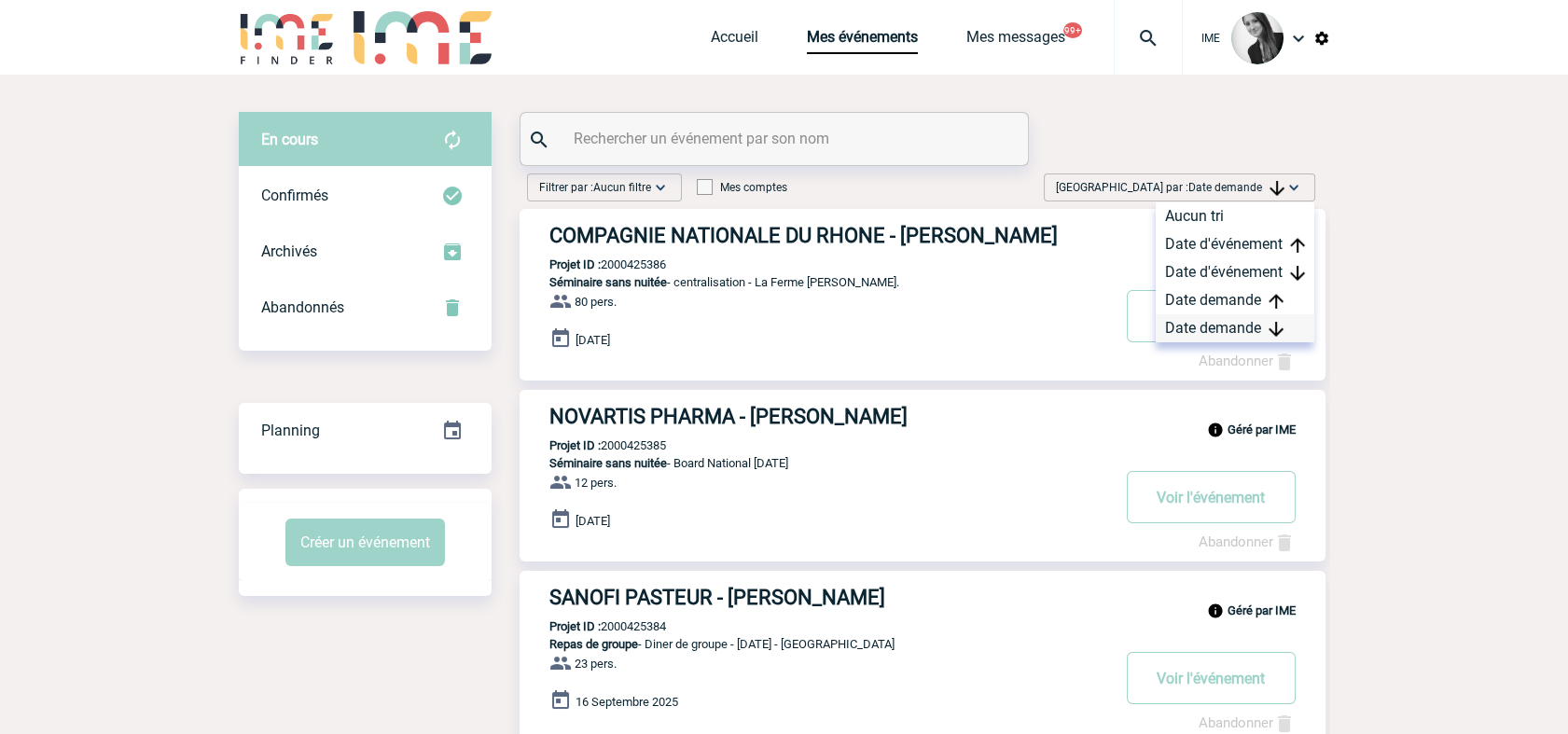
click at [1238, 330] on div "Date demande" at bounding box center [1235, 328] width 158 height 28
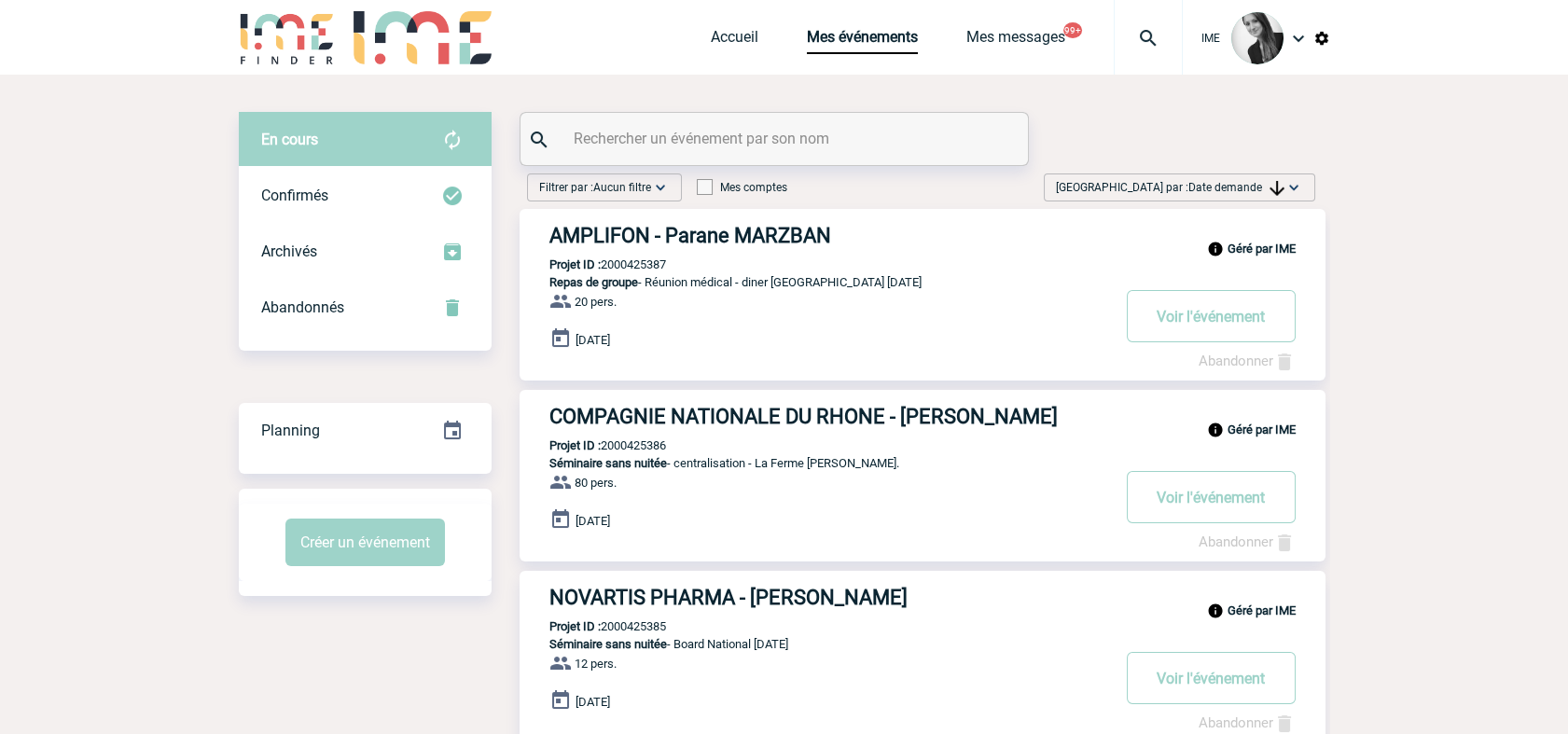
click at [1280, 180] on span "Trier par : Date demande" at bounding box center [1170, 187] width 229 height 19
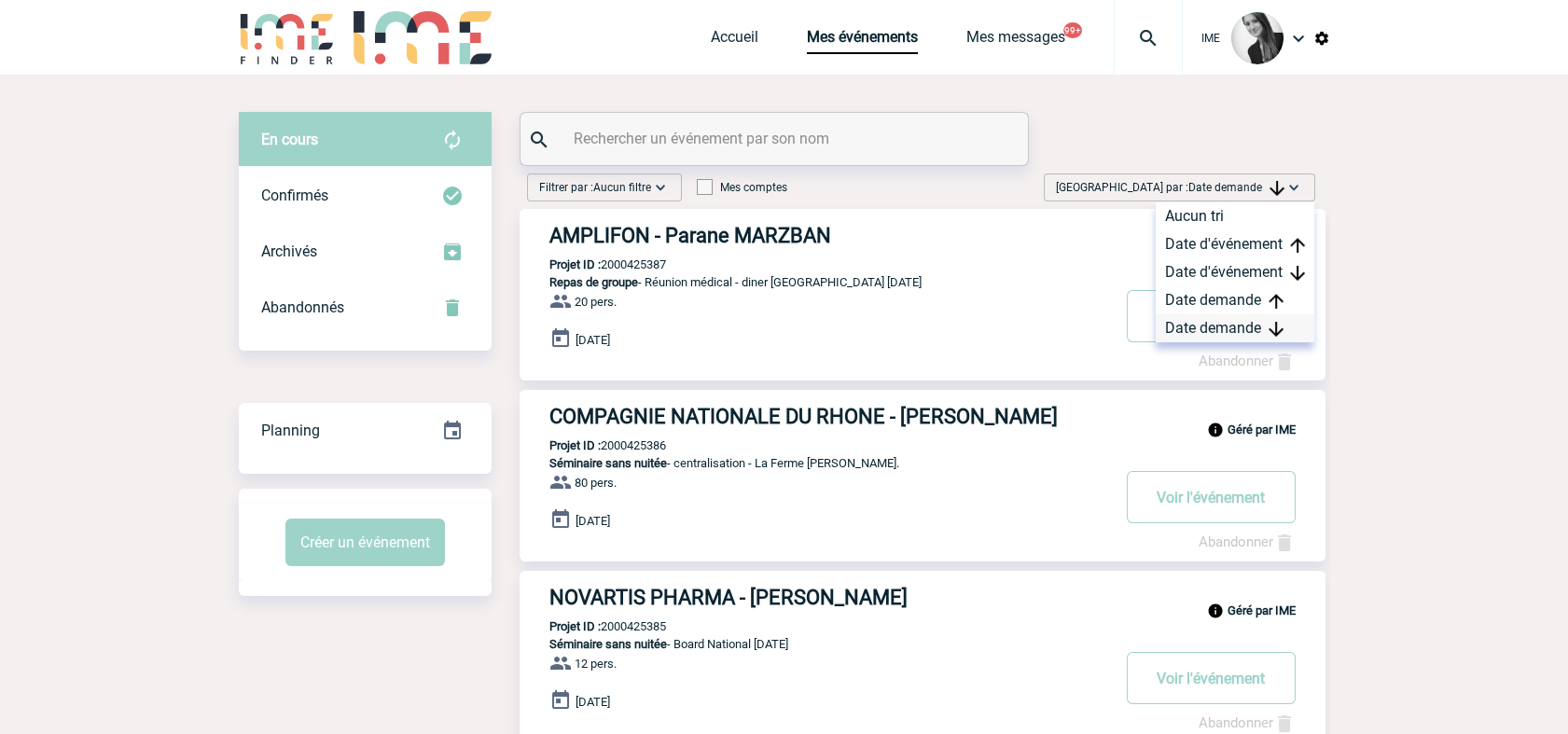
click at [1218, 322] on div "Date demande" at bounding box center [1235, 328] width 158 height 28
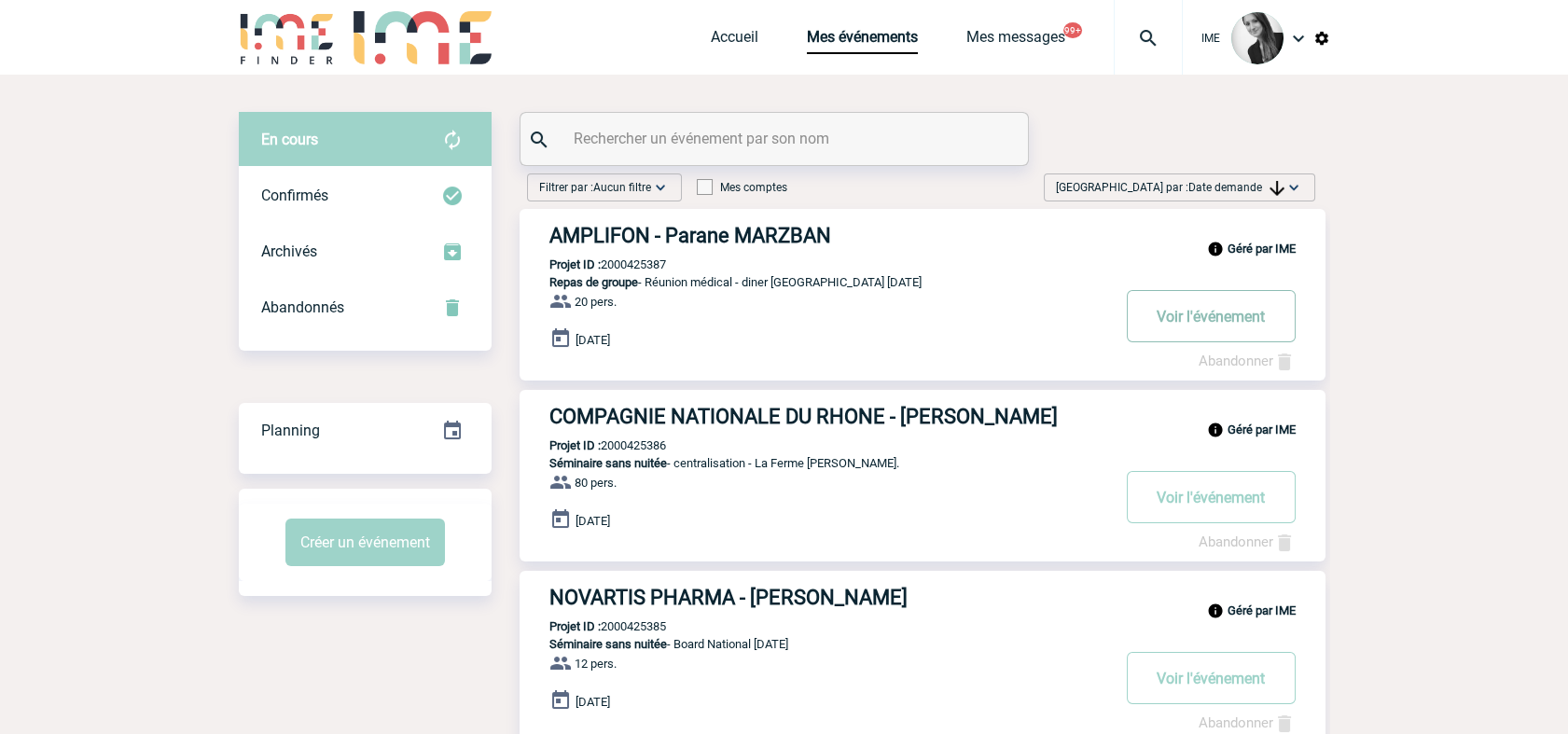
drag, startPoint x: 1217, startPoint y: 186, endPoint x: 1198, endPoint y: 305, distance: 120.5
click at [1217, 201] on div "Trier par : Date demande Aucun tri Date d'événement Date d'événement Date deman…" at bounding box center [1179, 191] width 286 height 36
click at [1282, 181] on img at bounding box center [1294, 187] width 19 height 19
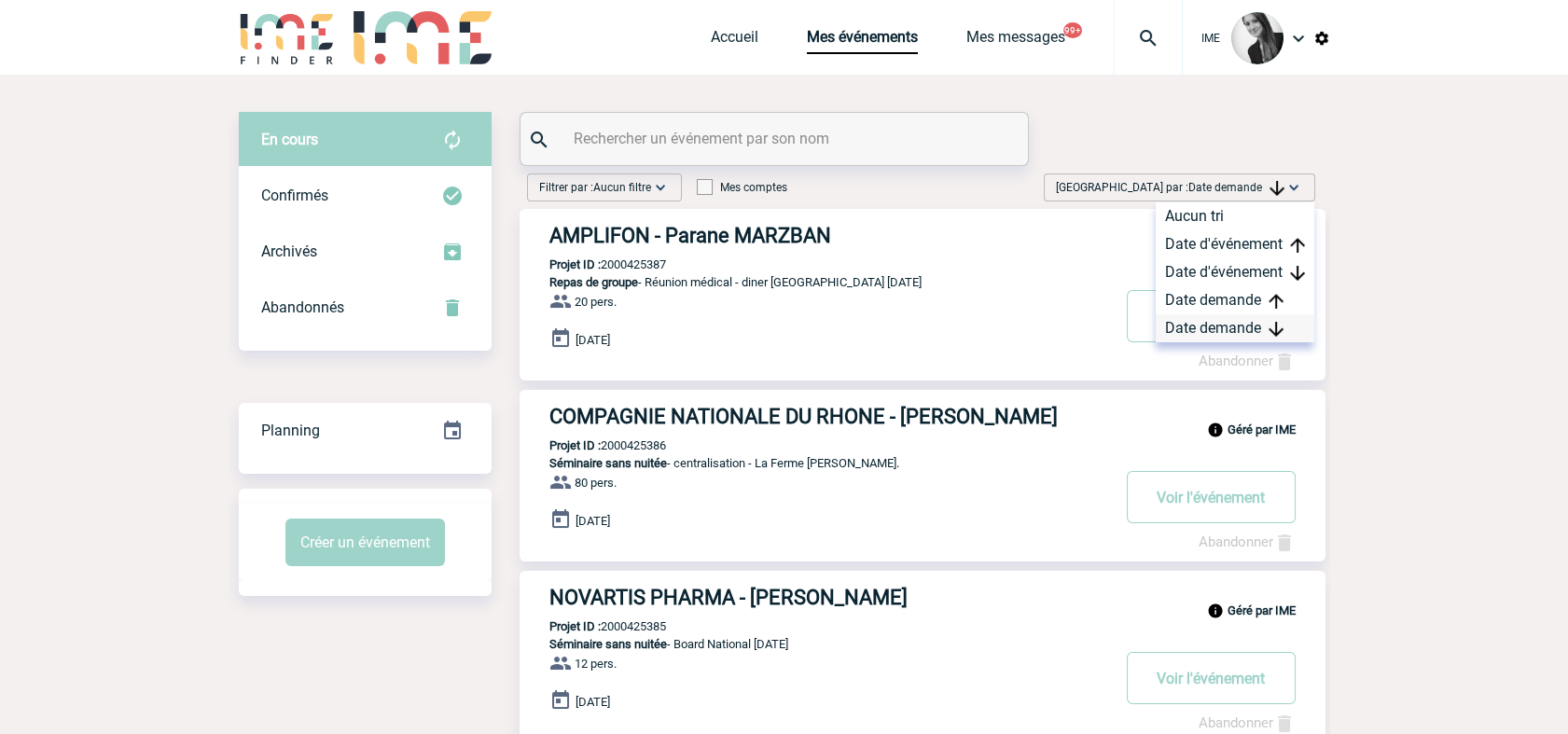
click at [1176, 331] on div "Date demande" at bounding box center [1235, 328] width 158 height 28
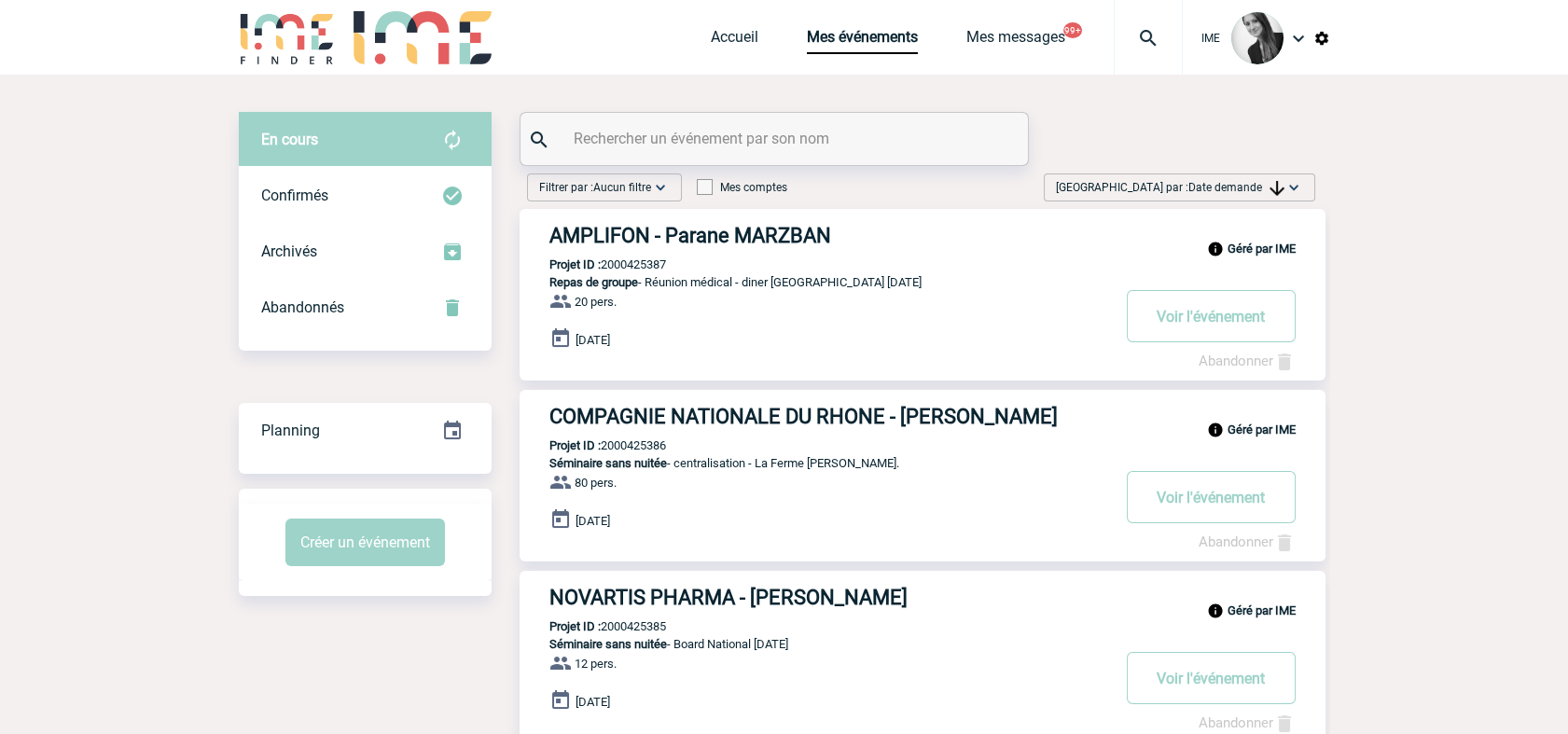
drag, startPoint x: 1264, startPoint y: 184, endPoint x: 1254, endPoint y: 214, distance: 31.6
click at [1264, 184] on span "Date demande" at bounding box center [1236, 187] width 96 height 13
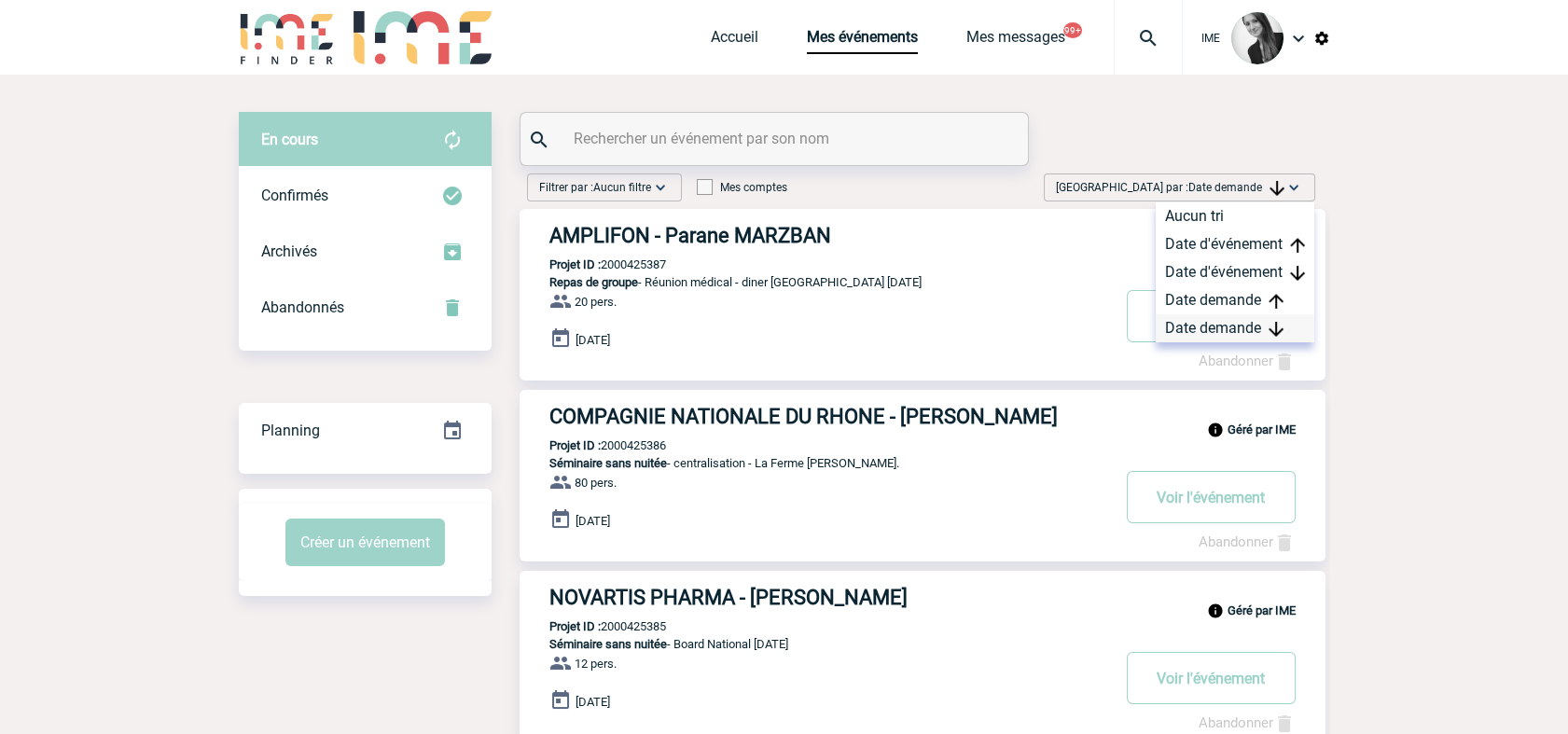
click at [1194, 336] on div "Date demande" at bounding box center [1235, 328] width 158 height 28
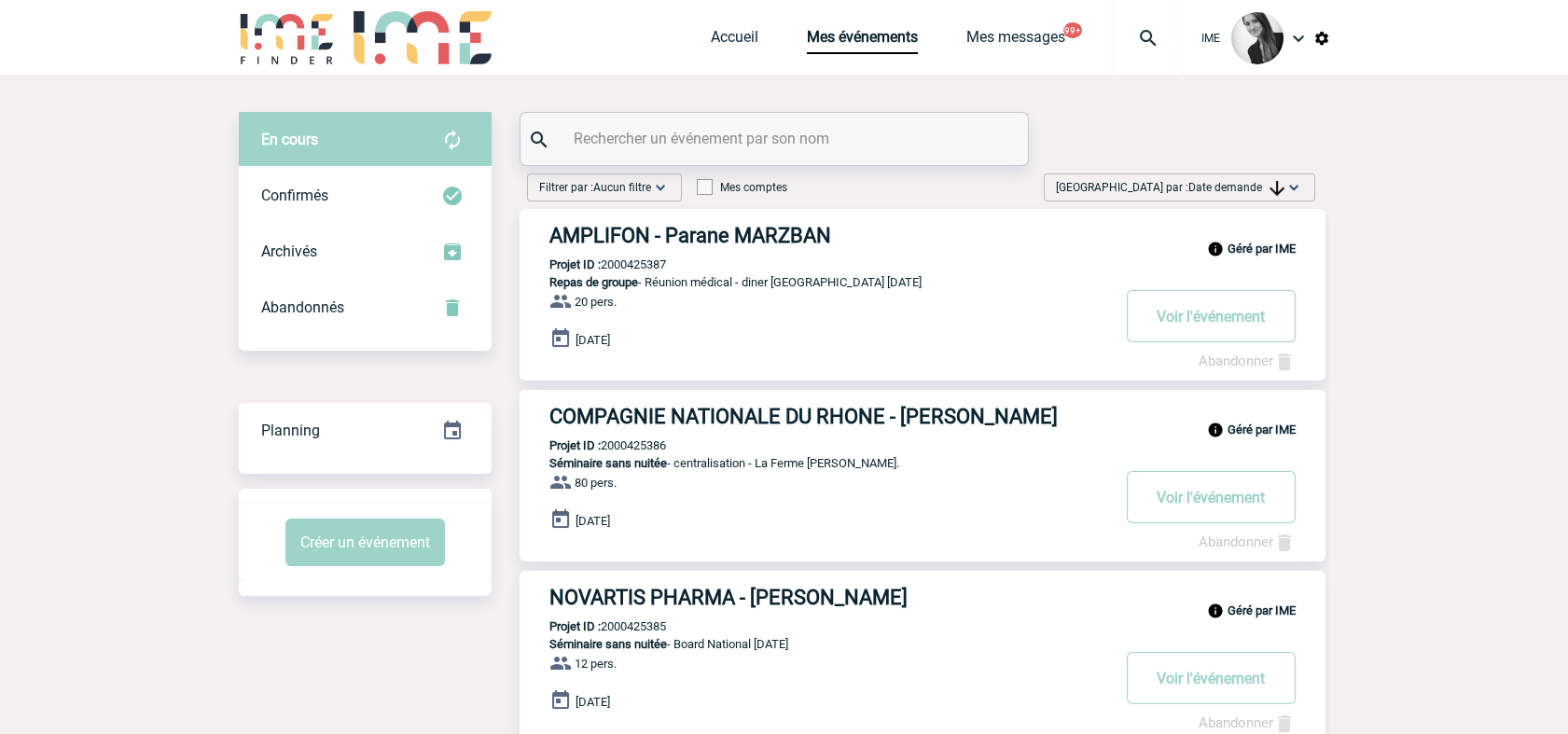
drag, startPoint x: 1269, startPoint y: 182, endPoint x: 1269, endPoint y: 212, distance: 30.0
click at [1270, 182] on img at bounding box center [1277, 188] width 15 height 15
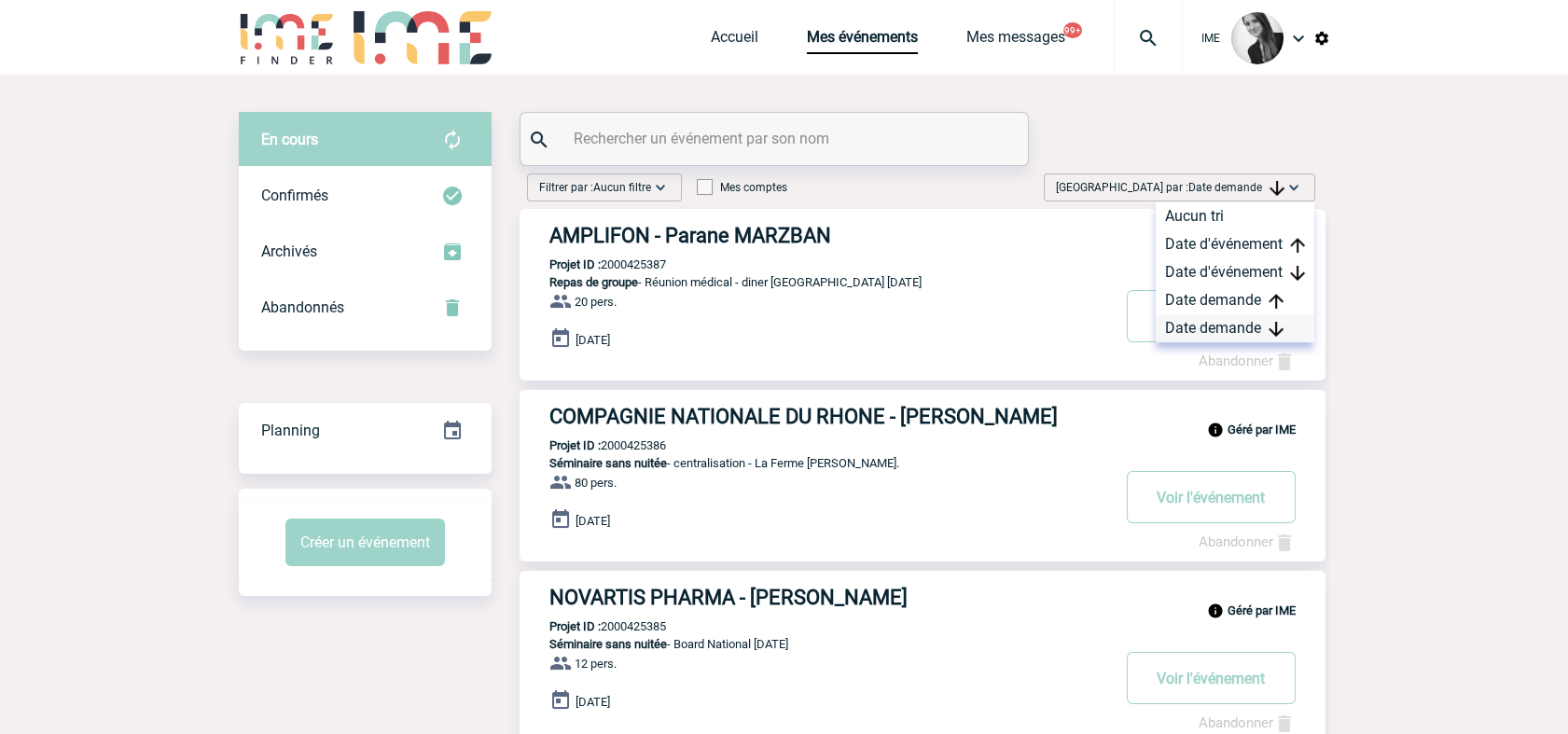
click at [1223, 336] on div "Date demande" at bounding box center [1235, 328] width 158 height 28
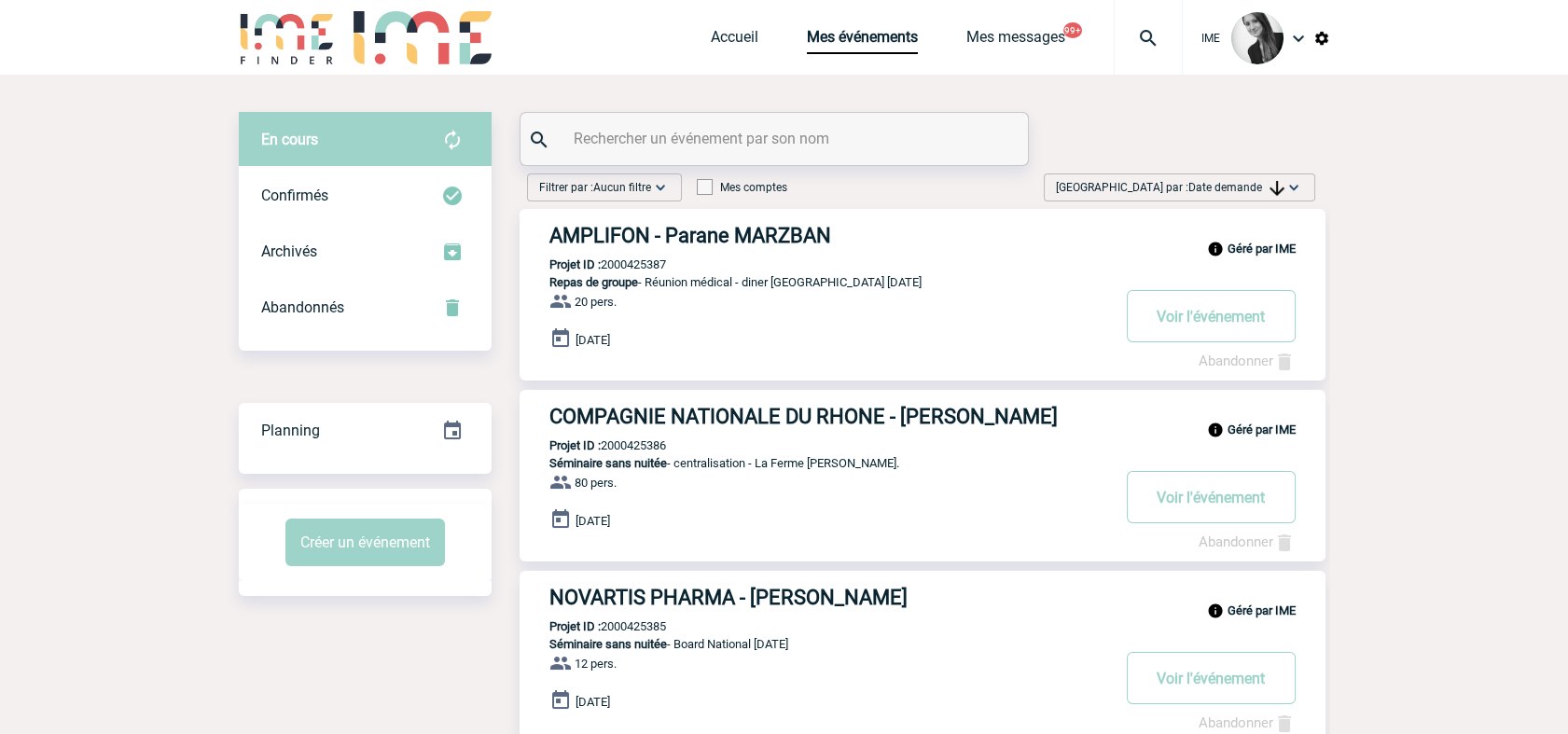
drag, startPoint x: 1239, startPoint y: 182, endPoint x: 1256, endPoint y: 224, distance: 45.3
click at [1240, 182] on span "Date demande" at bounding box center [1236, 187] width 96 height 13
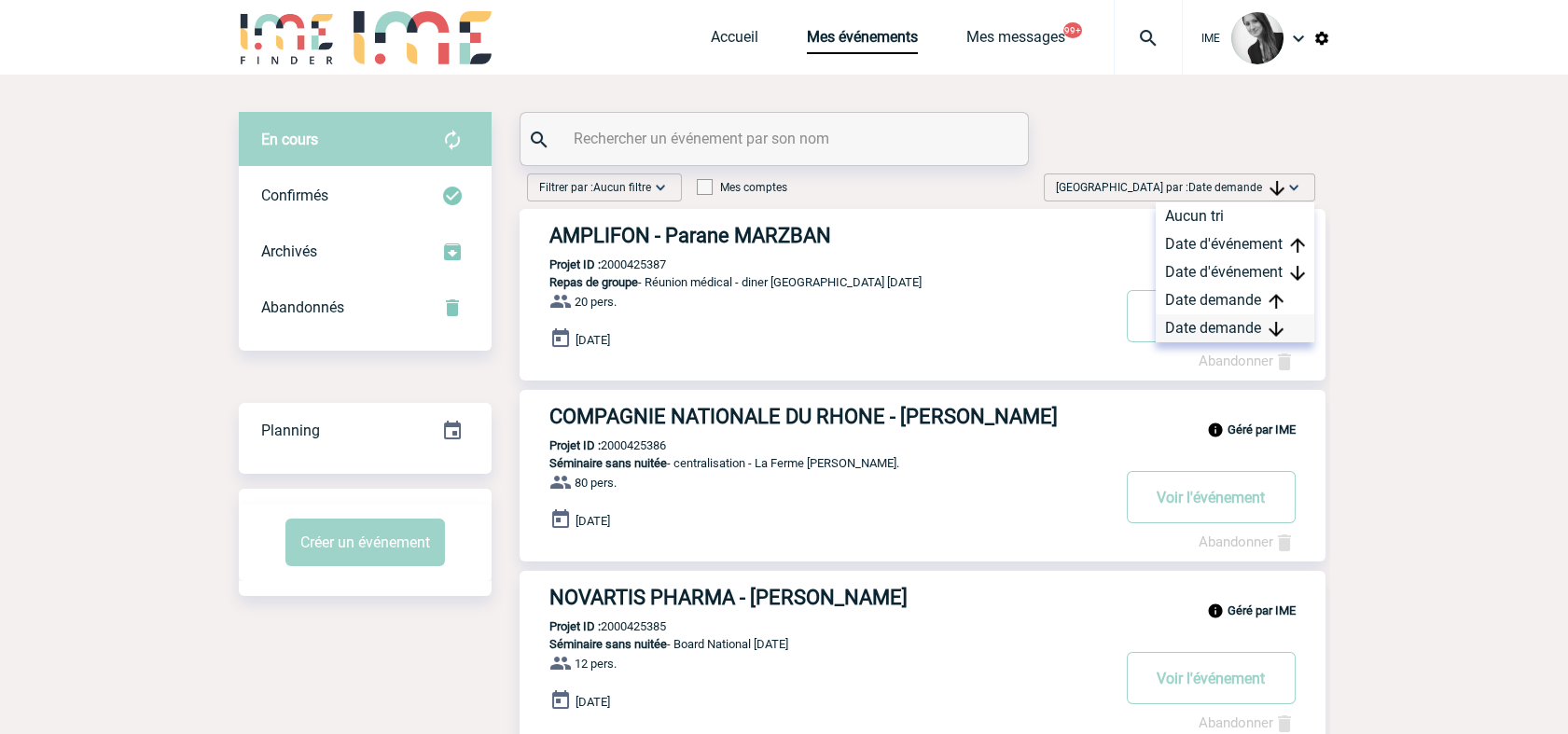
click at [1248, 317] on div "Date demande" at bounding box center [1235, 328] width 158 height 28
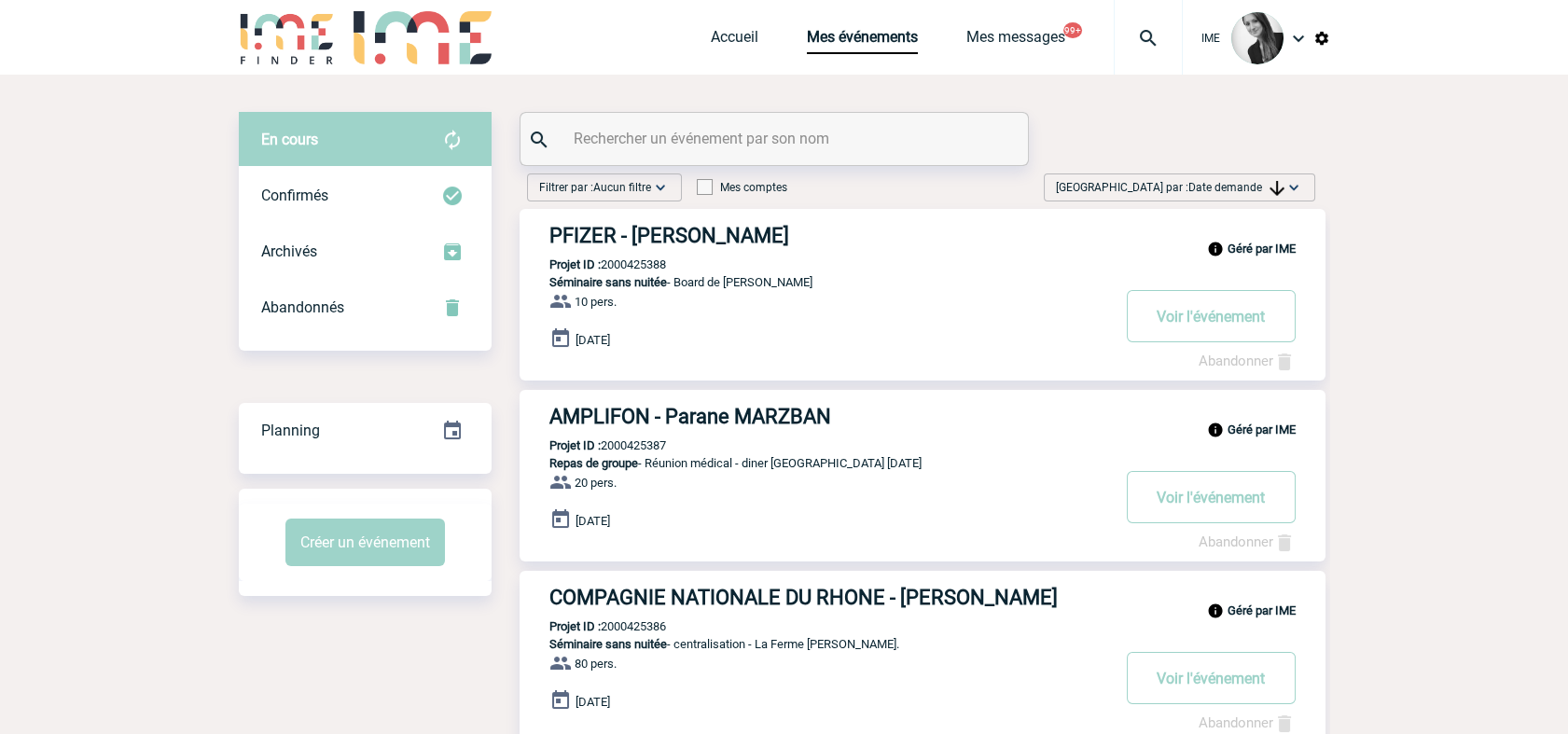
click at [1282, 185] on img at bounding box center [1294, 187] width 19 height 19
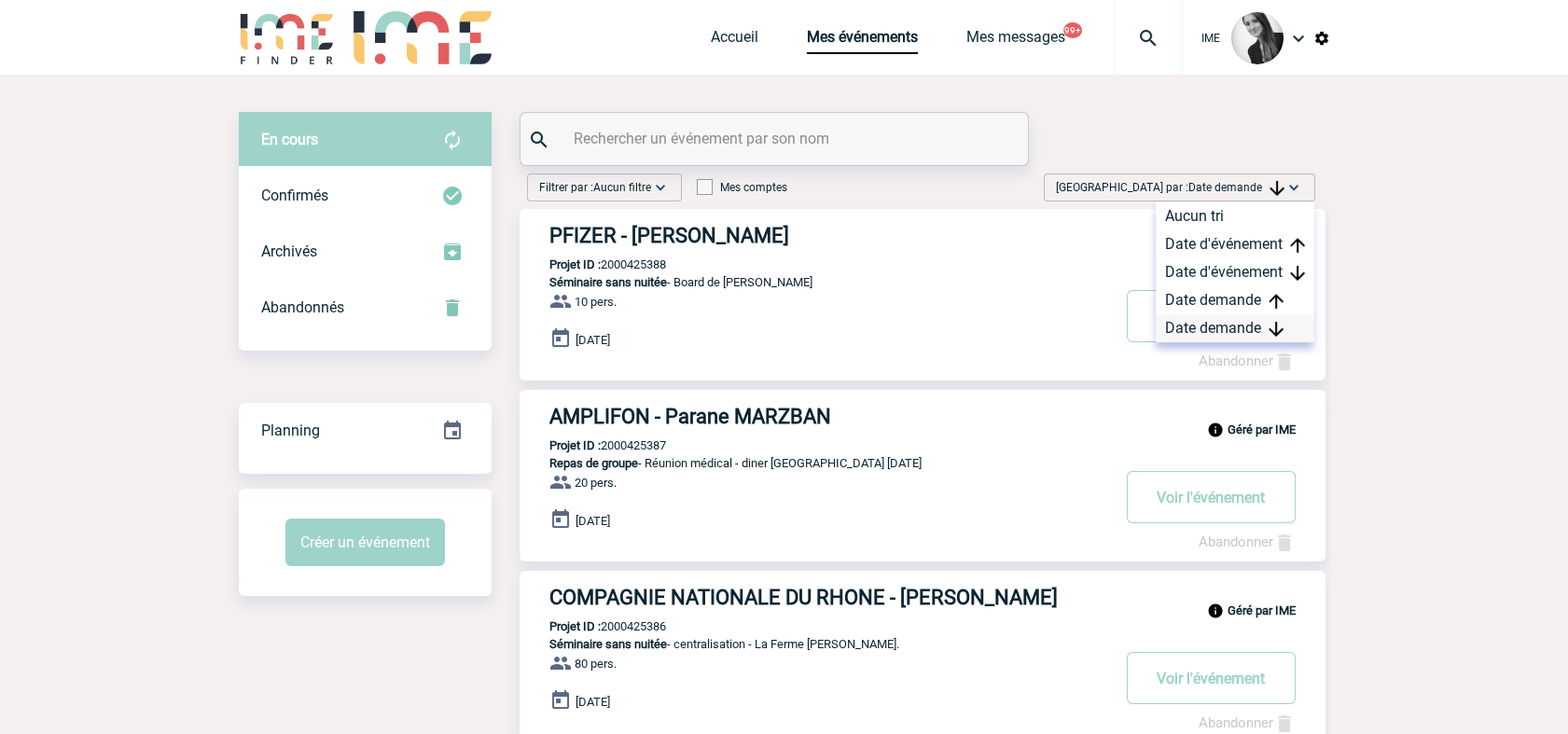
click at [1225, 328] on div "Date demande" at bounding box center [1235, 328] width 158 height 28
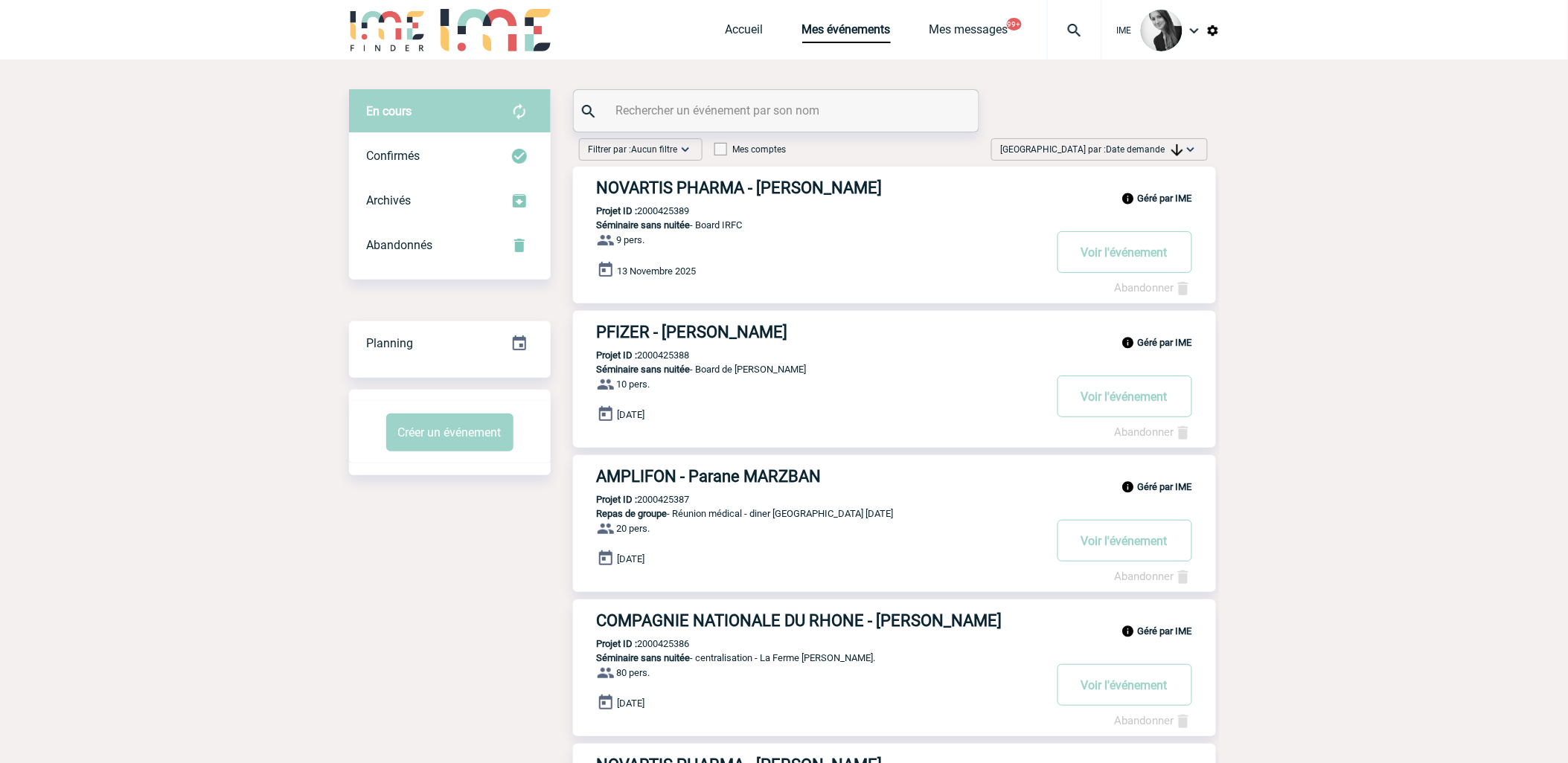
click at [1023, 153] on span "Date demande" at bounding box center [1144, 149] width 77 height 10
click at [1023, 261] on div "Date demande" at bounding box center [1144, 261] width 126 height 22
click at [1023, 151] on span "Date demande" at bounding box center [1144, 149] width 77 height 10
click at [1023, 265] on div "Date demande" at bounding box center [1144, 261] width 126 height 22
click at [1023, 149] on span "Date demande" at bounding box center [1144, 149] width 77 height 10
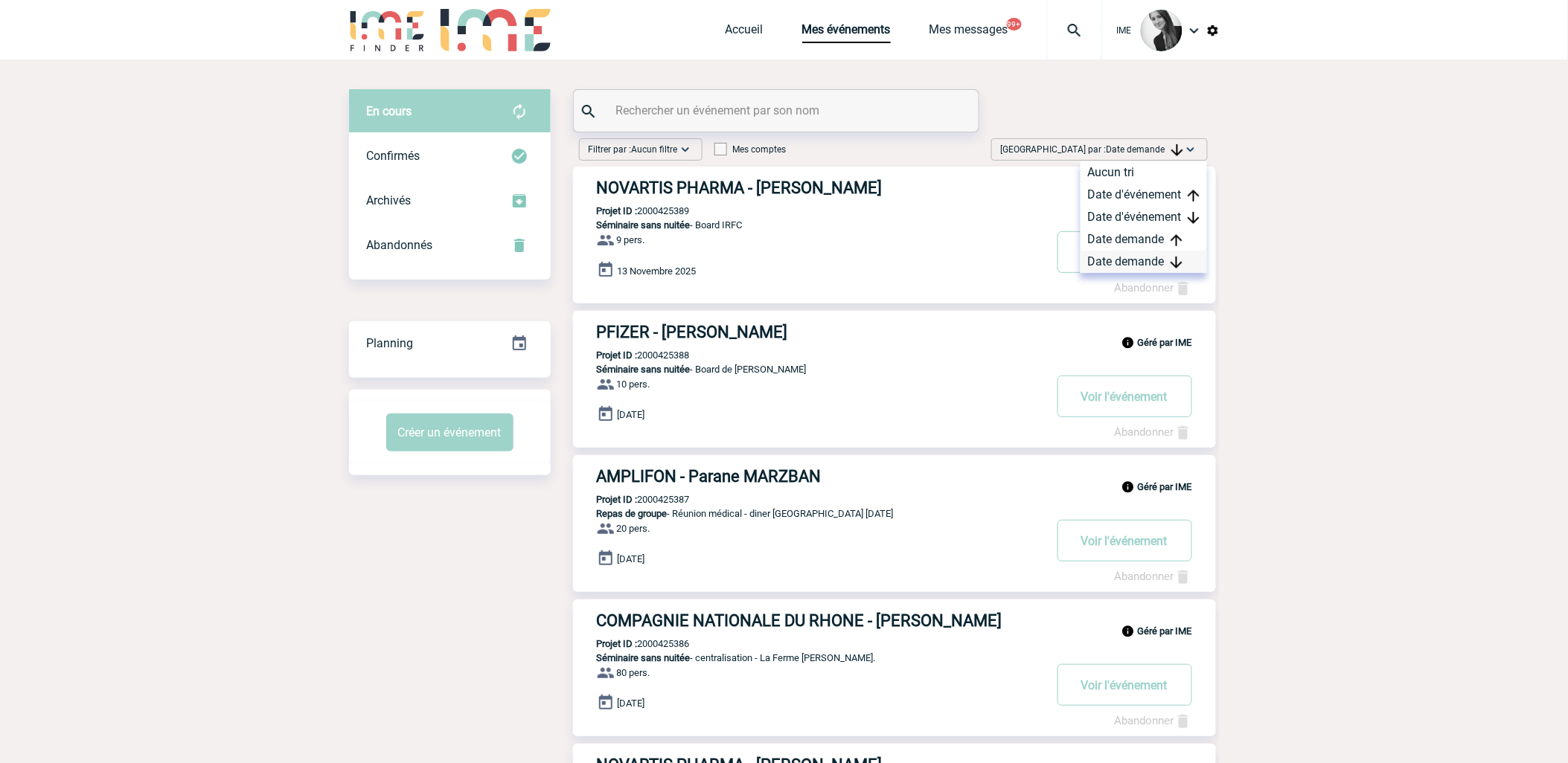
click at [1023, 258] on div "Date demande" at bounding box center [1144, 261] width 126 height 22
click at [1023, 143] on span "[GEOGRAPHIC_DATA] par : Date demande" at bounding box center [1092, 149] width 183 height 15
click at [1023, 262] on div "Date demande" at bounding box center [1144, 261] width 126 height 22
click at [1023, 145] on img at bounding box center [1177, 150] width 12 height 12
click at [1023, 264] on div "Date demande" at bounding box center [1144, 261] width 126 height 22
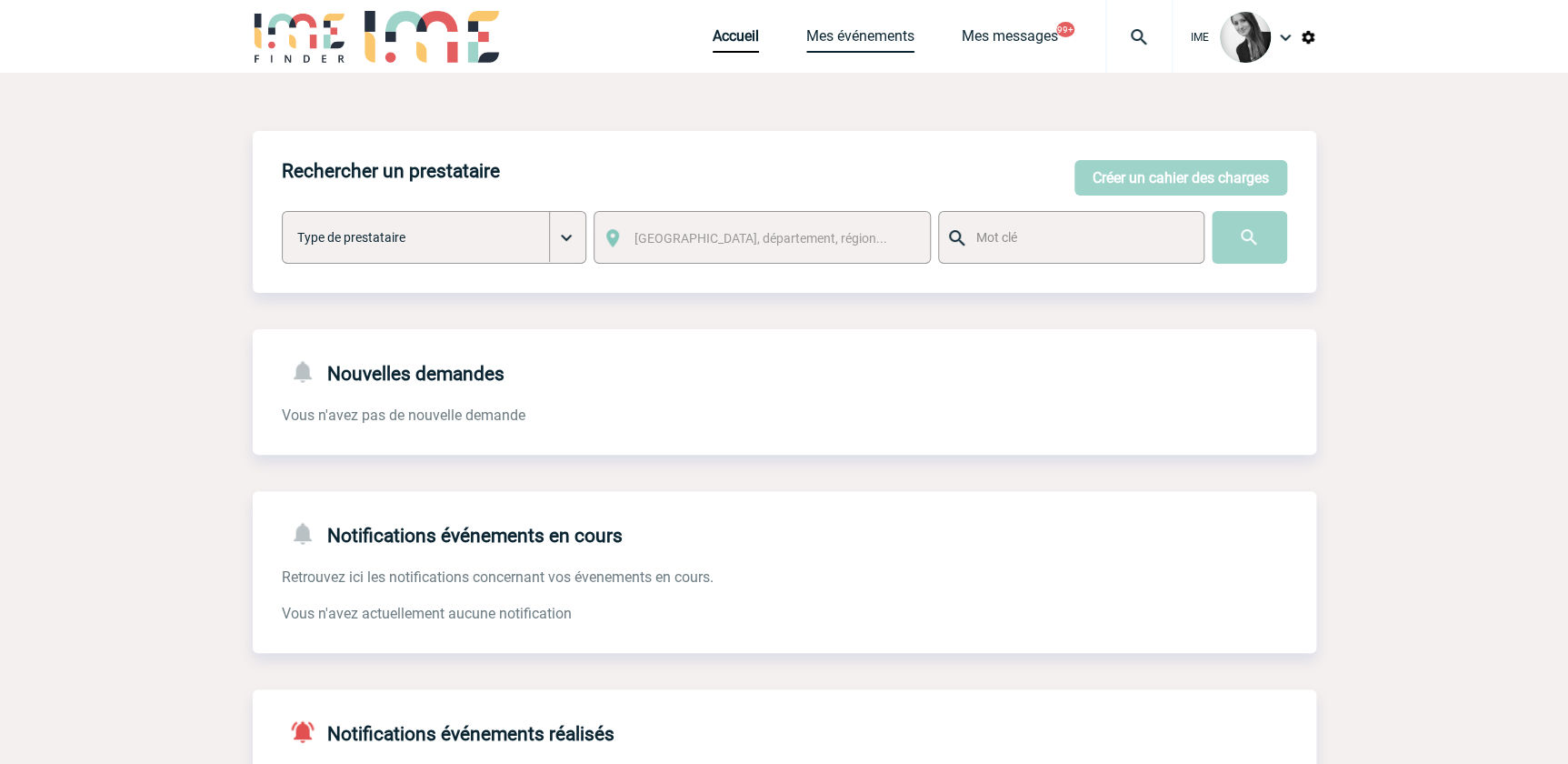
click at [870, 42] on link "Mes événements" at bounding box center [860, 40] width 108 height 25
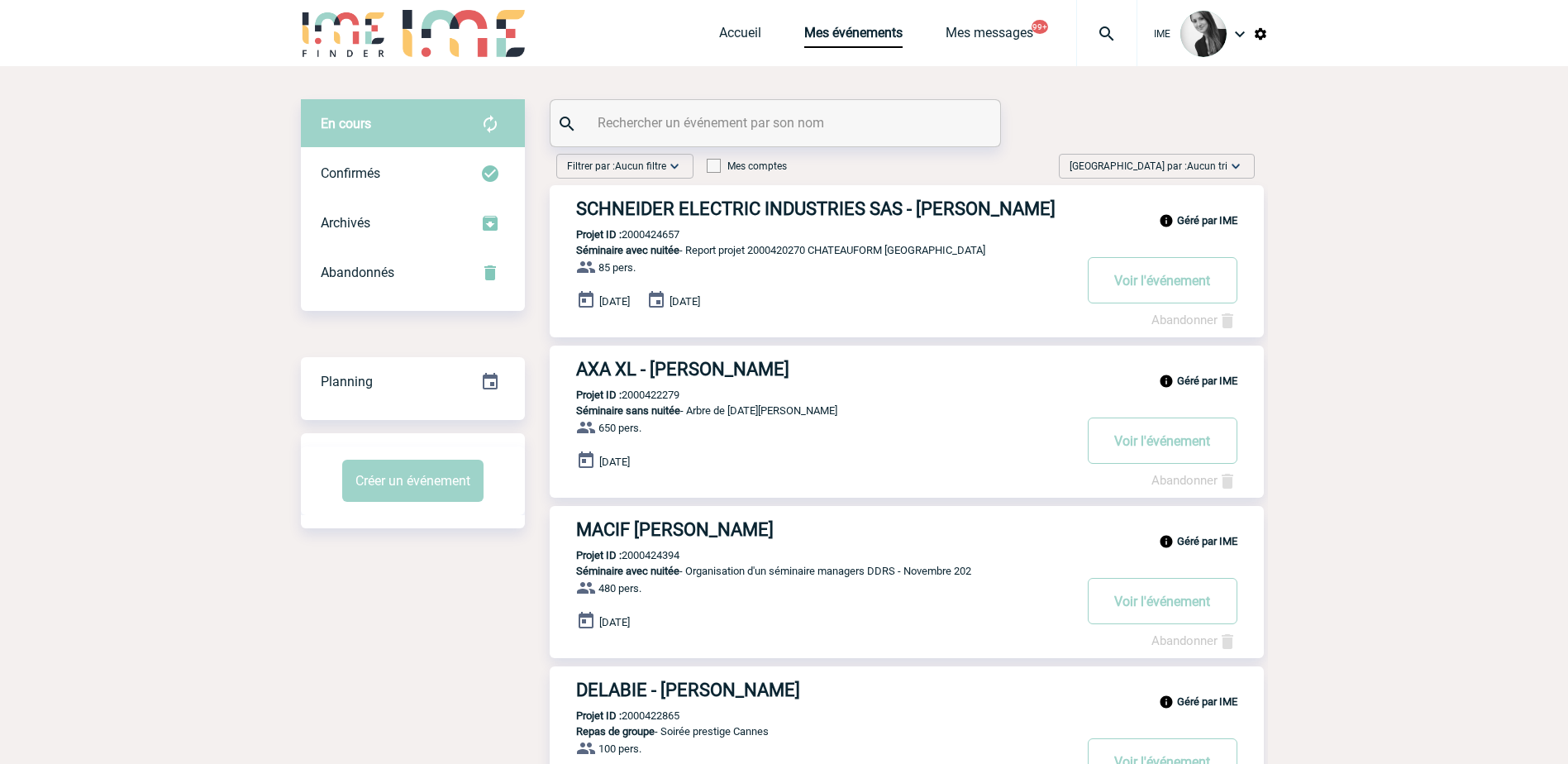
click at [1242, 167] on img at bounding box center [1235, 166] width 17 height 17
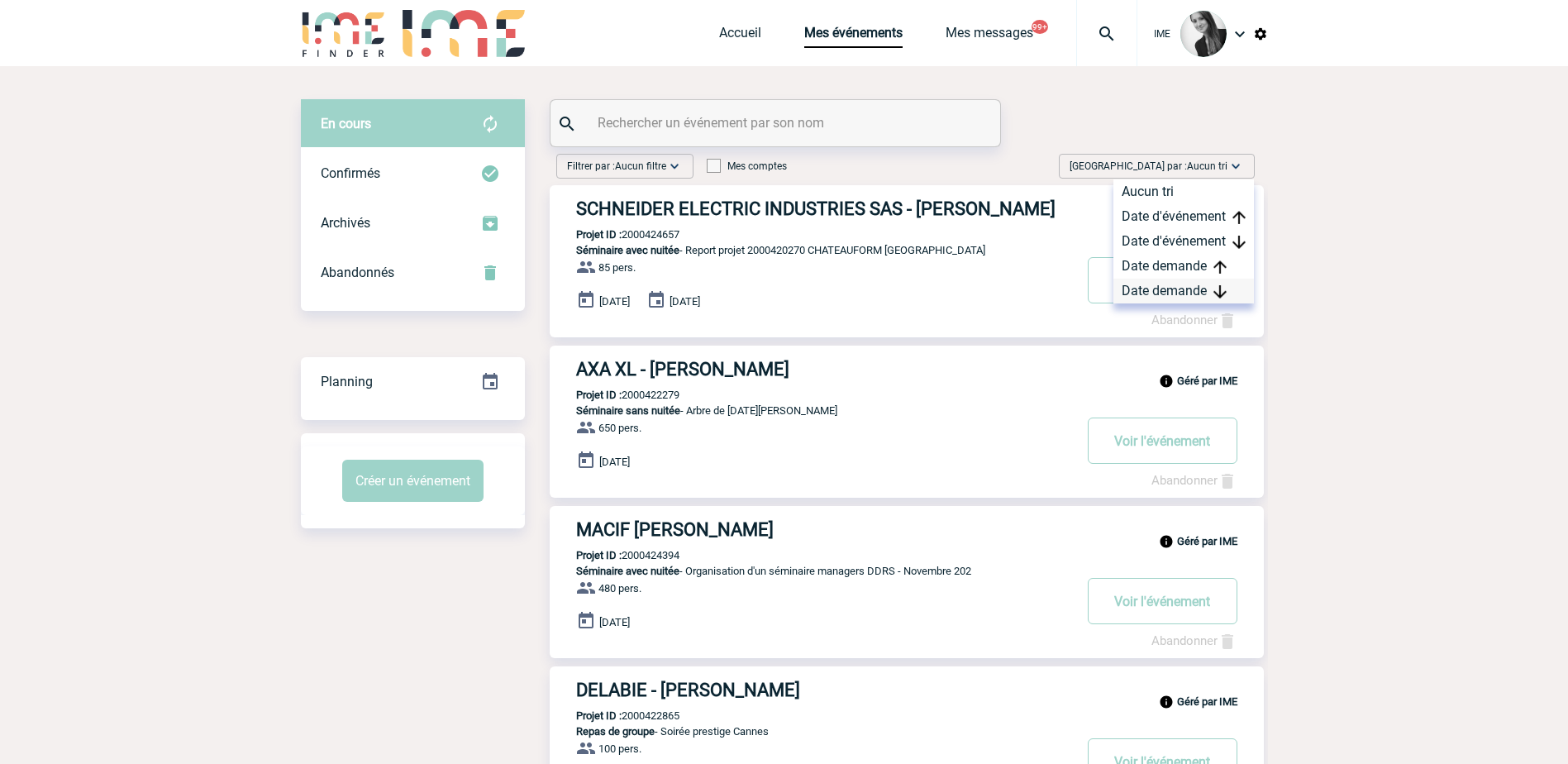
click at [1184, 289] on div "Date demande" at bounding box center [1183, 291] width 140 height 25
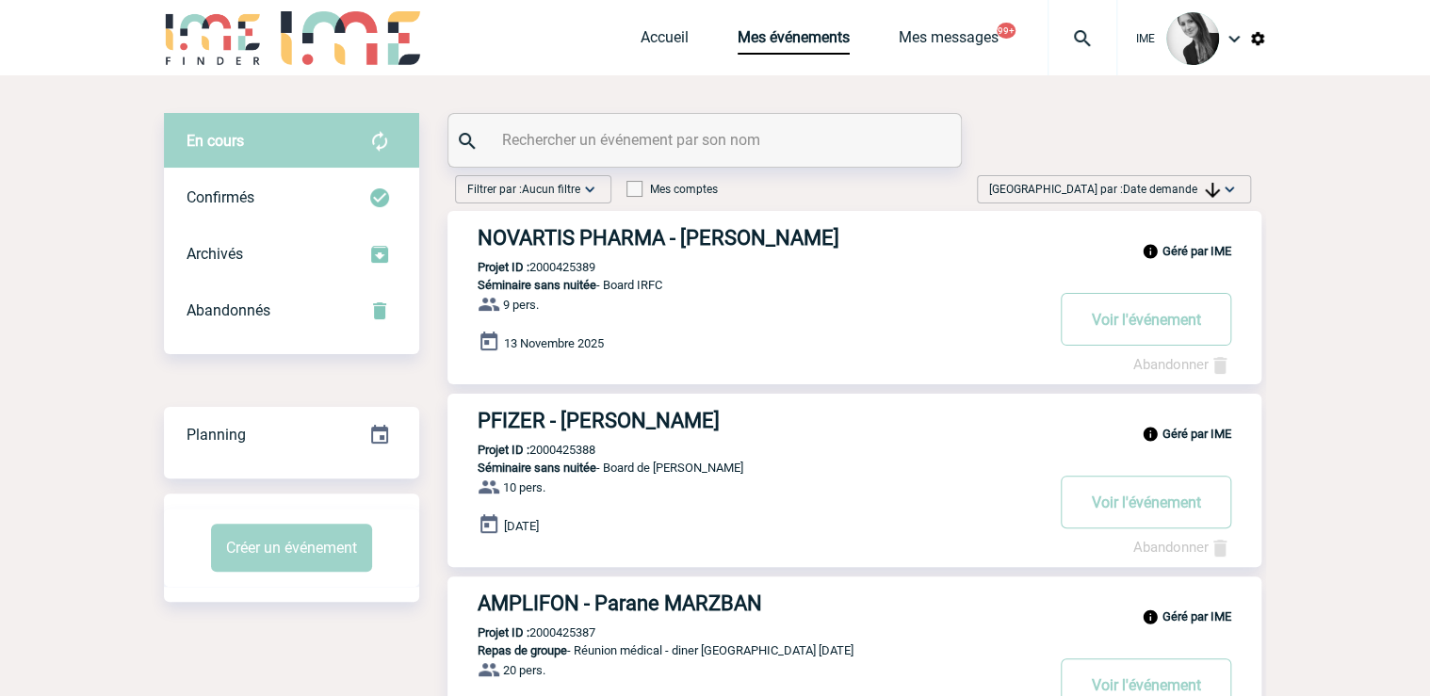
click at [1187, 186] on span "Date demande" at bounding box center [1171, 189] width 97 height 13
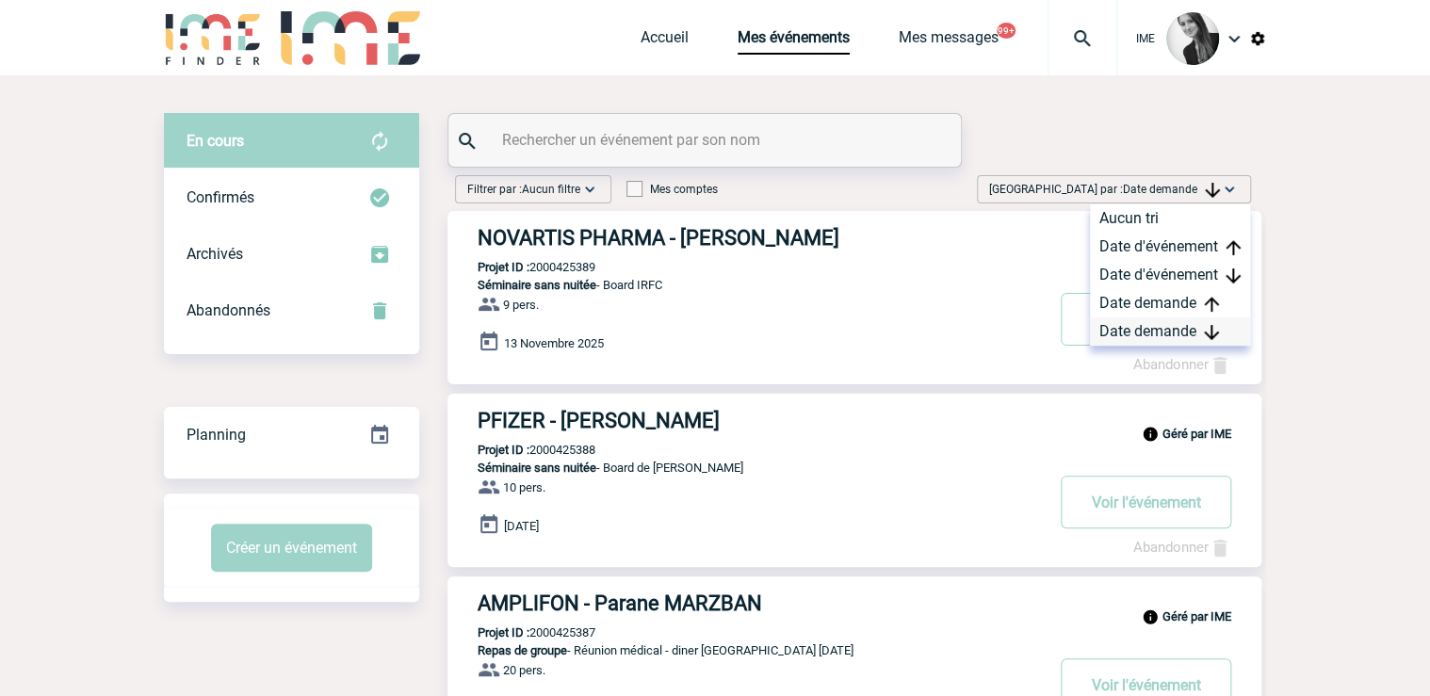
click at [1145, 321] on div "Date demande" at bounding box center [1170, 331] width 160 height 28
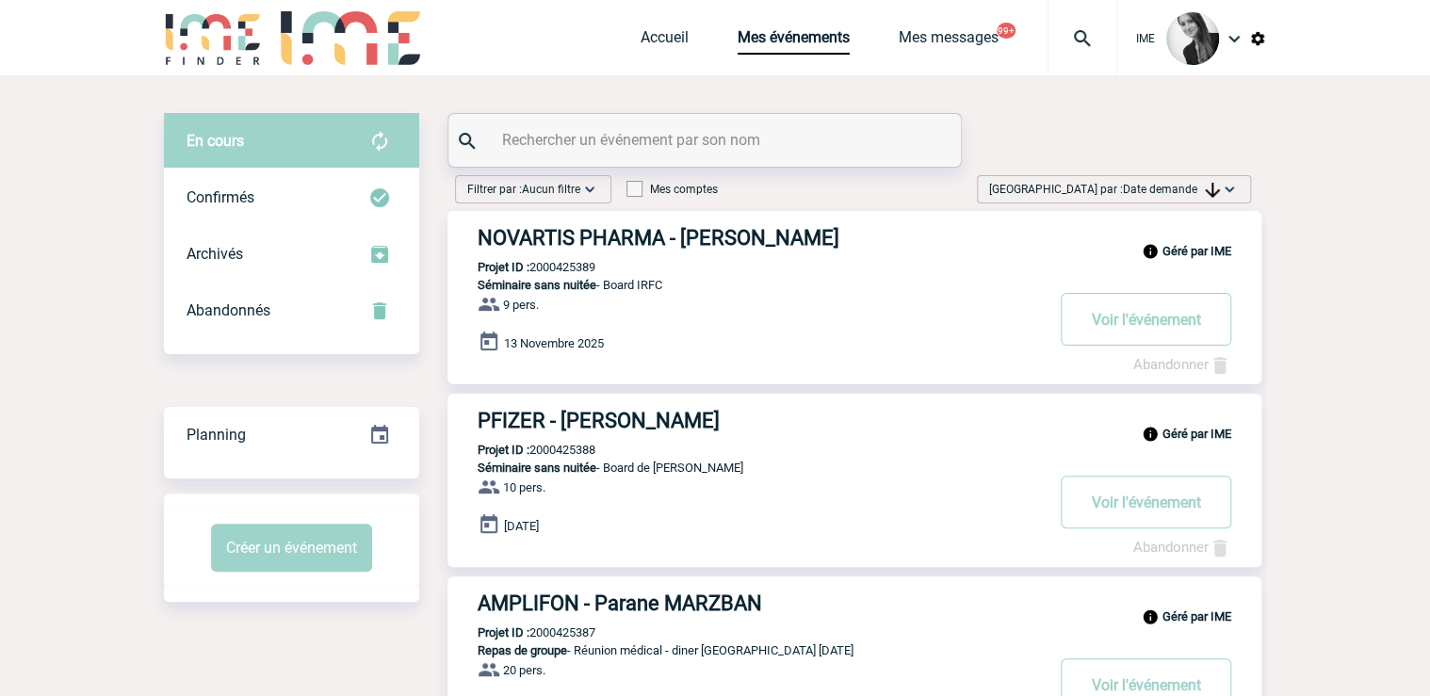
click at [1179, 180] on span "[GEOGRAPHIC_DATA] par : Date demande" at bounding box center [1104, 189] width 231 height 19
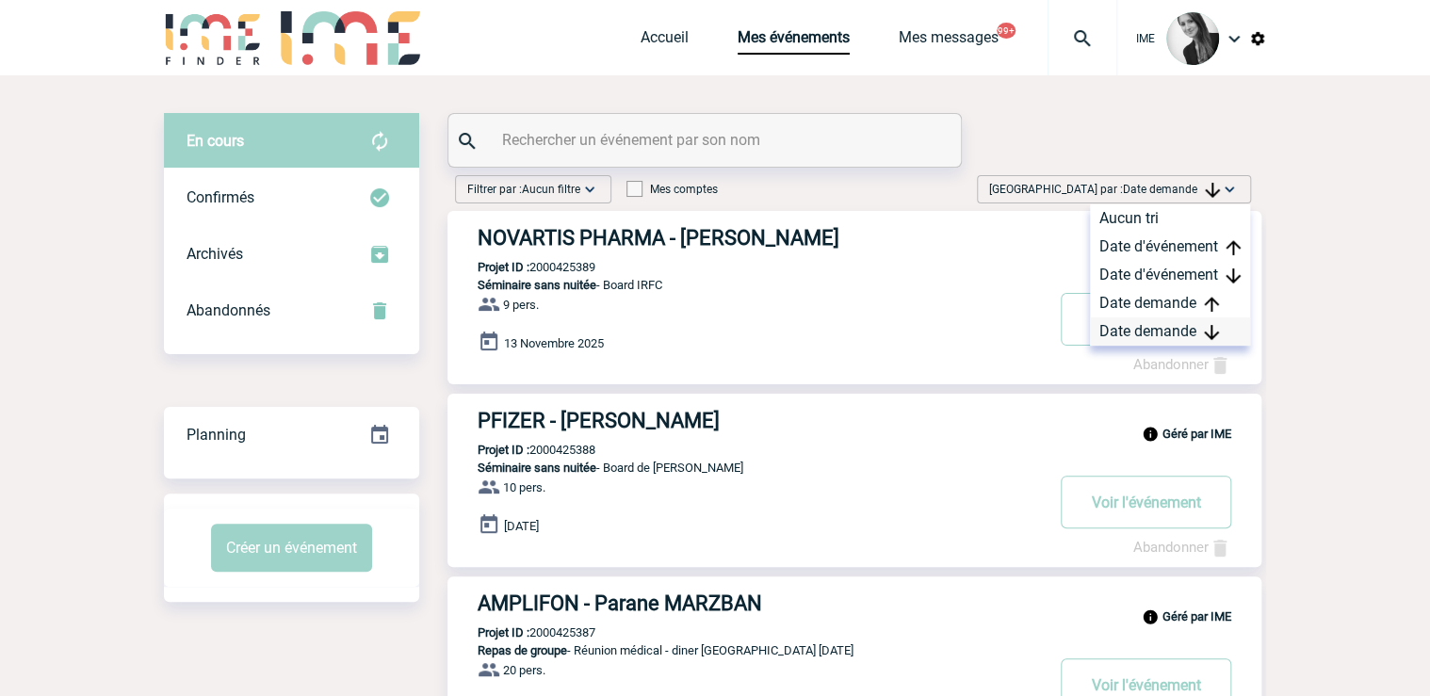
click at [1130, 335] on div "Date demande" at bounding box center [1170, 331] width 160 height 28
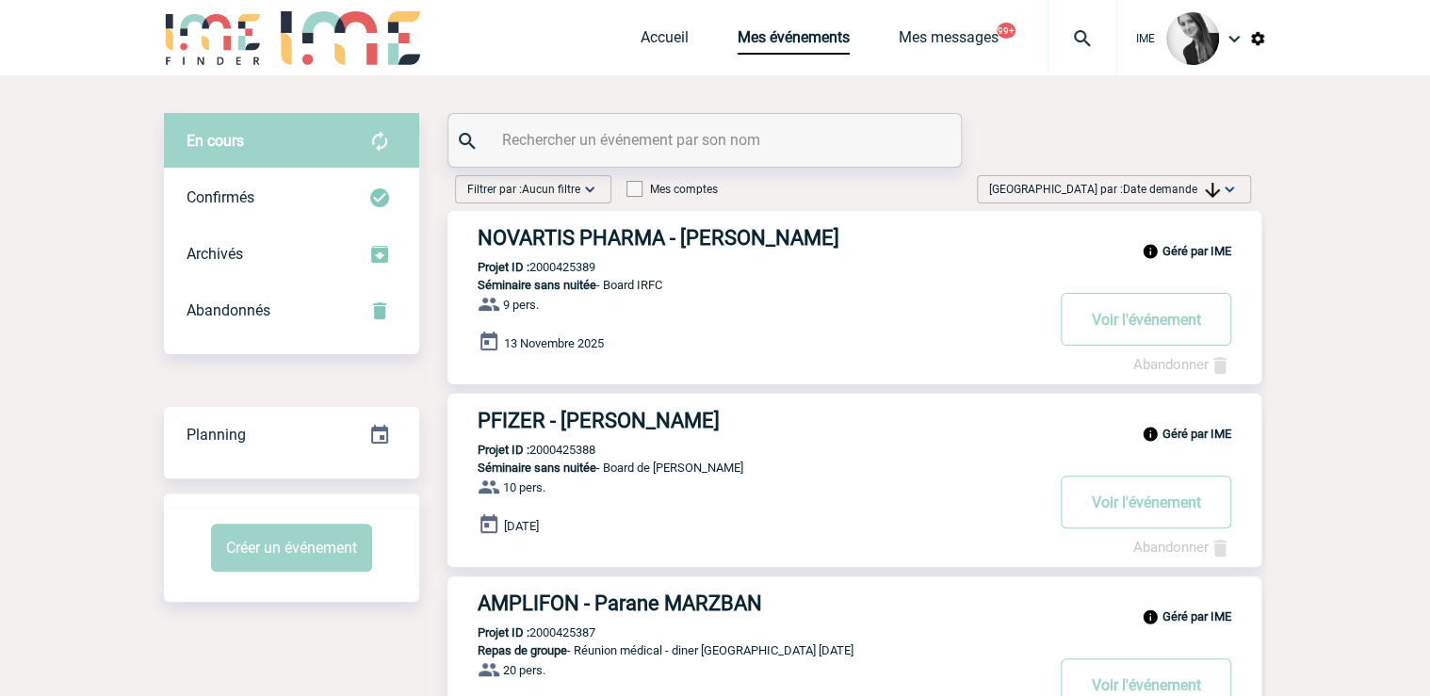
click at [519, 130] on input "text" at bounding box center [706, 139] width 419 height 27
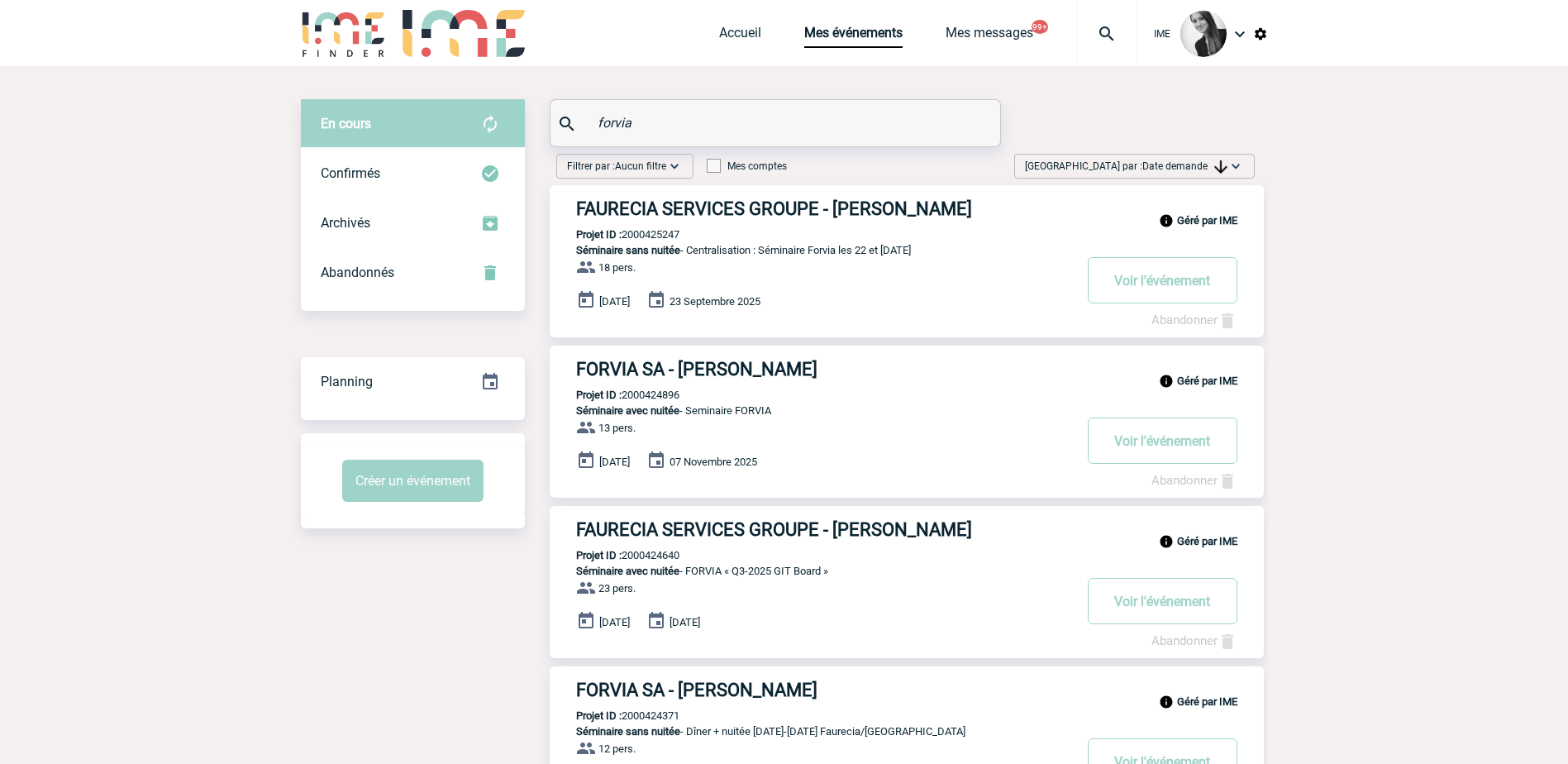
type input "forvia"
drag, startPoint x: 849, startPoint y: 262, endPoint x: 971, endPoint y: 270, distance: 122.3
click at [971, 270] on div "Géré par IME FAURECIA SERVICES GROUPE - [PERSON_NAME] Projet ID : 2000425247 Sé…" at bounding box center [907, 261] width 715 height 152
click at [970, 270] on div "Géré par IME FAURECIA SERVICES GROUPE - [PERSON_NAME] Projet ID : 2000425247 Sé…" at bounding box center [907, 261] width 715 height 152
click at [668, 239] on p "Projet ID : 2000425247" at bounding box center [615, 234] width 130 height 12
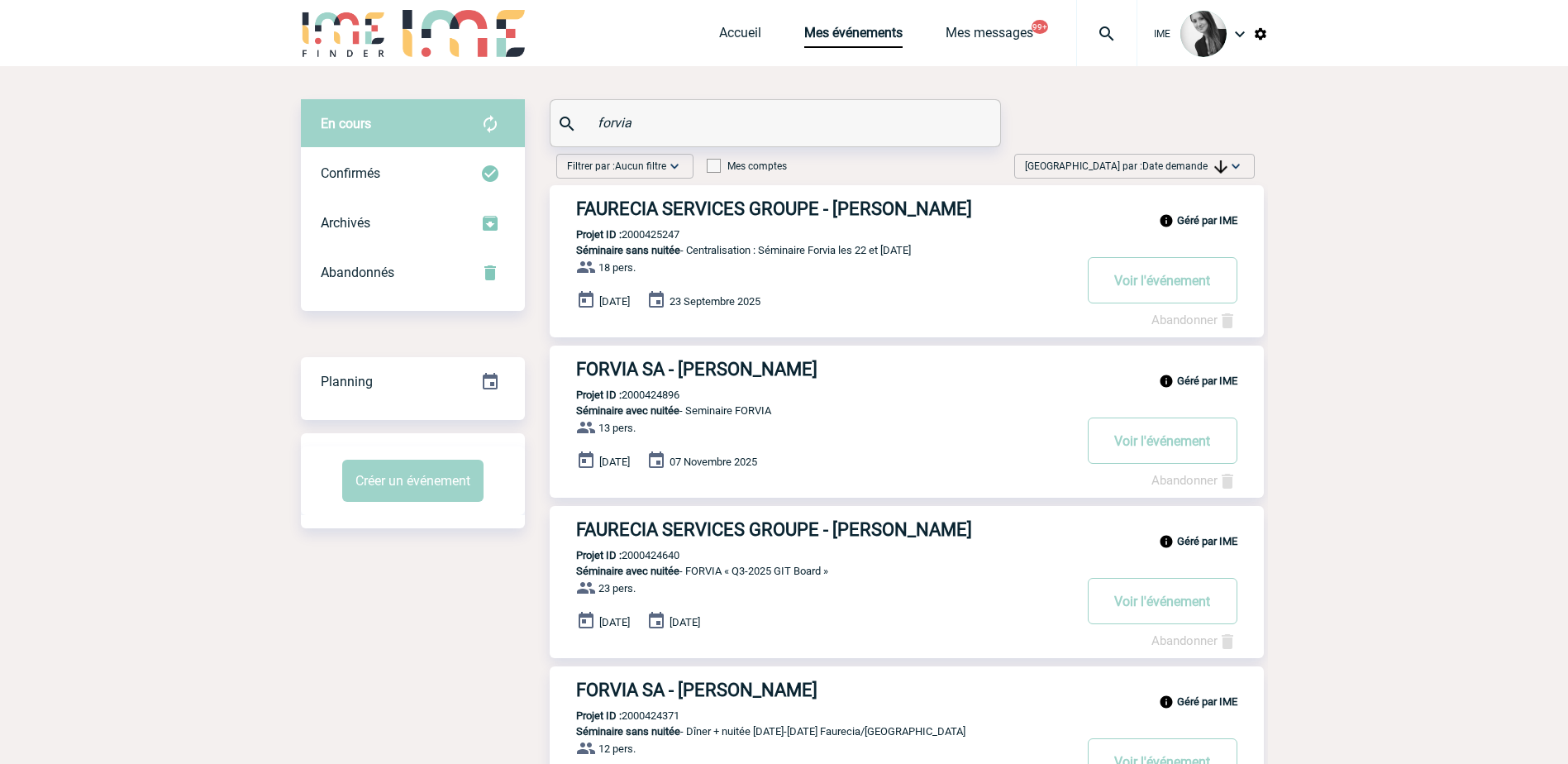
click at [668, 239] on p "Projet ID : 2000425247" at bounding box center [615, 234] width 130 height 12
copy p "2000425247"
